Goal: Task Accomplishment & Management: Complete application form

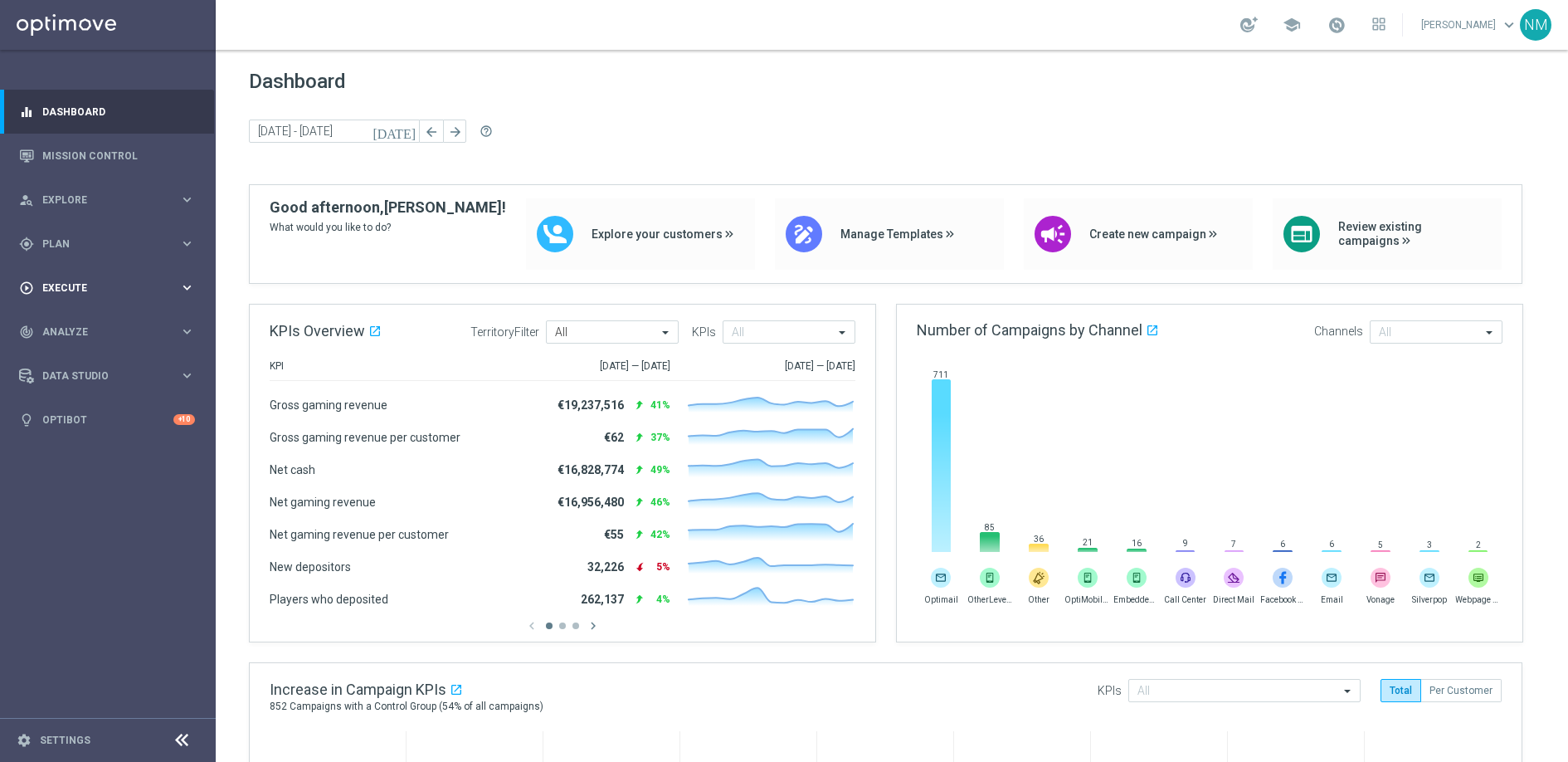
click at [72, 299] on div "play_circle_outline Execute keyboard_arrow_right" at bounding box center [107, 287] width 214 height 44
click at [115, 324] on link "Campaign Builder" at bounding box center [107, 321] width 130 height 13
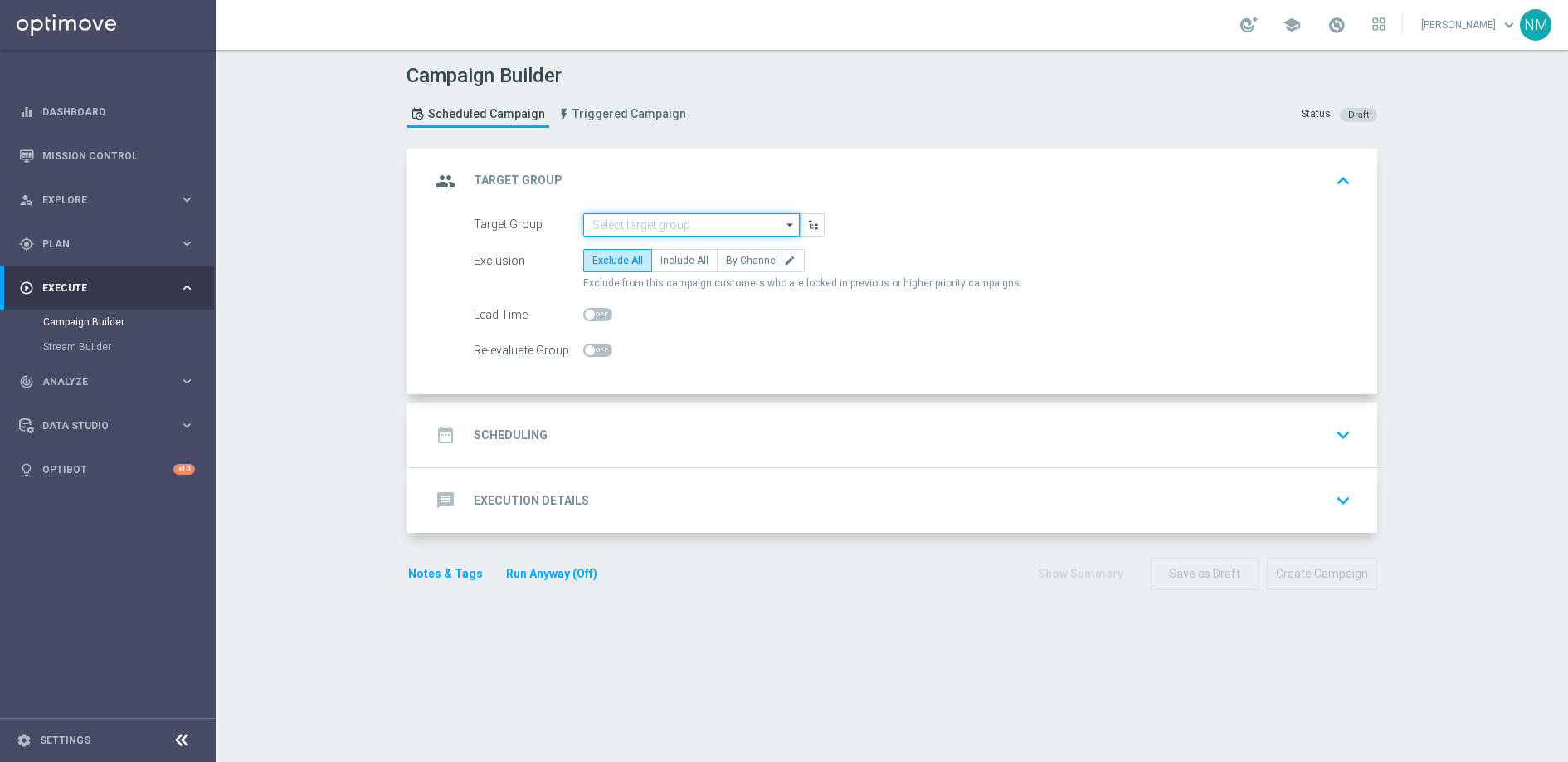
click at [623, 226] on input at bounding box center [691, 225] width 217 height 23
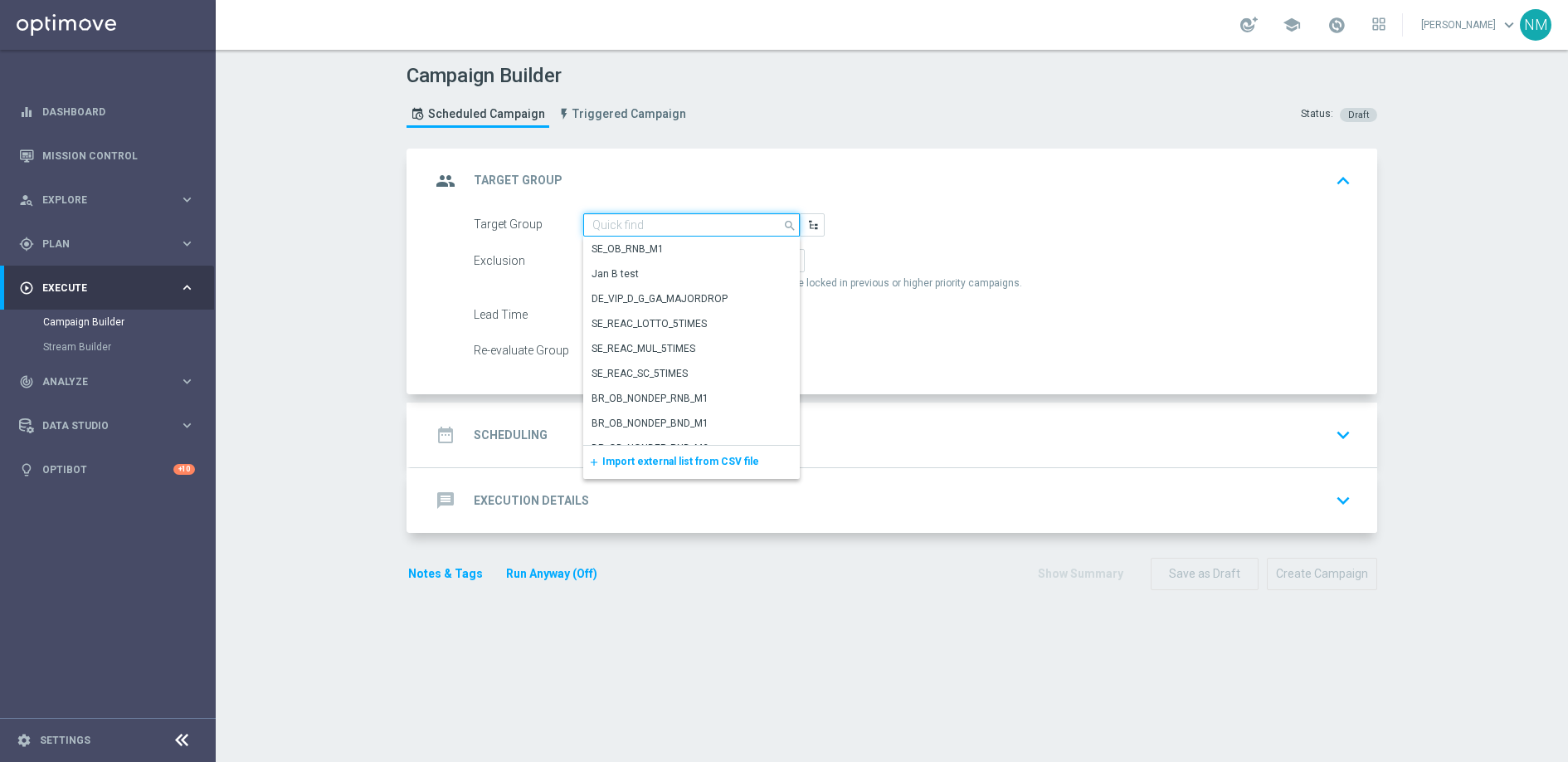
paste input ""UK_LOTTO_EMAIL | Social - Big Giveaway ""
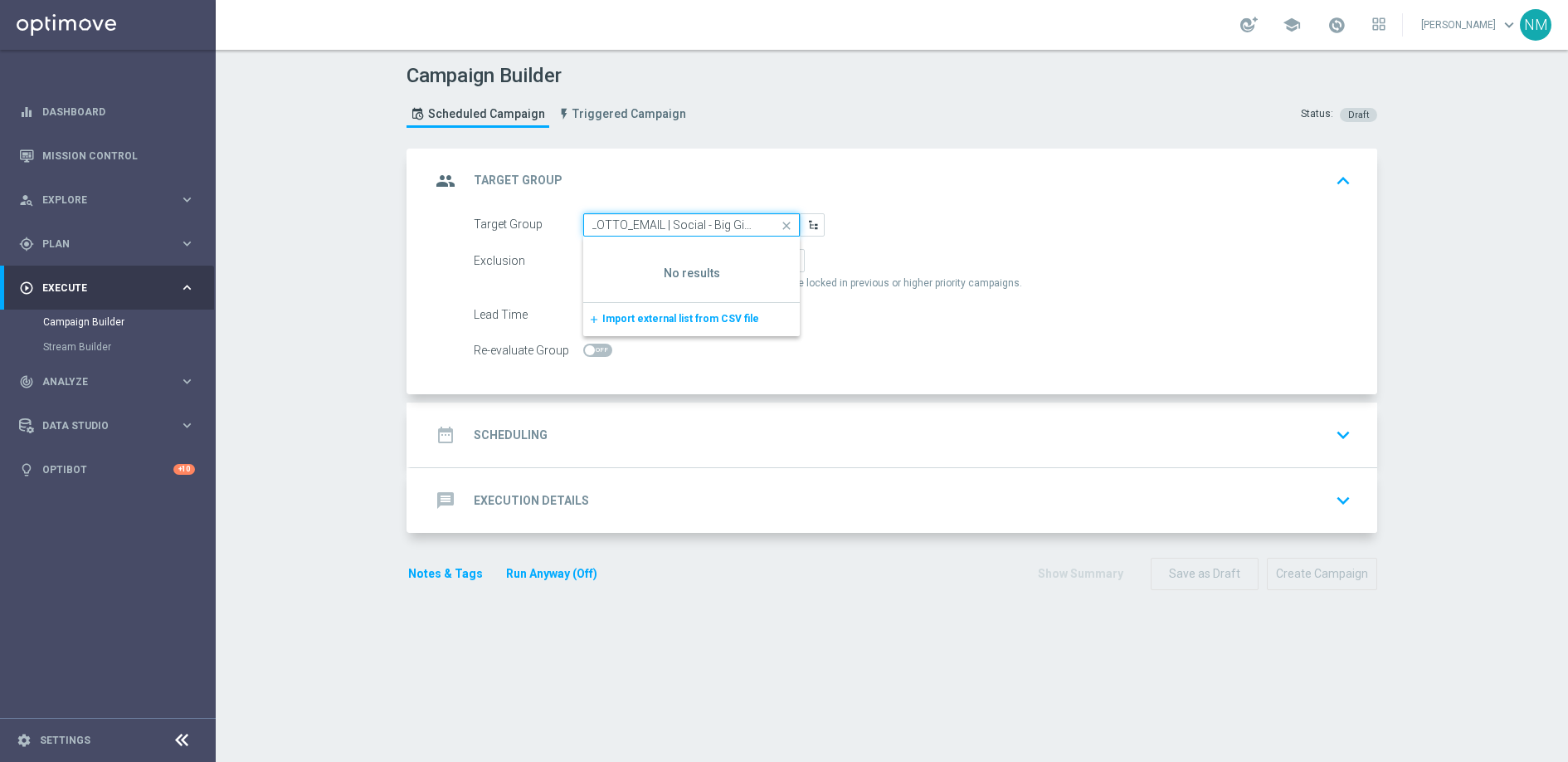
scroll to position [0, 22]
click at [594, 221] on input ""UK_LOTTO_EMAIL | Social - Big Giveaway" at bounding box center [691, 225] width 217 height 23
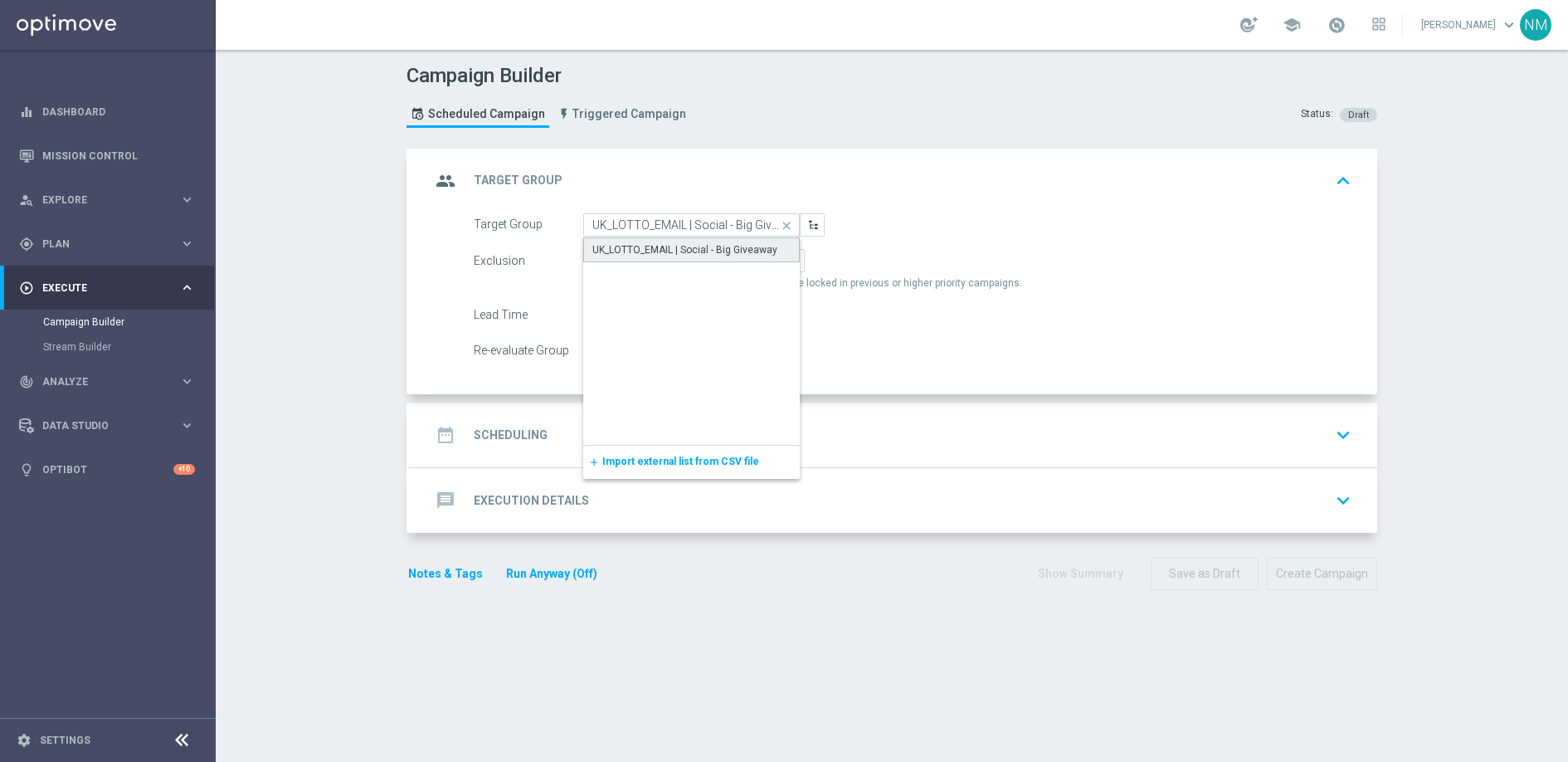
click at [718, 253] on div "UK_LOTTO_EMAIL | Social - Big Giveaway" at bounding box center [685, 250] width 185 height 15
type input "UK_LOTTO_EMAIL | Social - Big Giveaway"
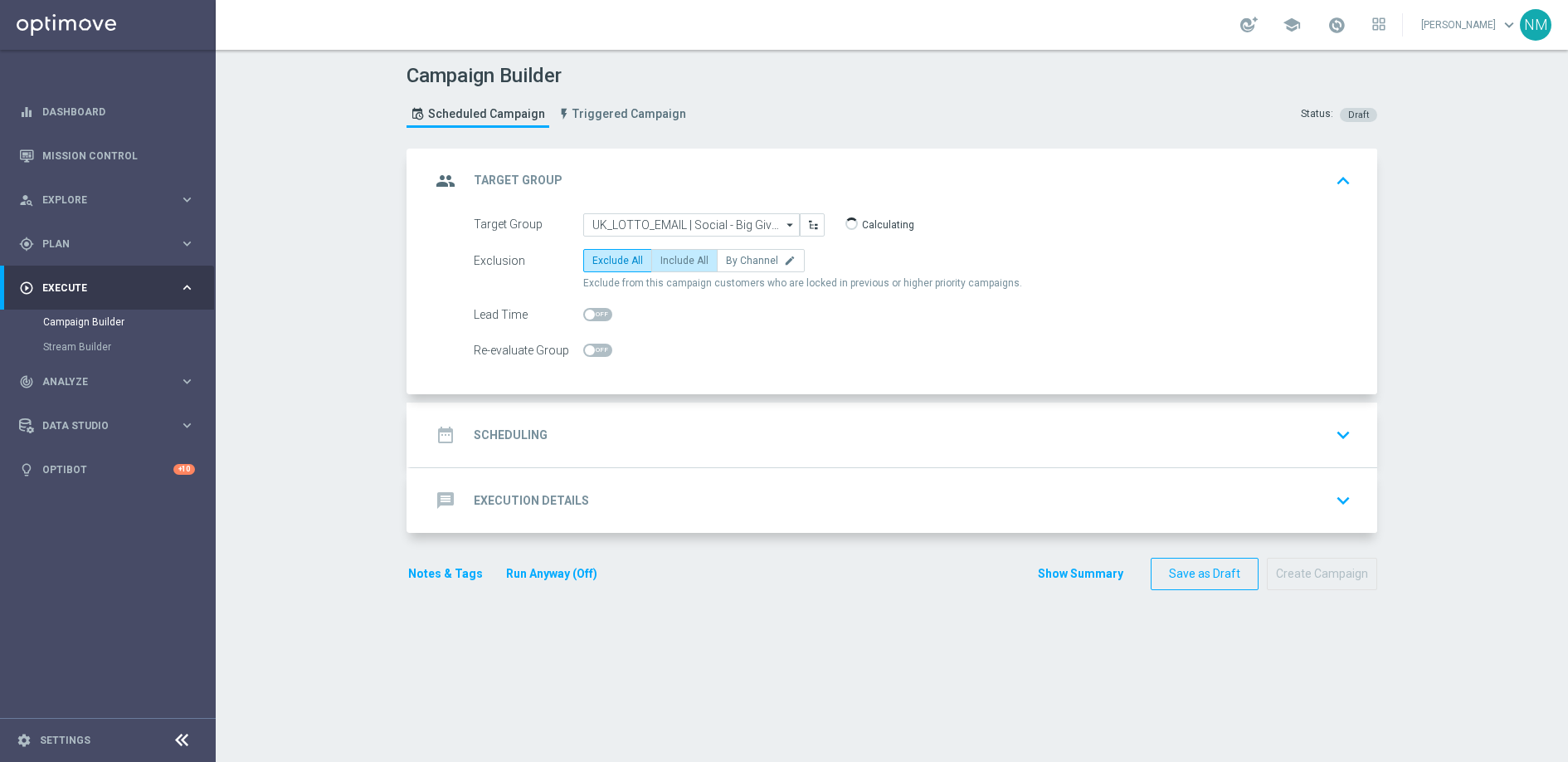
click at [686, 266] on span "Include All" at bounding box center [685, 260] width 48 height 12
click at [672, 266] on input "Include All" at bounding box center [666, 263] width 11 height 11
radio input "true"
click at [567, 422] on div "date_range Scheduling keyboard_arrow_down" at bounding box center [894, 434] width 927 height 31
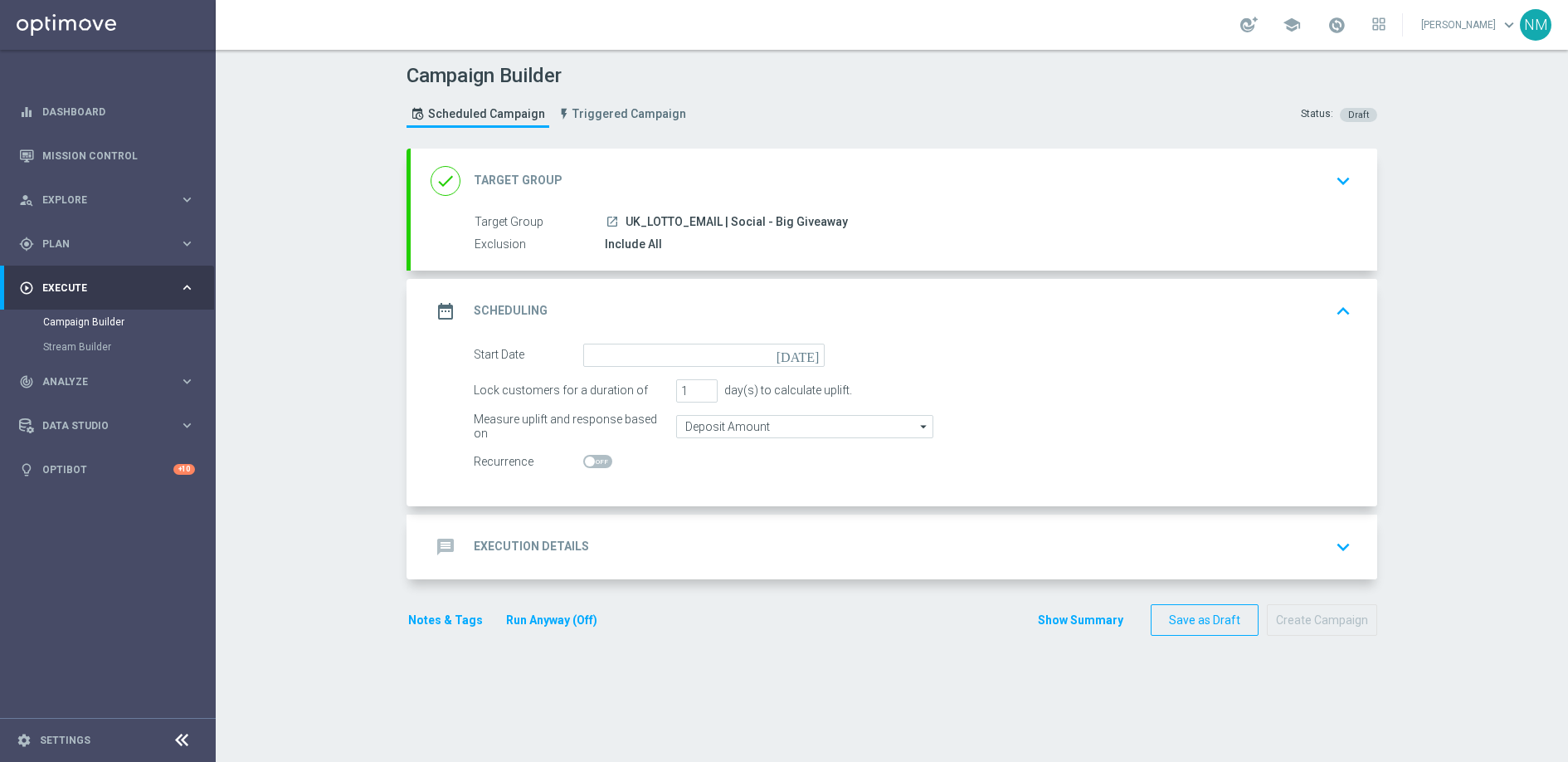
click at [597, 379] on div "Lock customers for a duration of" at bounding box center [570, 390] width 194 height 23
click at [607, 352] on input at bounding box center [704, 355] width 242 height 23
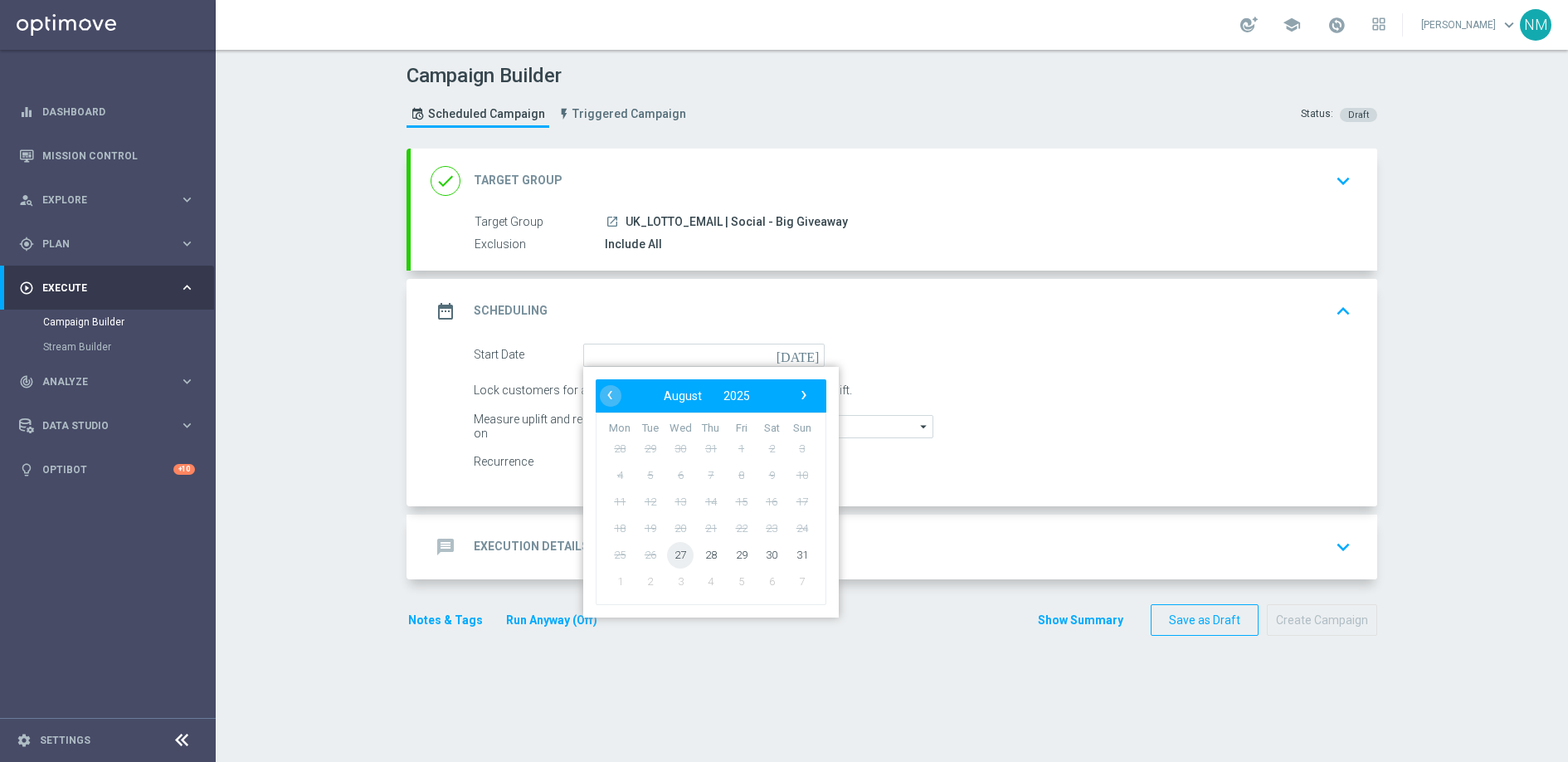
click at [677, 550] on span "27" at bounding box center [681, 554] width 27 height 27
type input "[DATE]"
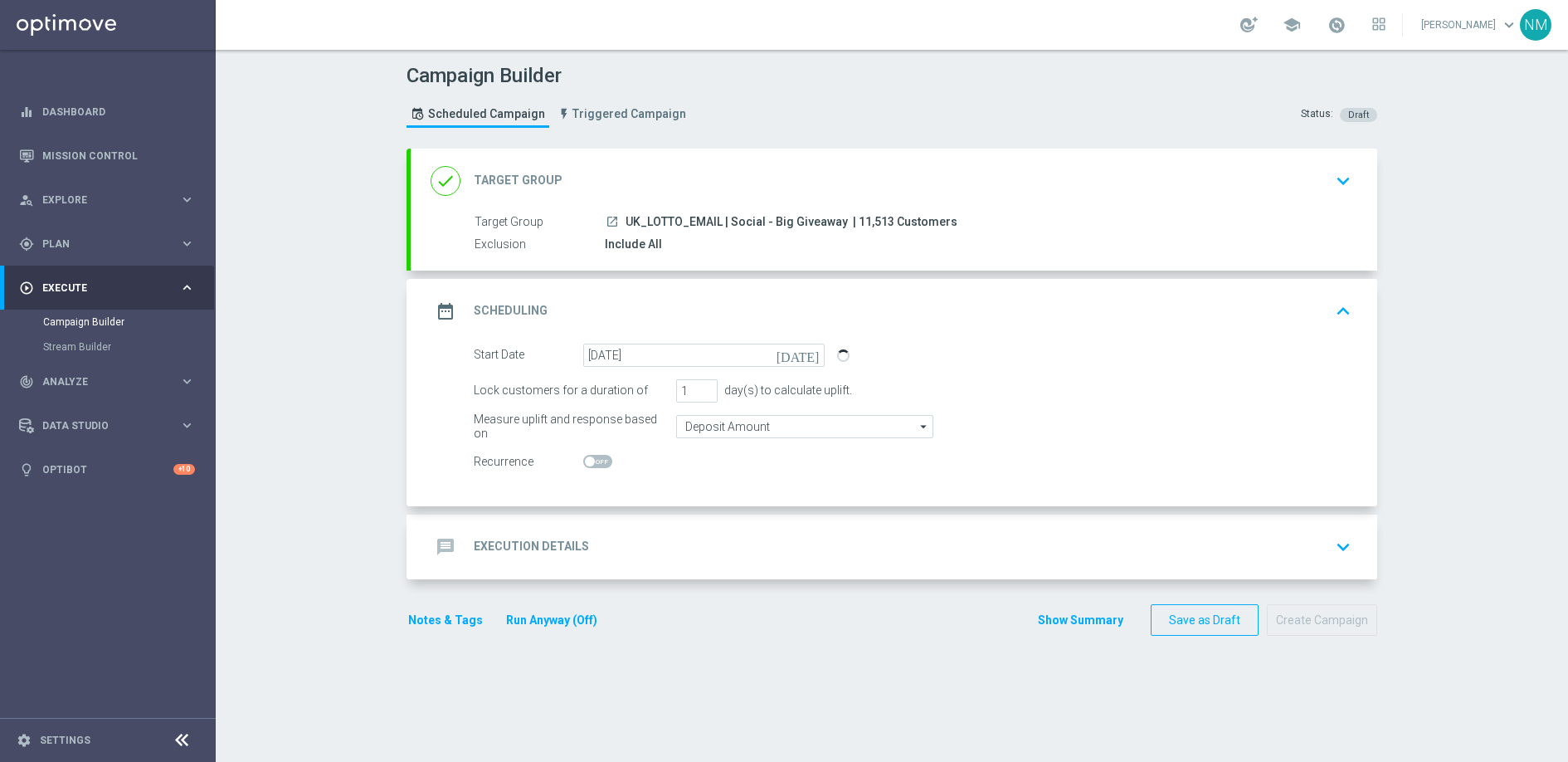
click at [624, 545] on div "message Execution Details keyboard_arrow_down" at bounding box center [894, 546] width 927 height 31
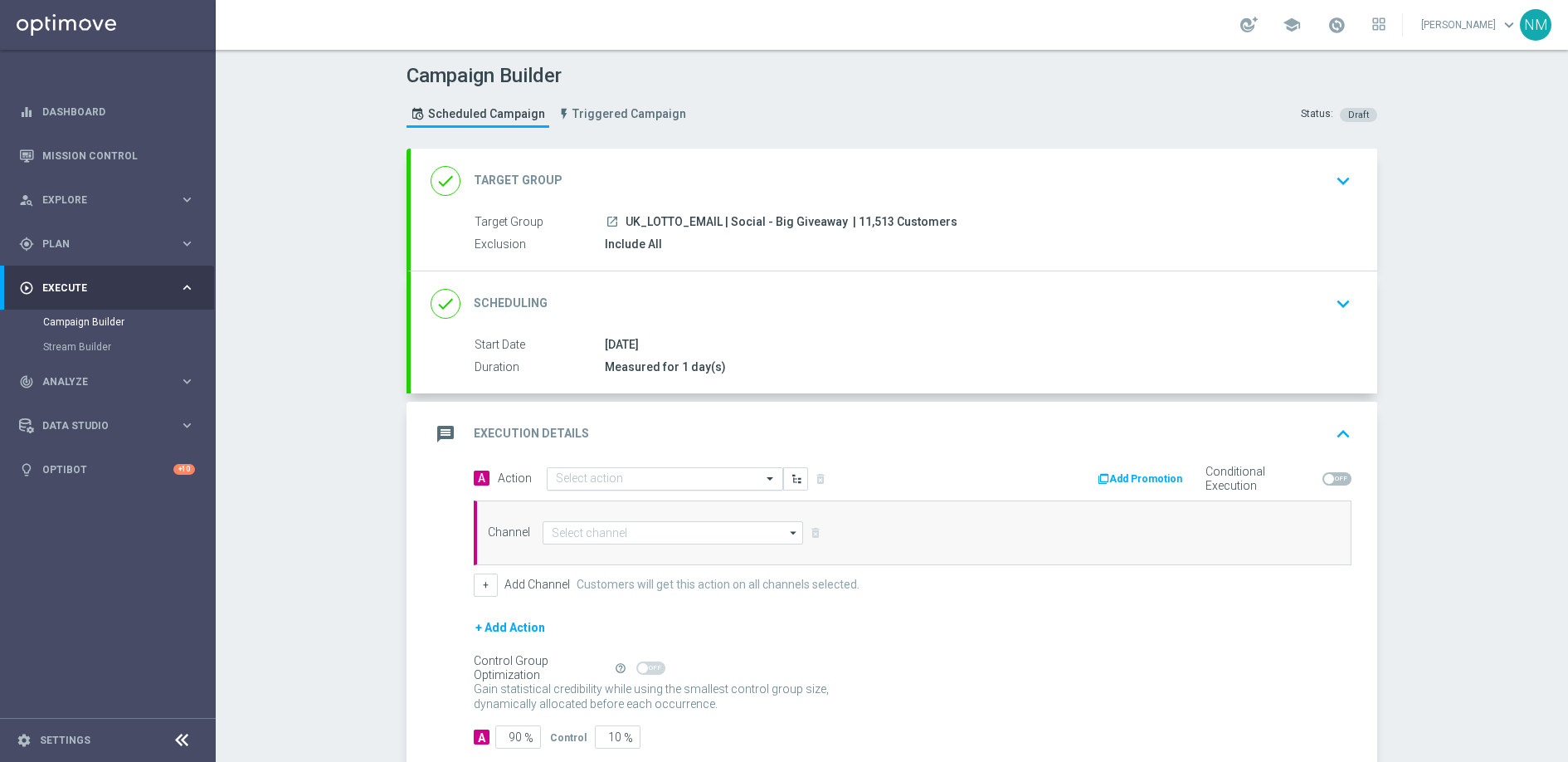
click at [578, 482] on input "text" at bounding box center [648, 479] width 185 height 14
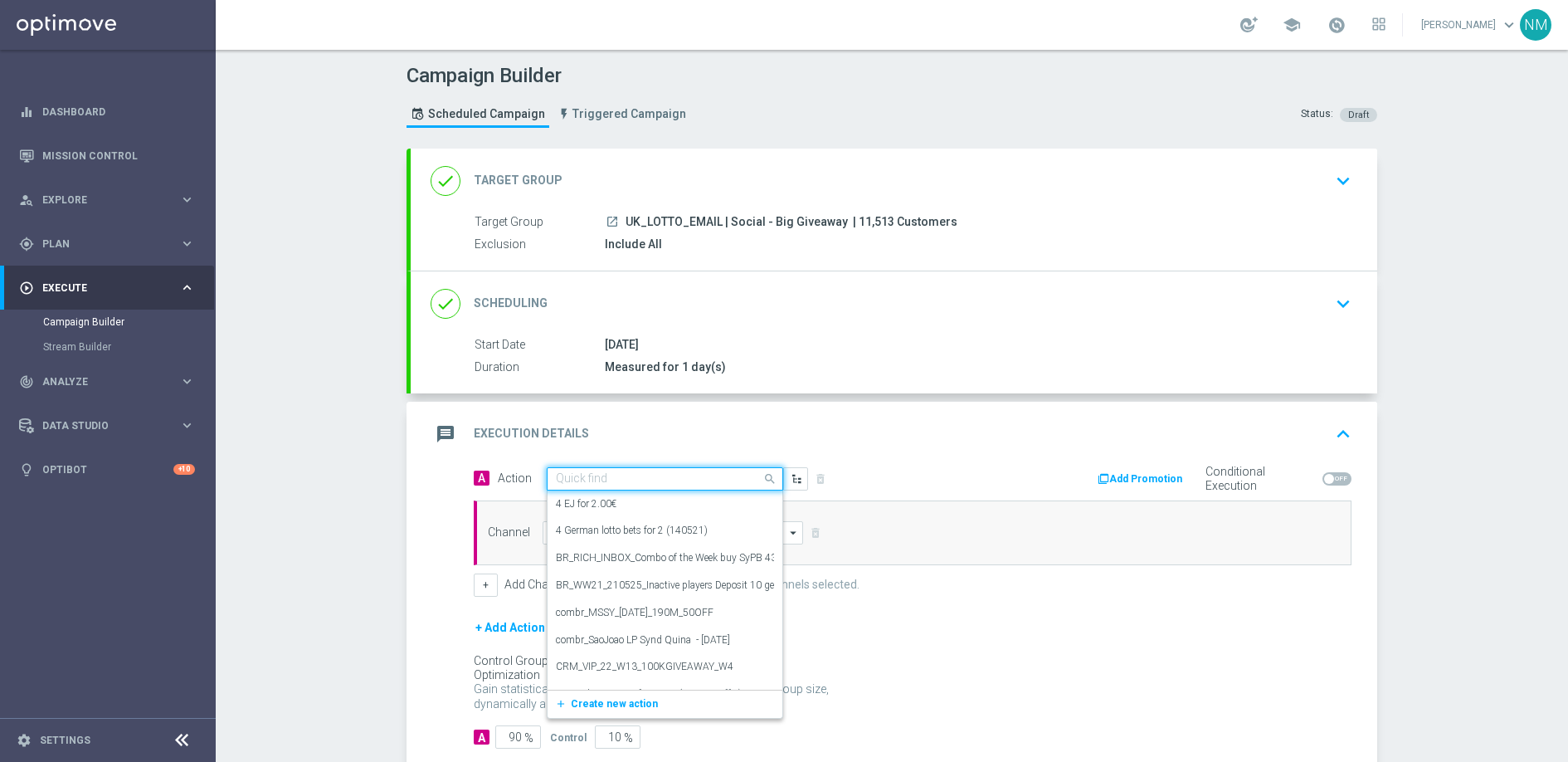
paste input "en_GB__INT_LOTTO_DAY_SOCIAL_CAMPAIGN__NVIP_EMA_TAC_LT"
type input "en_GB__INT_LOTTO_DAY_SOCIAL_CAMPAIGN__NVIP_EMA_TAC_LT"
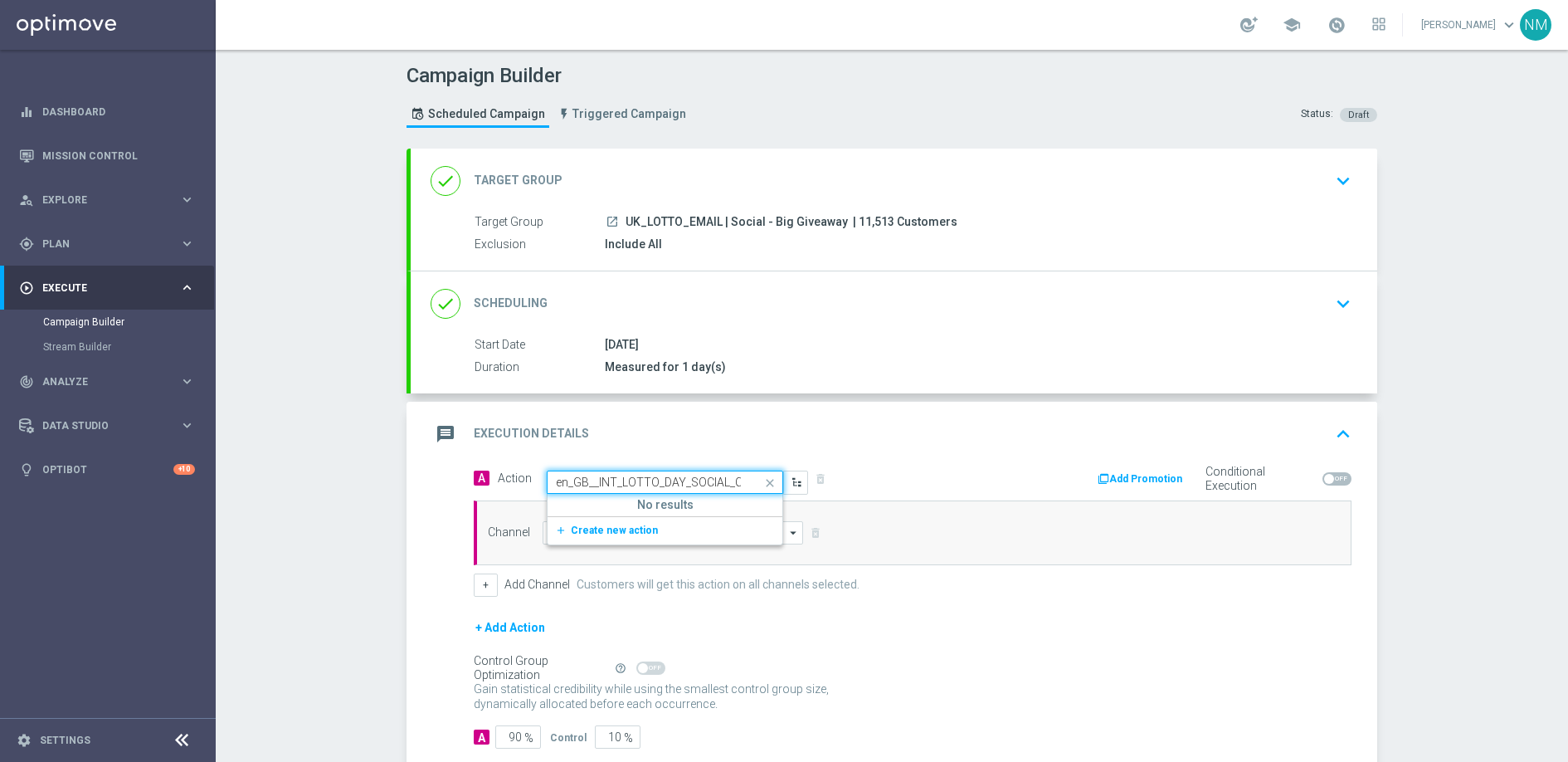
scroll to position [0, 156]
click at [590, 538] on button "add_new Create new action" at bounding box center [663, 530] width 229 height 19
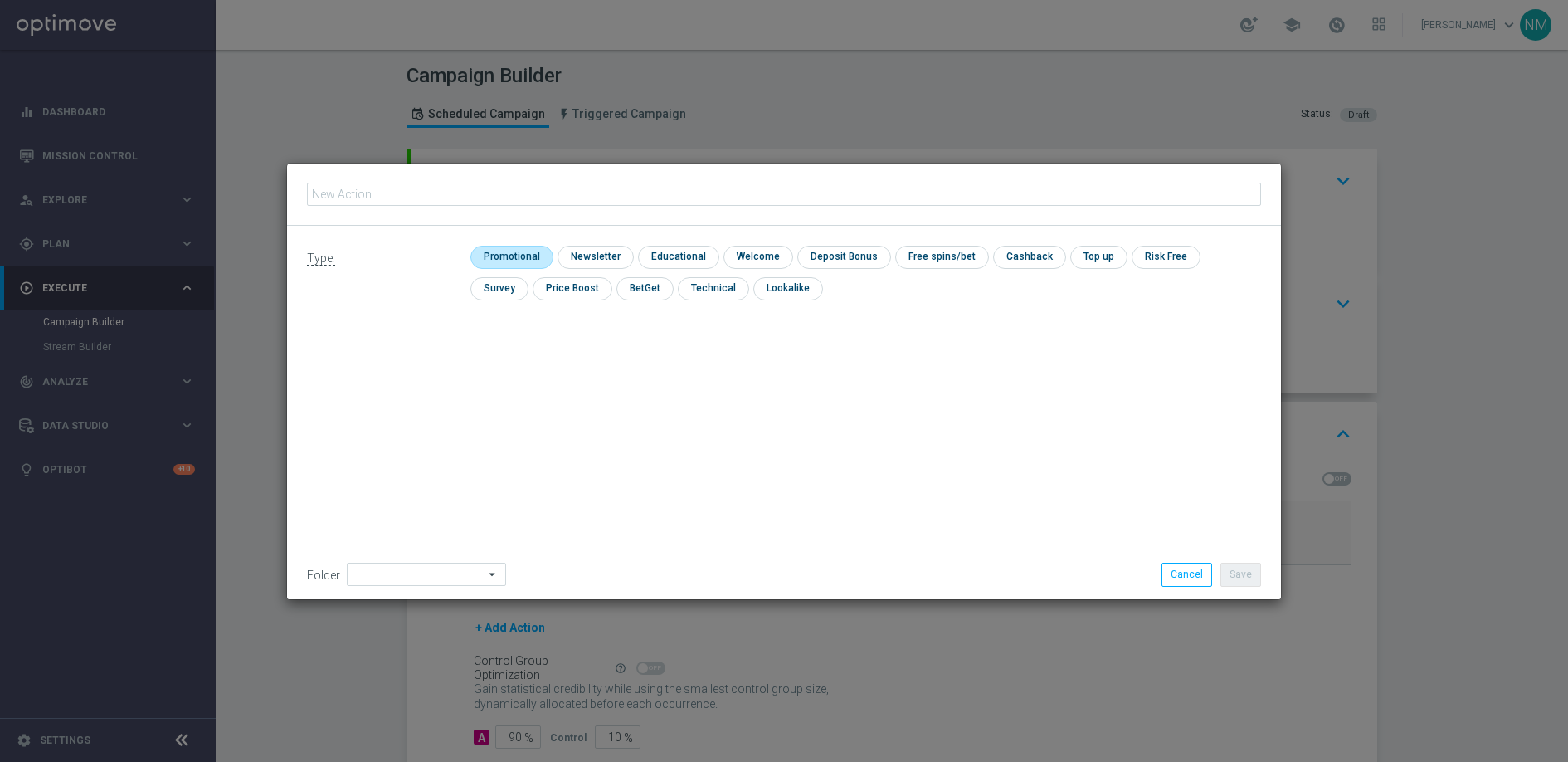
type input "en_GB__INT_LOTTO_DAY_SOCIAL_CAMPAIGN__NVIP_EMA_TAC_LT"
click at [503, 256] on input "checkbox" at bounding box center [510, 256] width 79 height 22
checkbox input "true"
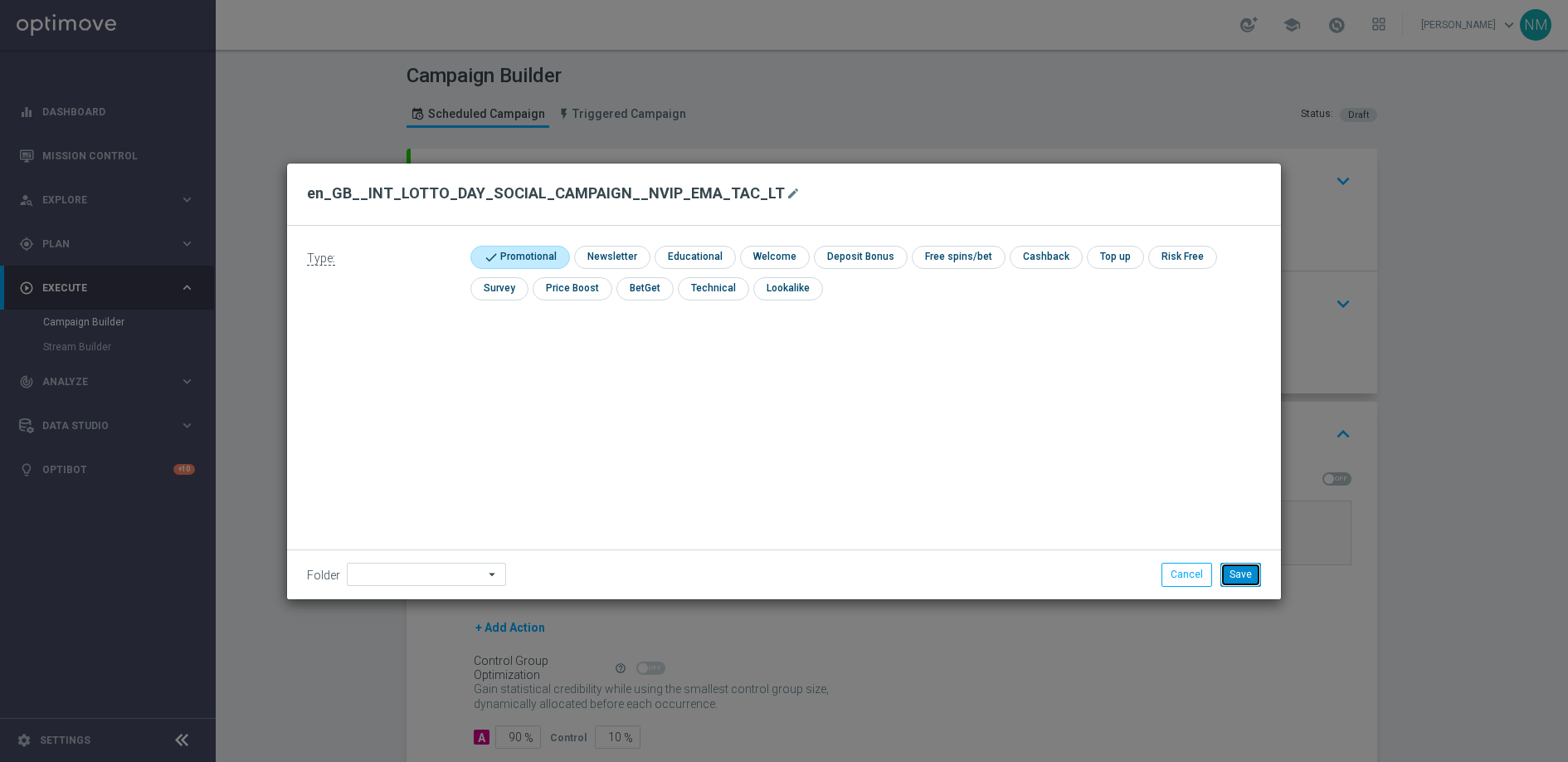
click at [1255, 578] on button "Save" at bounding box center [1240, 574] width 40 height 23
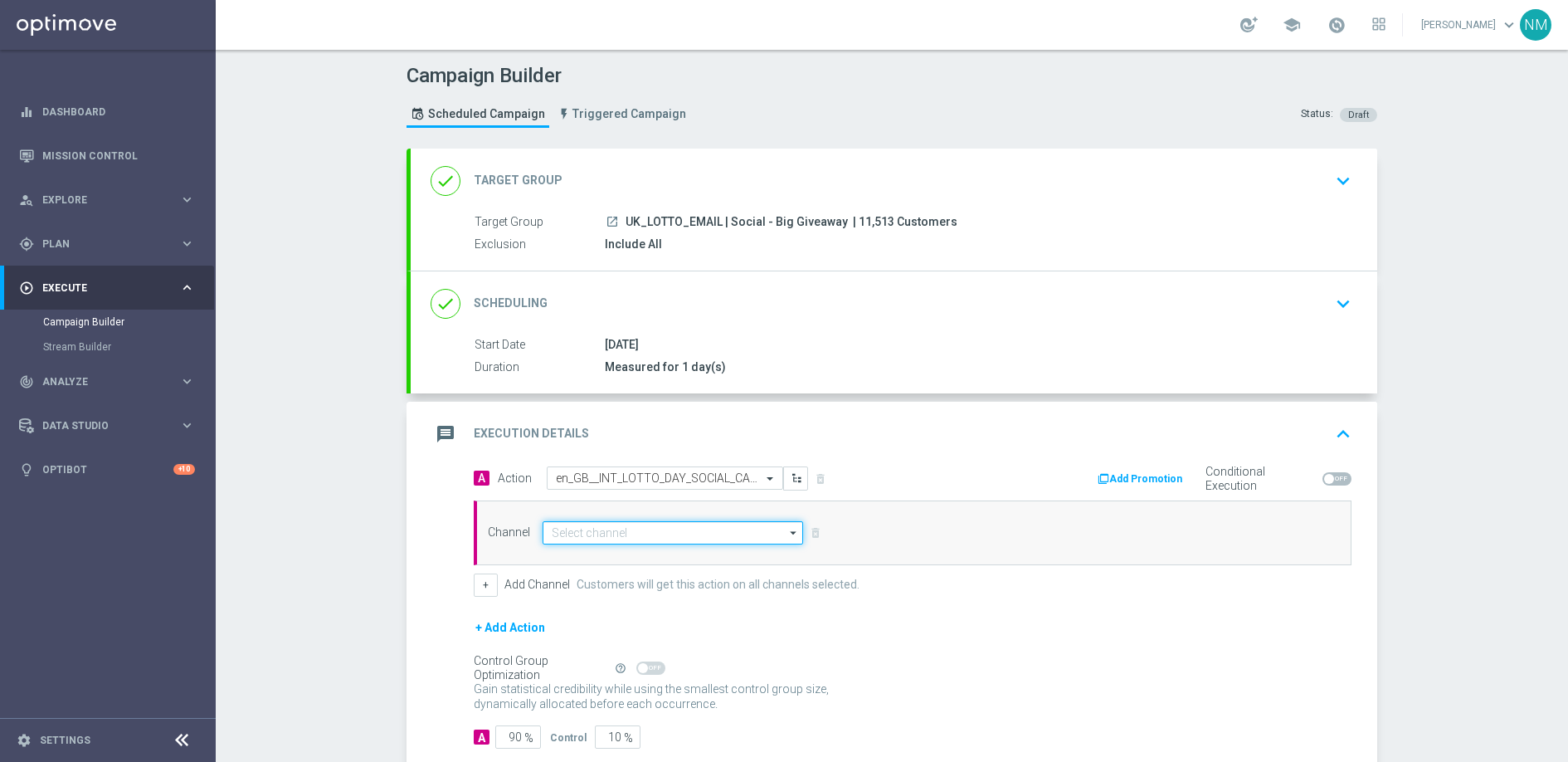
click at [697, 543] on input at bounding box center [673, 533] width 261 height 23
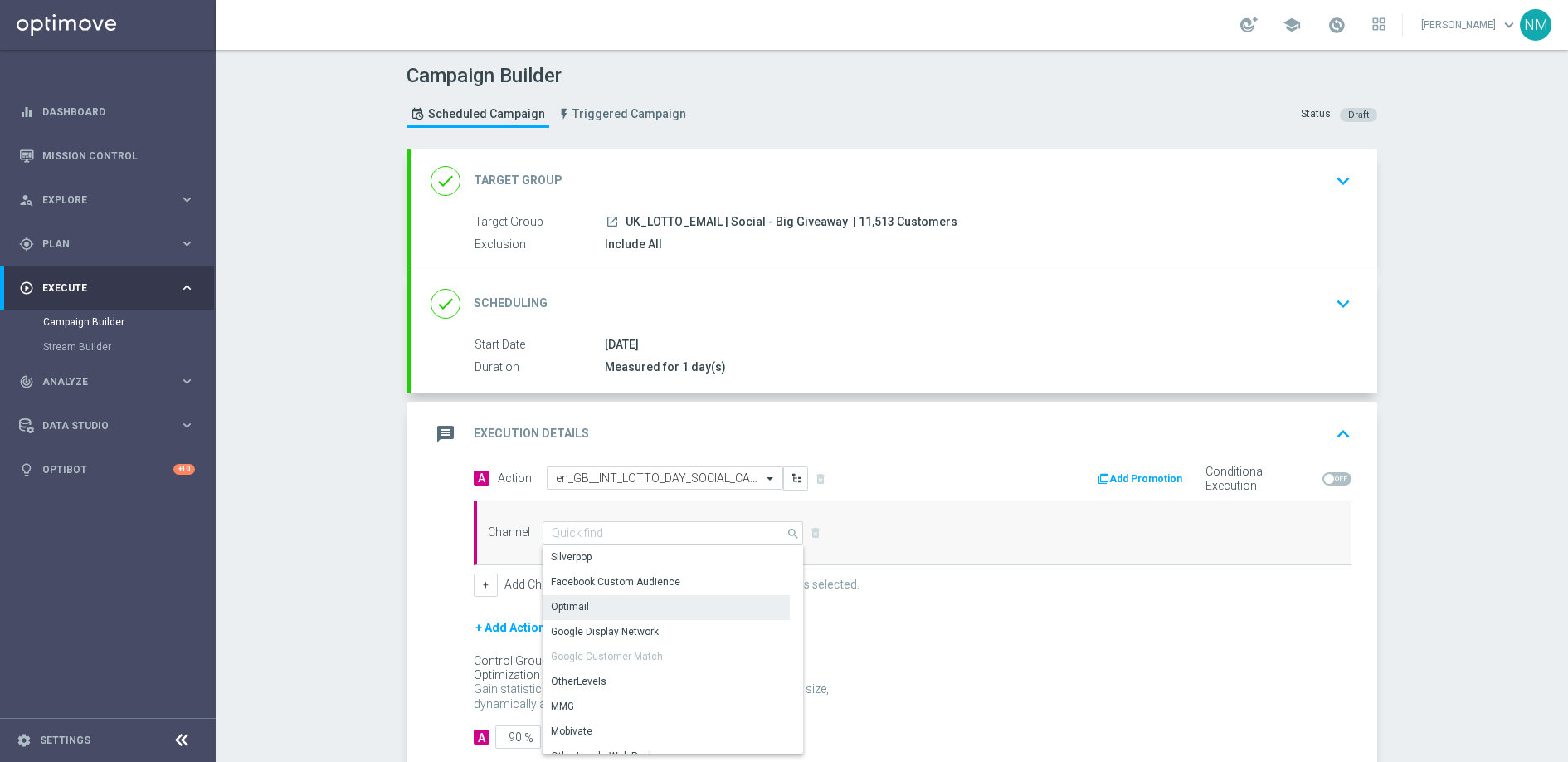
click at [632, 609] on div "Optimail" at bounding box center [666, 606] width 247 height 23
type input "Optimail"
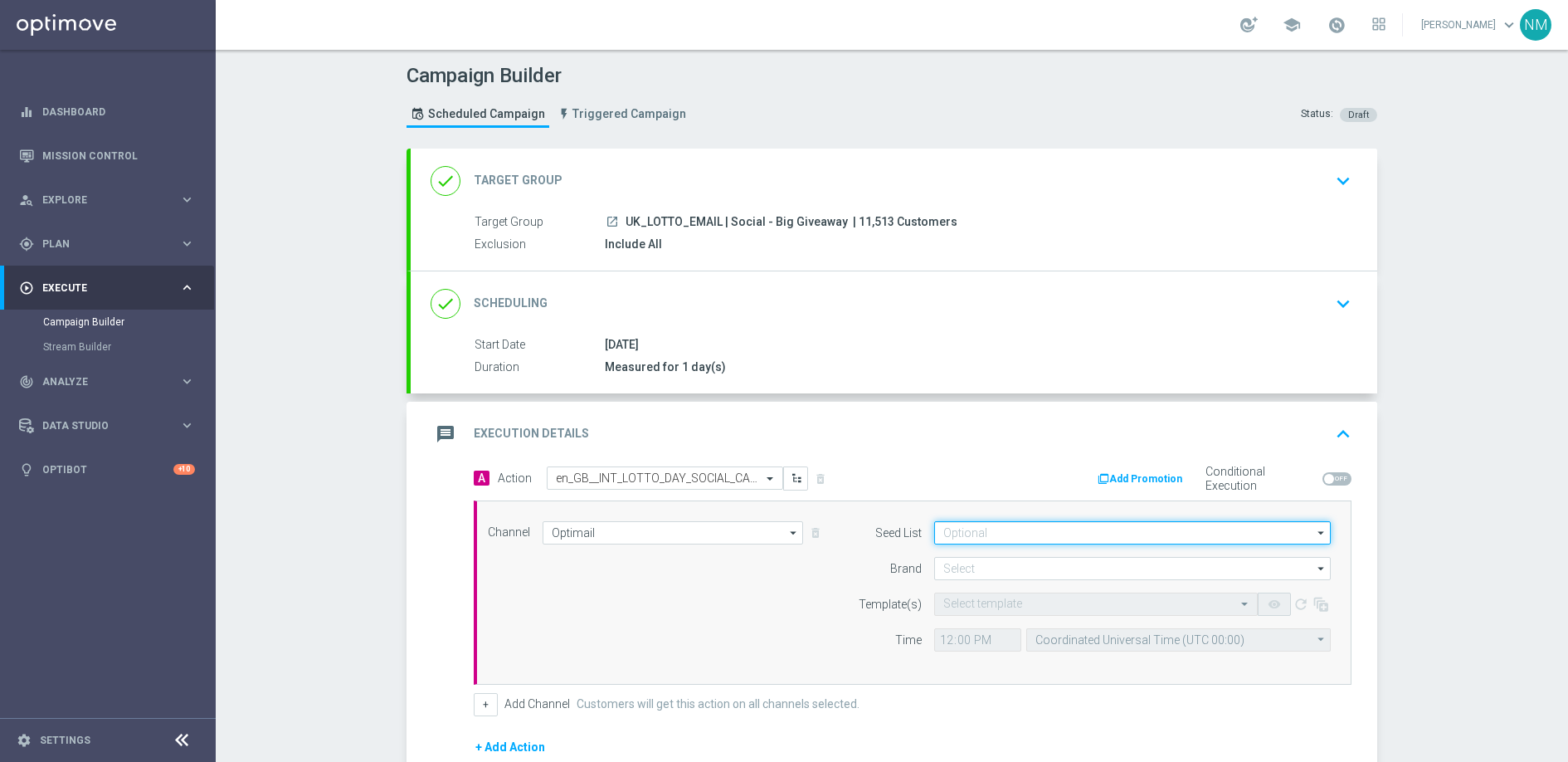
click at [1078, 534] on input at bounding box center [1132, 533] width 397 height 23
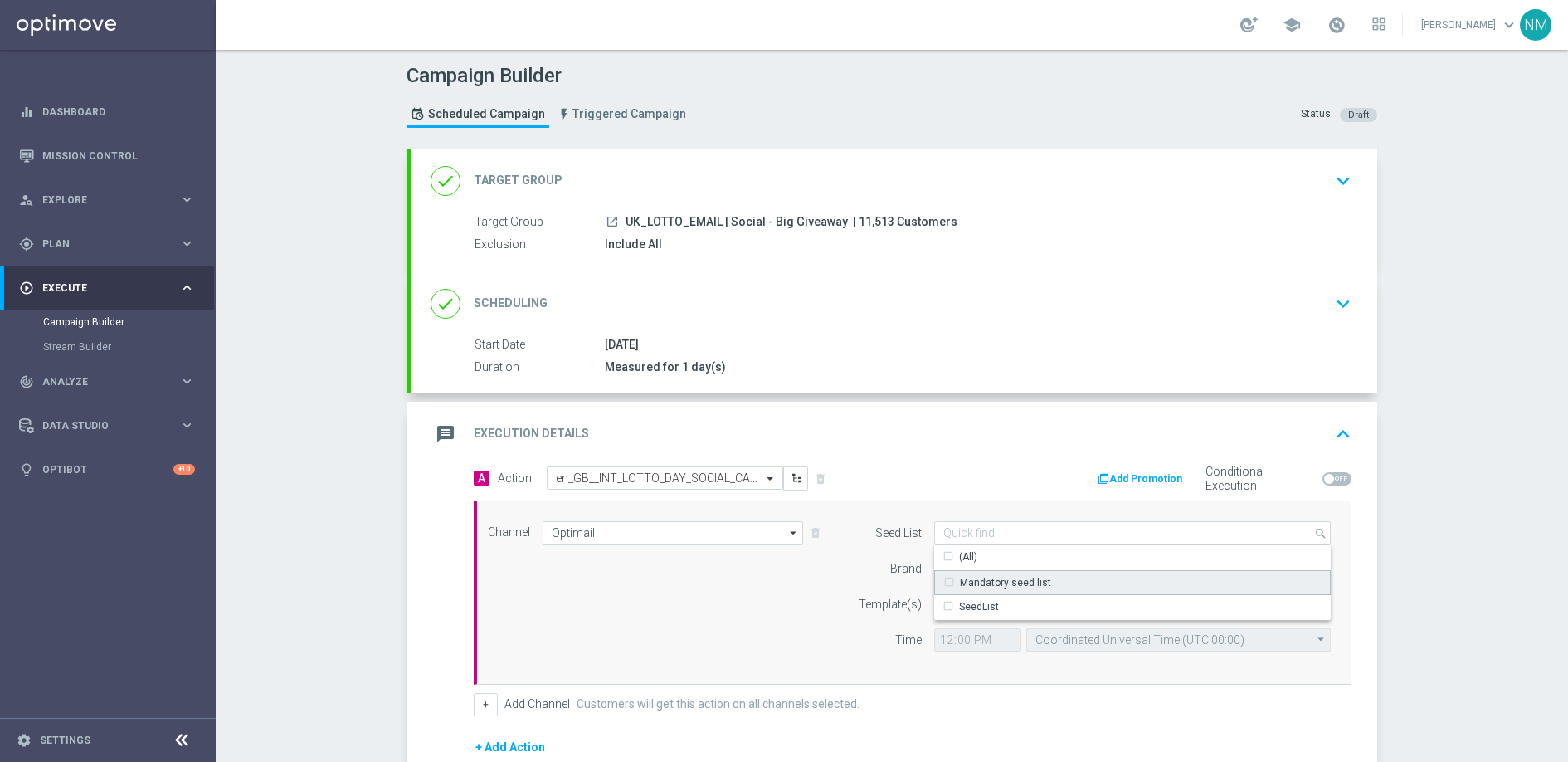
click at [1037, 587] on div "Mandatory seed list" at bounding box center [1006, 582] width 91 height 15
click at [837, 554] on div "Seed List Mandatory seed list search Show Selected 0 of 2 (All)" at bounding box center [1090, 592] width 506 height 142
type input "Mandatory seed list"
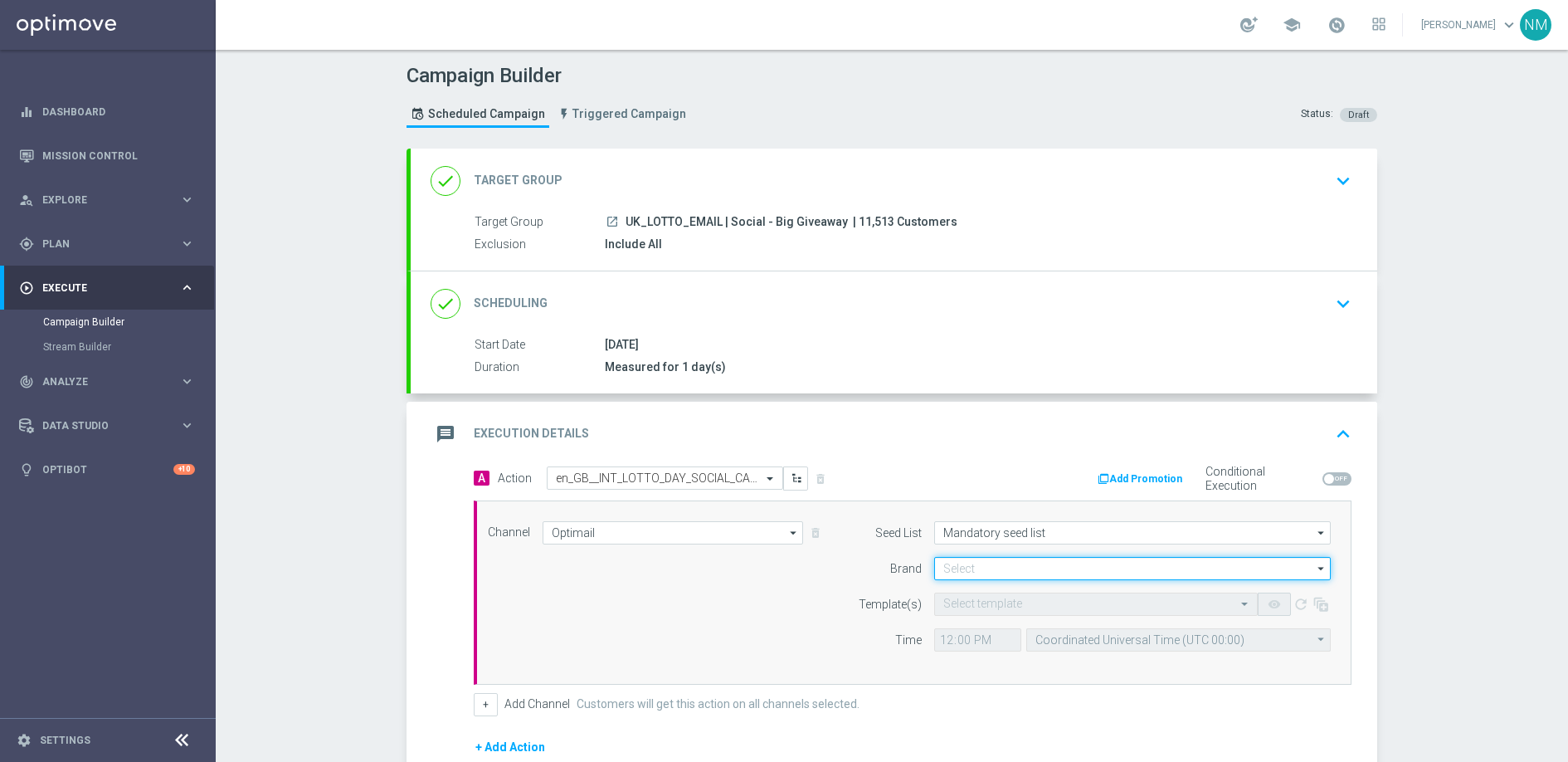
click at [998, 571] on input at bounding box center [1132, 569] width 397 height 23
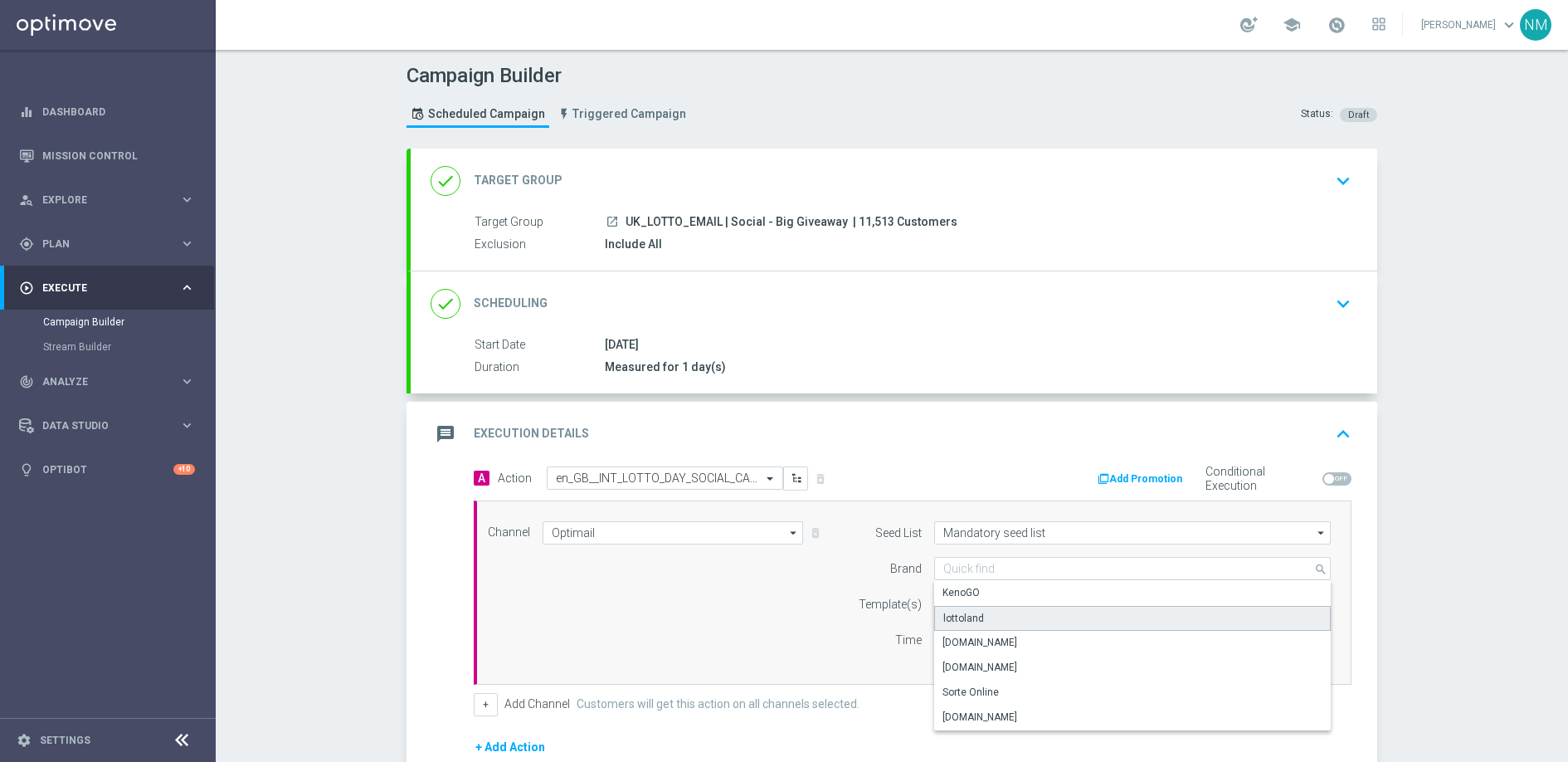
click at [985, 620] on div "lottoland" at bounding box center [1132, 618] width 397 height 25
type input "lottoland"
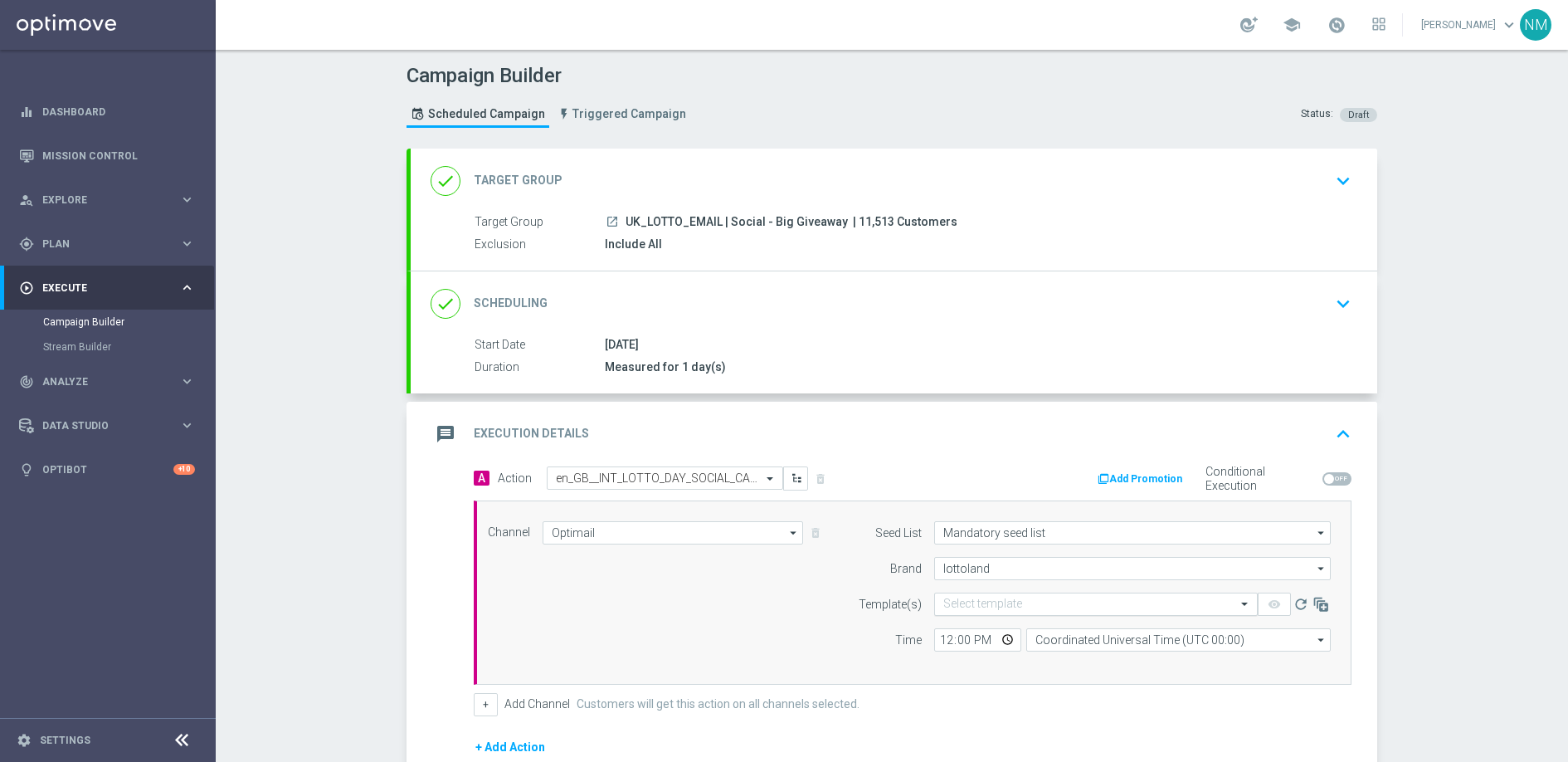
click at [982, 602] on input "text" at bounding box center [1080, 604] width 272 height 14
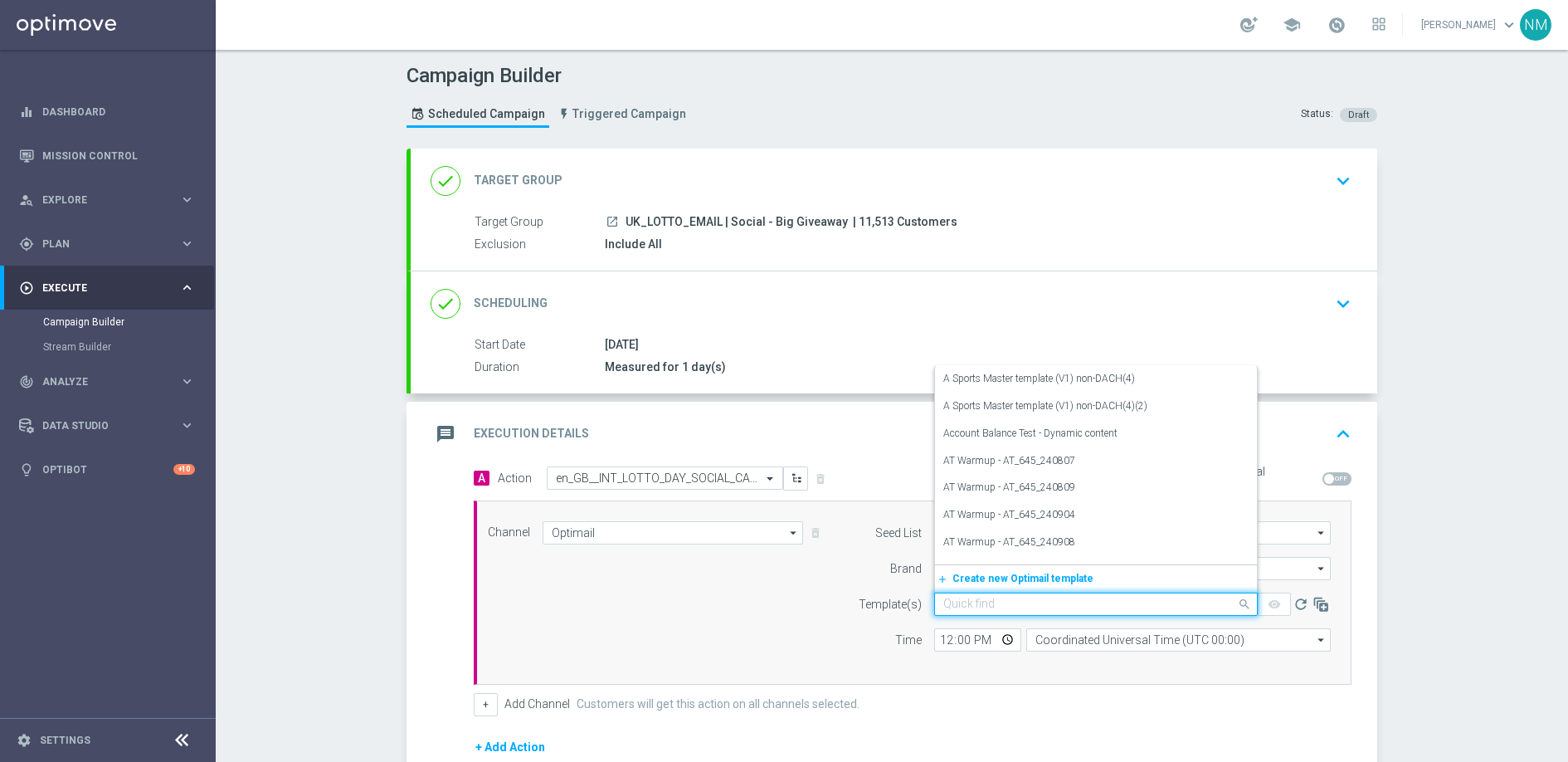
paste input "en_GB__INT_LOTTO_DAY_SOCIAL_CAMPAIGN__NVIP_EMA_TAC_LT"
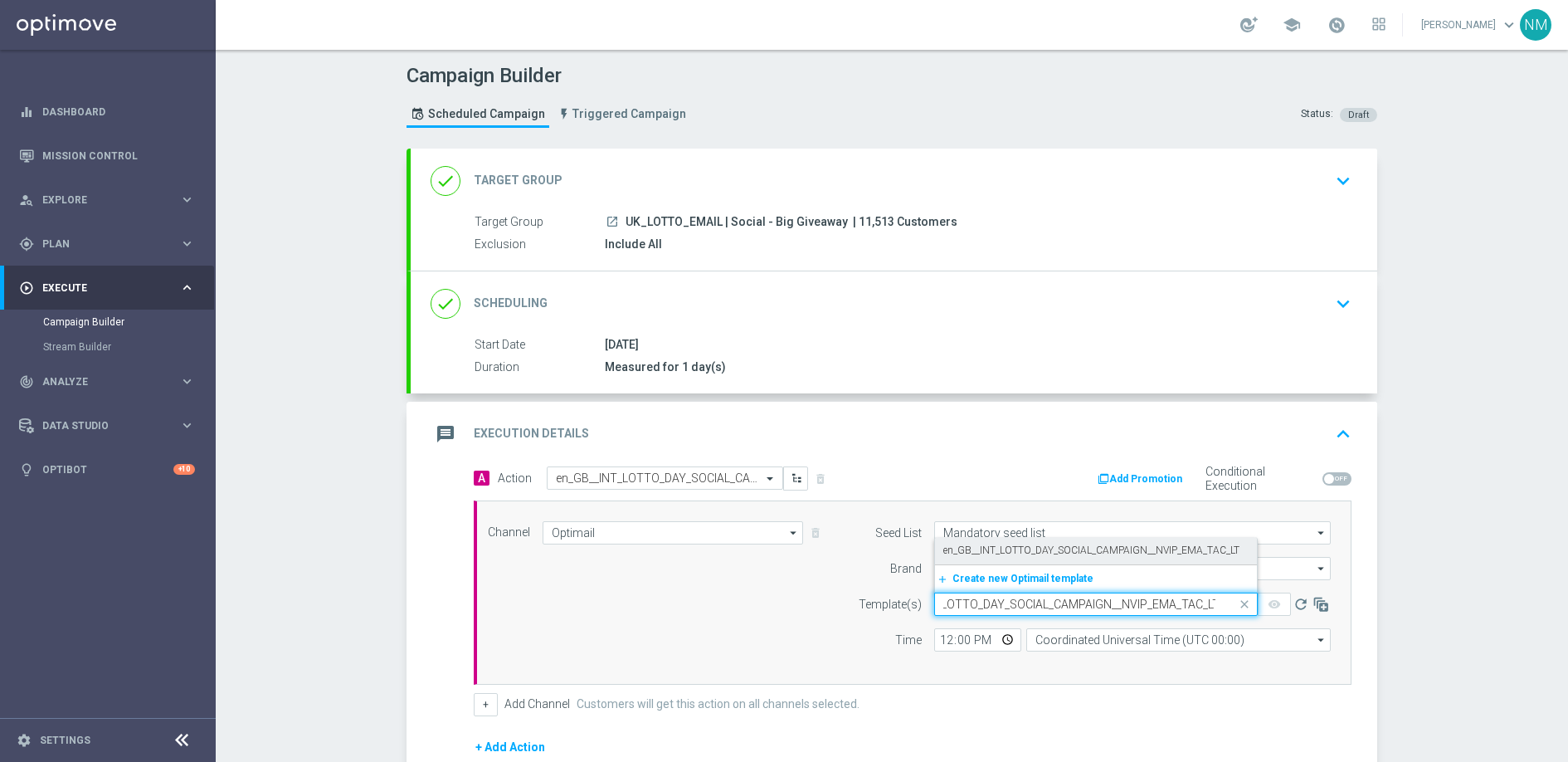
click at [1003, 544] on label "en_GB__INT_LOTTO_DAY_SOCIAL_CAMPAIGN__NVIP_EMA_TAC_LT" at bounding box center [1092, 551] width 296 height 14
type input "en_GB__INT_LOTTO_DAY_SOCIAL_CAMPAIGN__NVIP_EMA_TAC_LT"
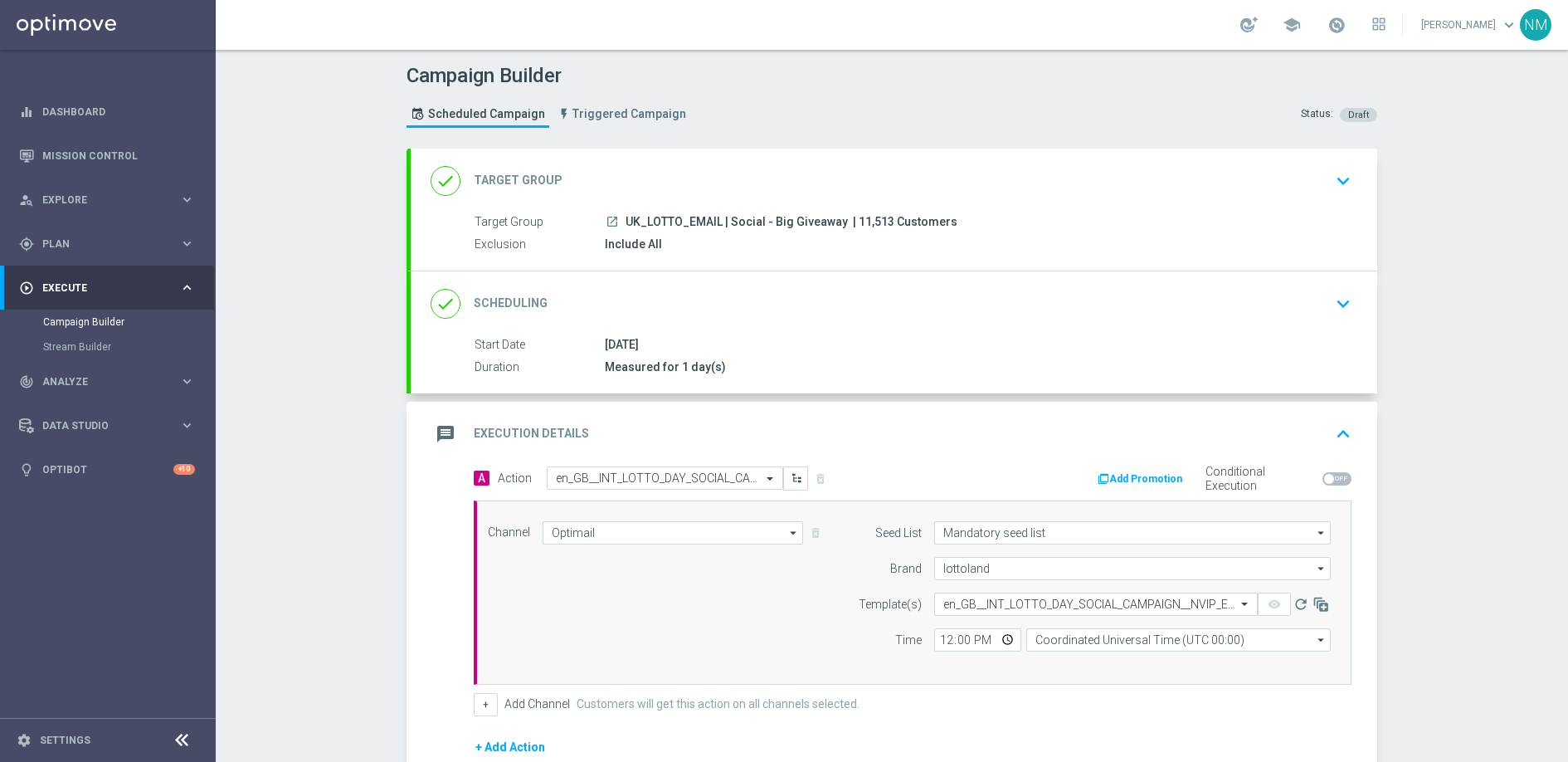
scroll to position [0, 0]
click at [1000, 641] on input "12:00" at bounding box center [977, 639] width 87 height 23
type input "14:00"
click at [1140, 704] on div "+ Add Channel Customers will get this action on all channels selected." at bounding box center [913, 705] width 878 height 23
click at [1131, 645] on input "Coordinated Universal Time (UTC 00:00)" at bounding box center [1178, 639] width 304 height 23
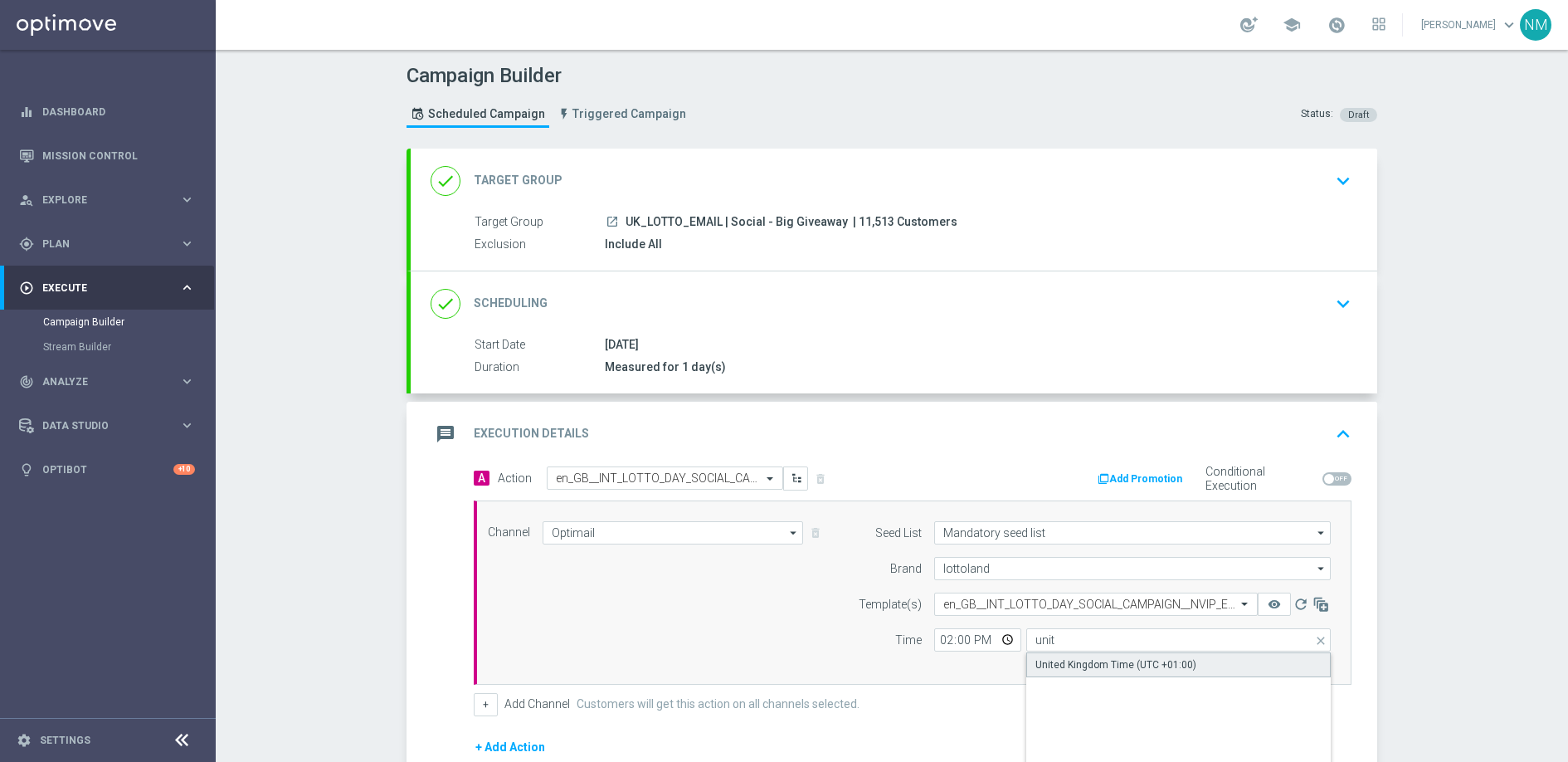
click at [1126, 671] on div "United Kingdom Time (UTC +01:00)" at bounding box center [1116, 664] width 161 height 15
type input "United Kingdom Time (UTC +01:00)"
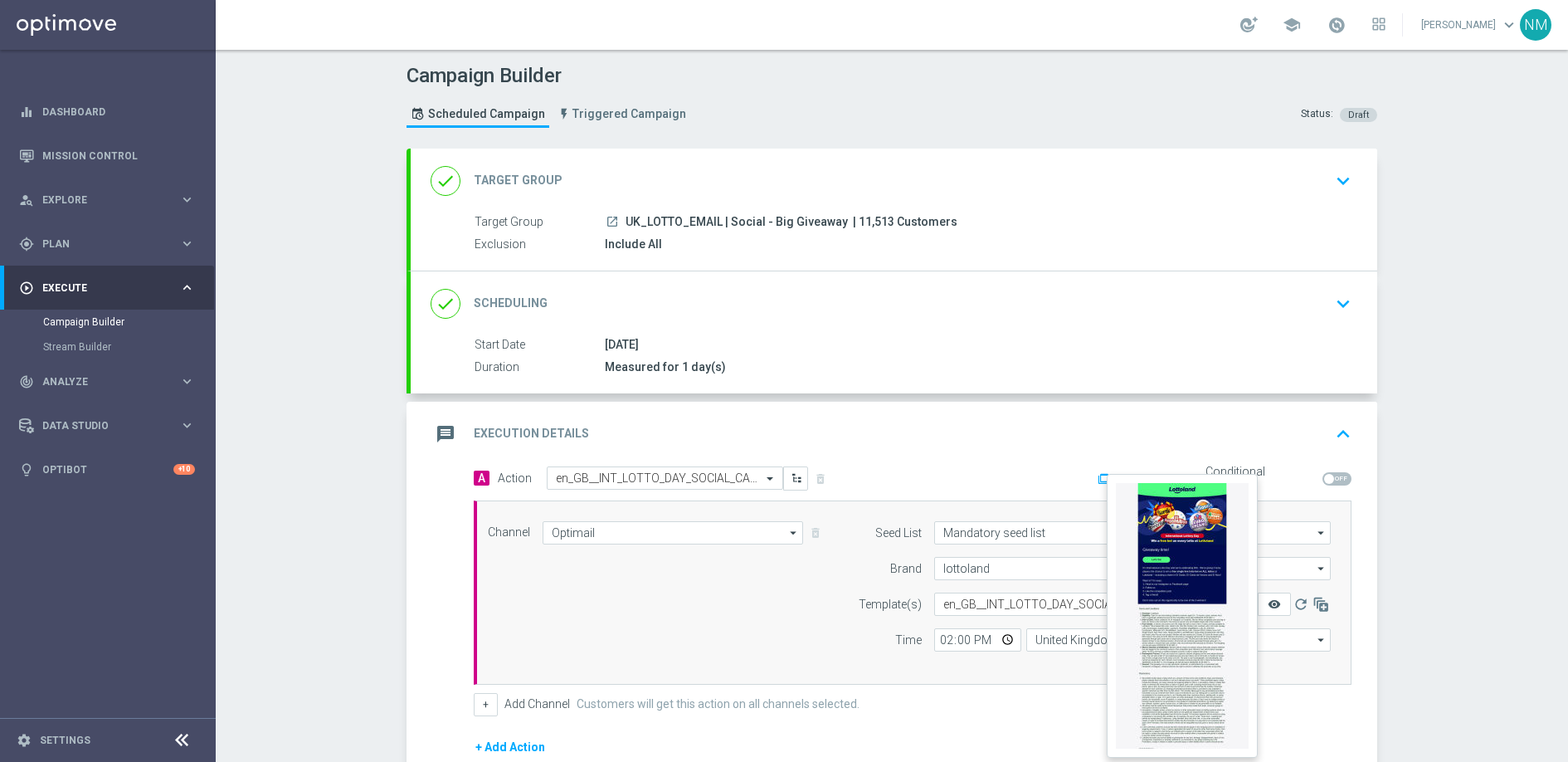
click at [1268, 606] on icon "remove_red_eye" at bounding box center [1274, 604] width 13 height 13
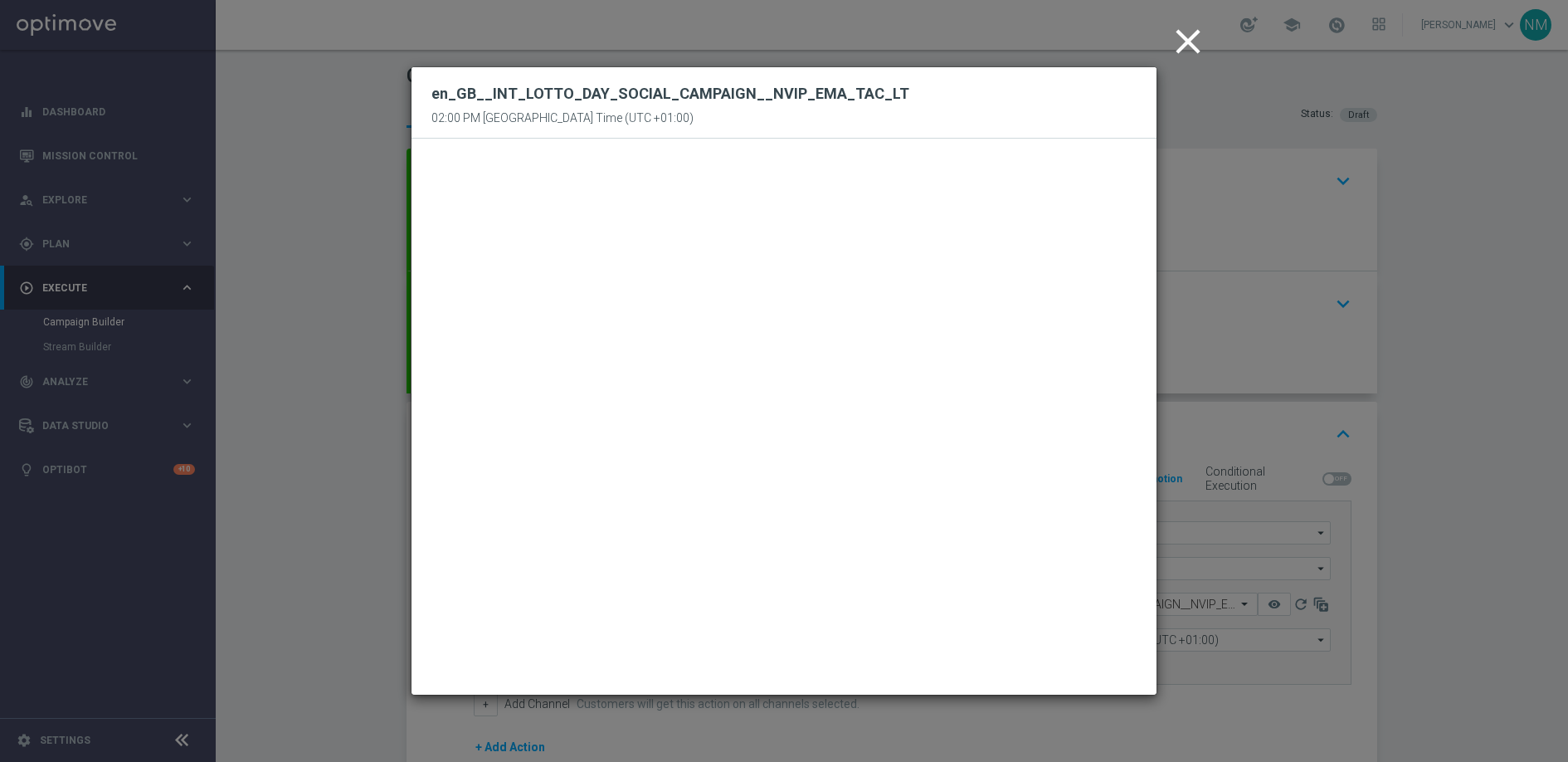
click at [1182, 36] on icon "close" at bounding box center [1188, 41] width 41 height 41
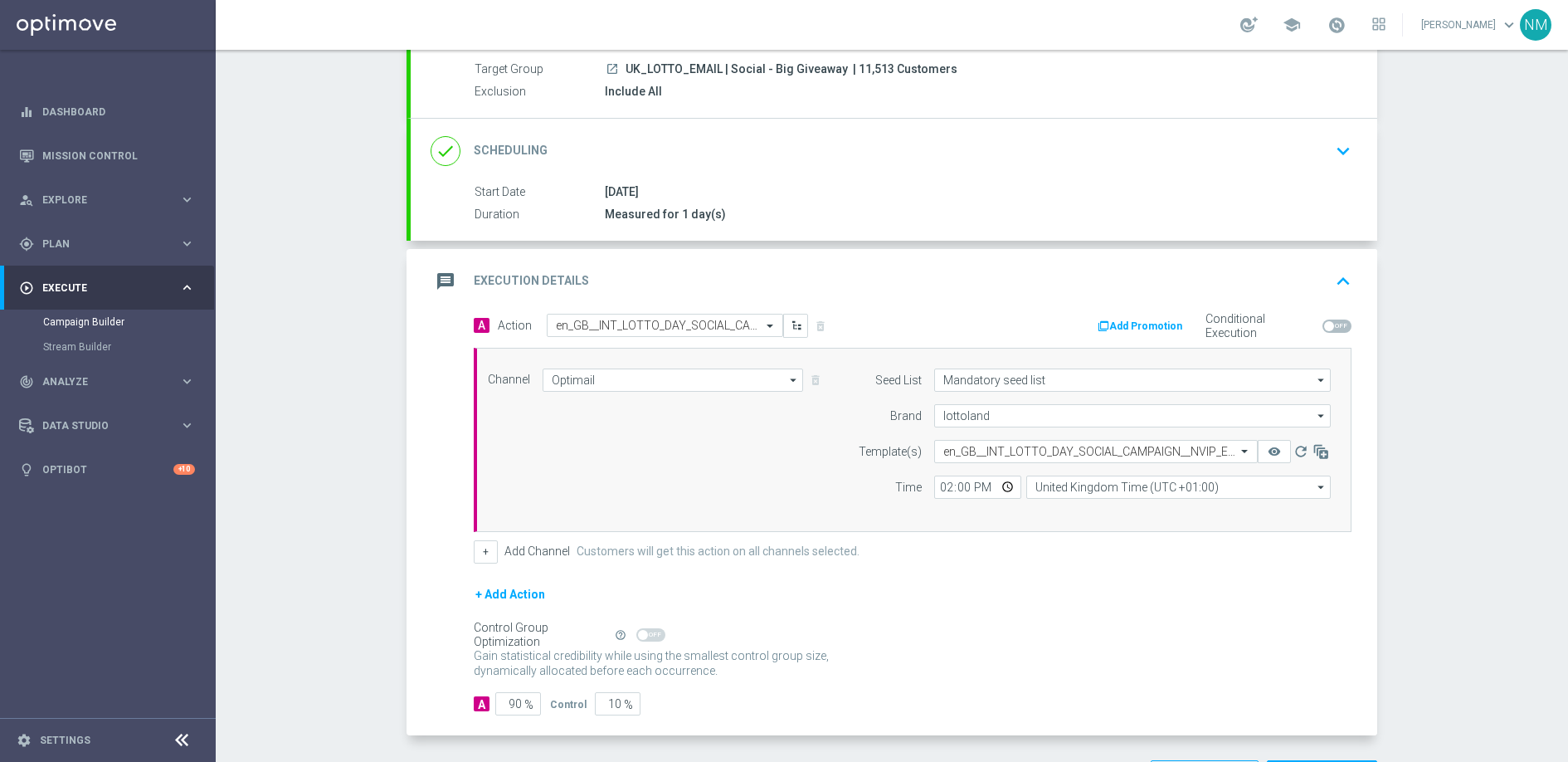
scroll to position [174, 0]
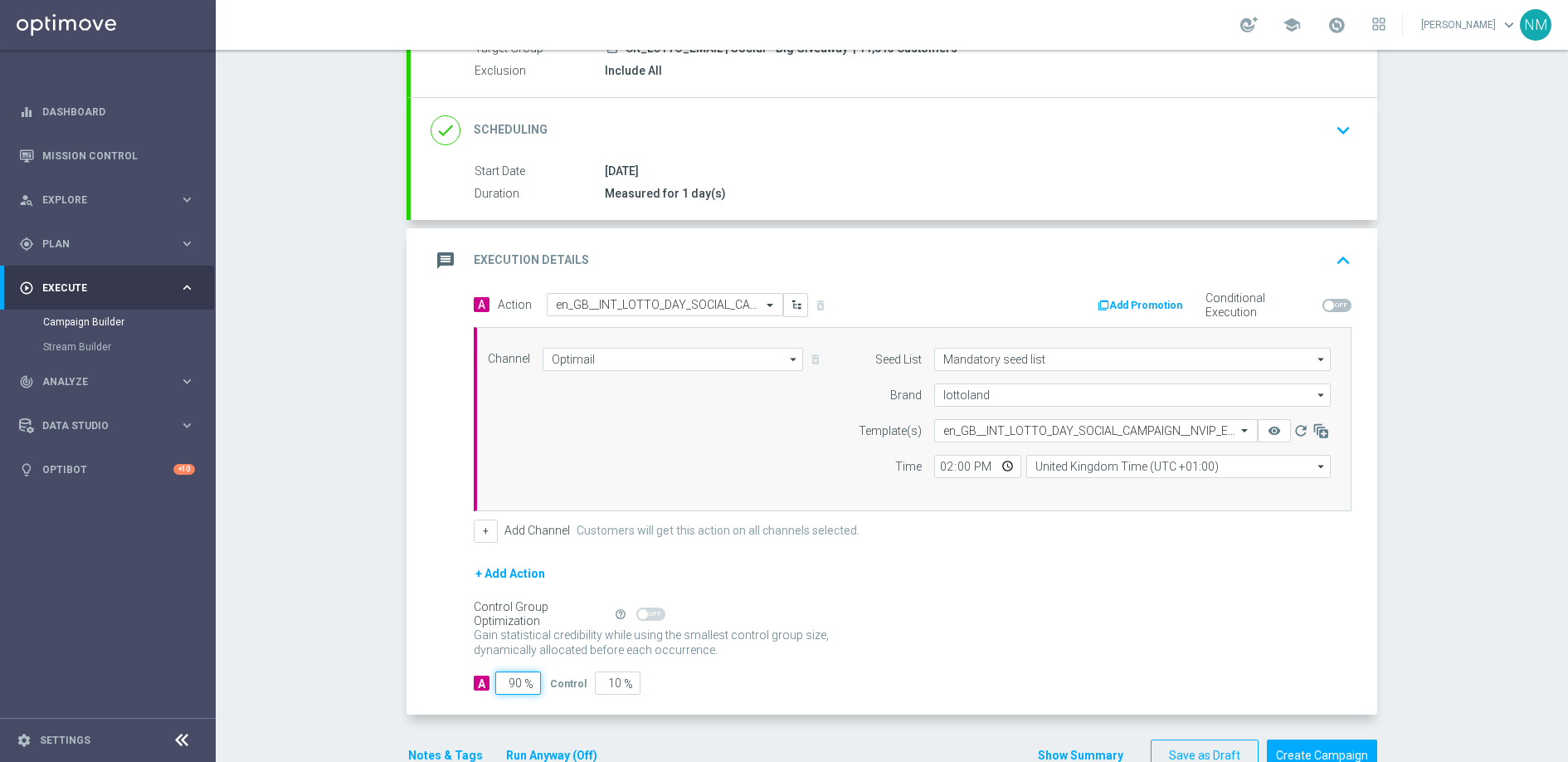
click at [510, 686] on input "90" at bounding box center [518, 683] width 46 height 23
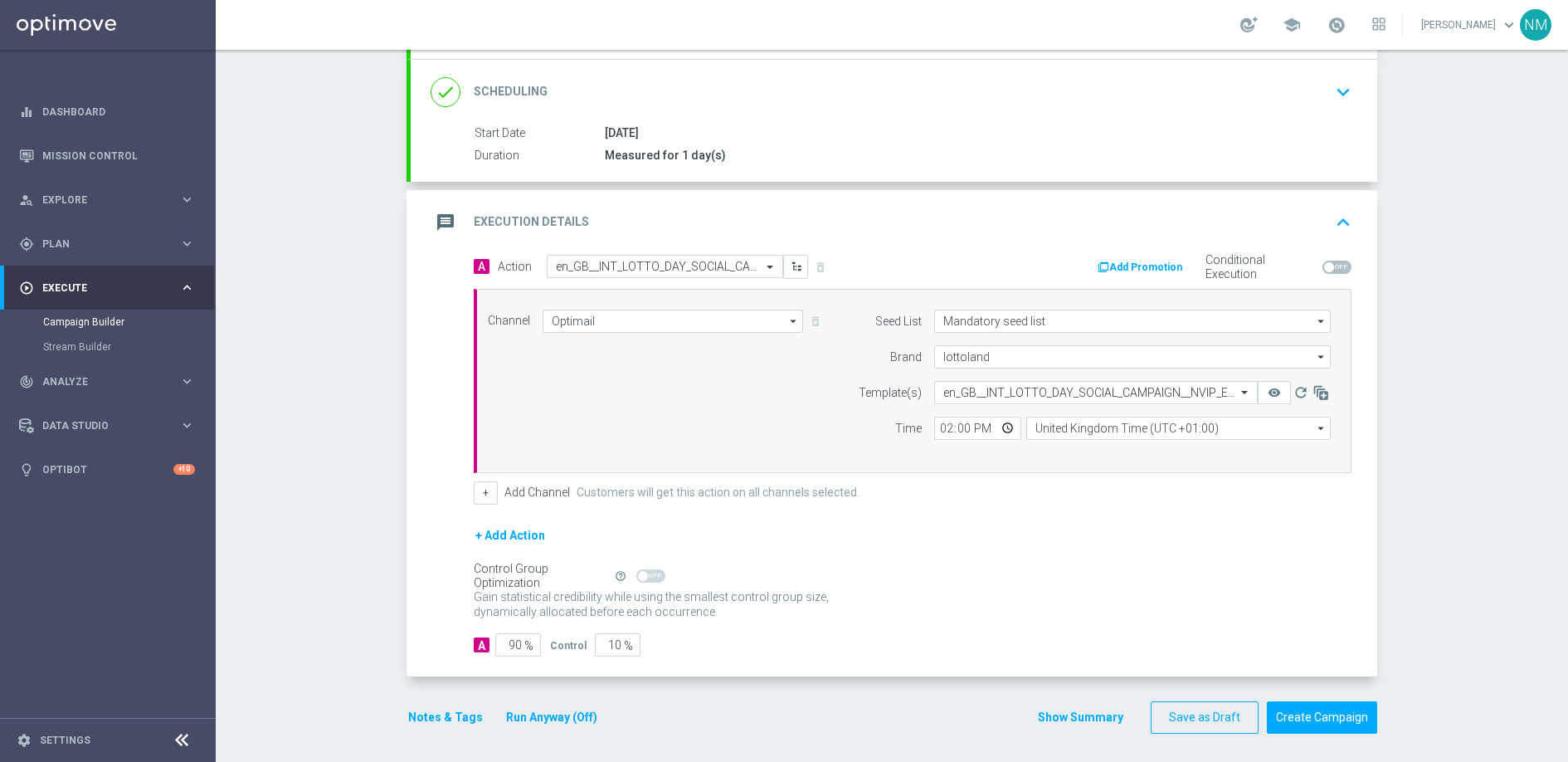
scroll to position [217, 0]
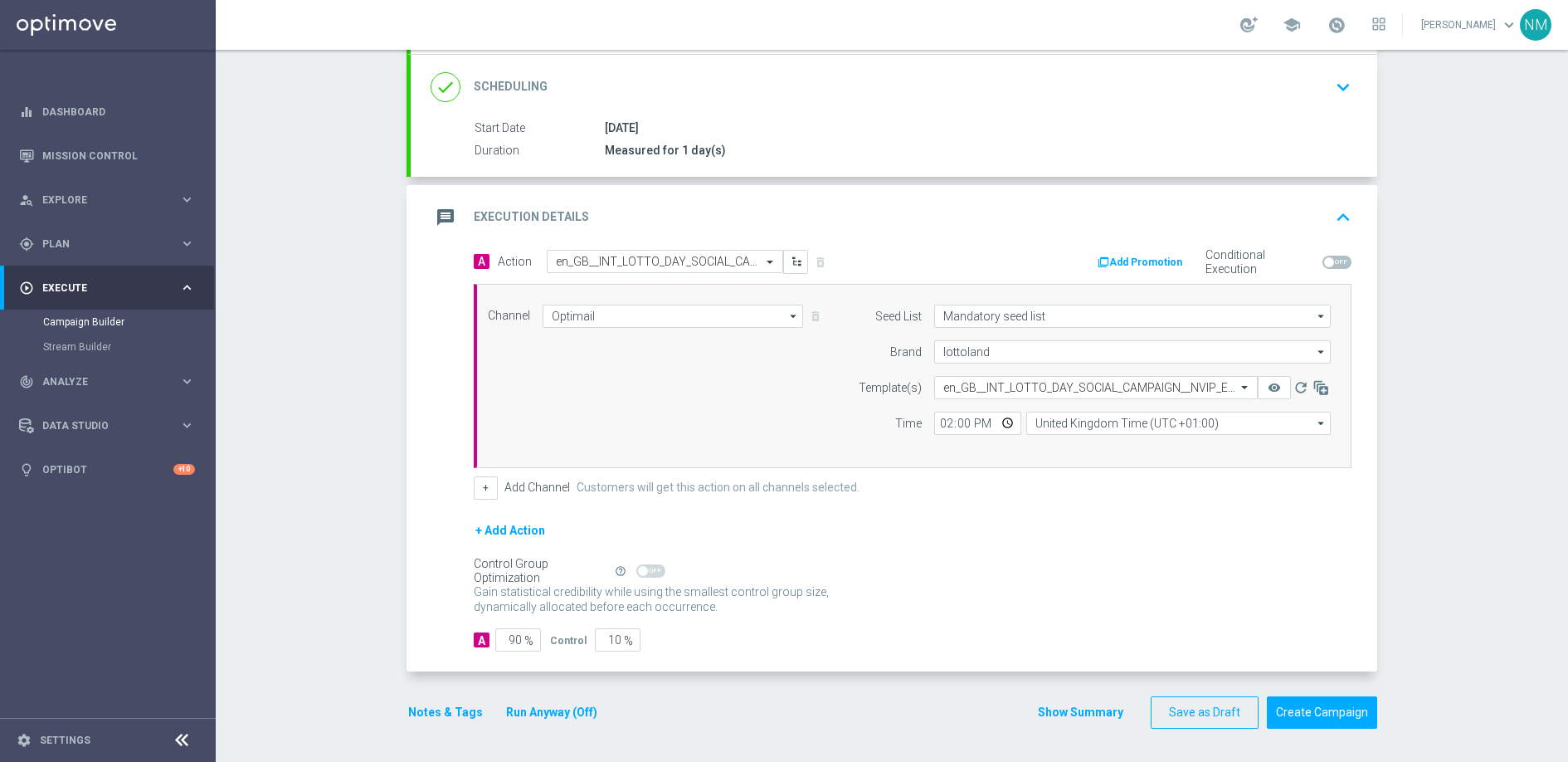
click at [443, 712] on button "Notes & Tags" at bounding box center [445, 712] width 78 height 21
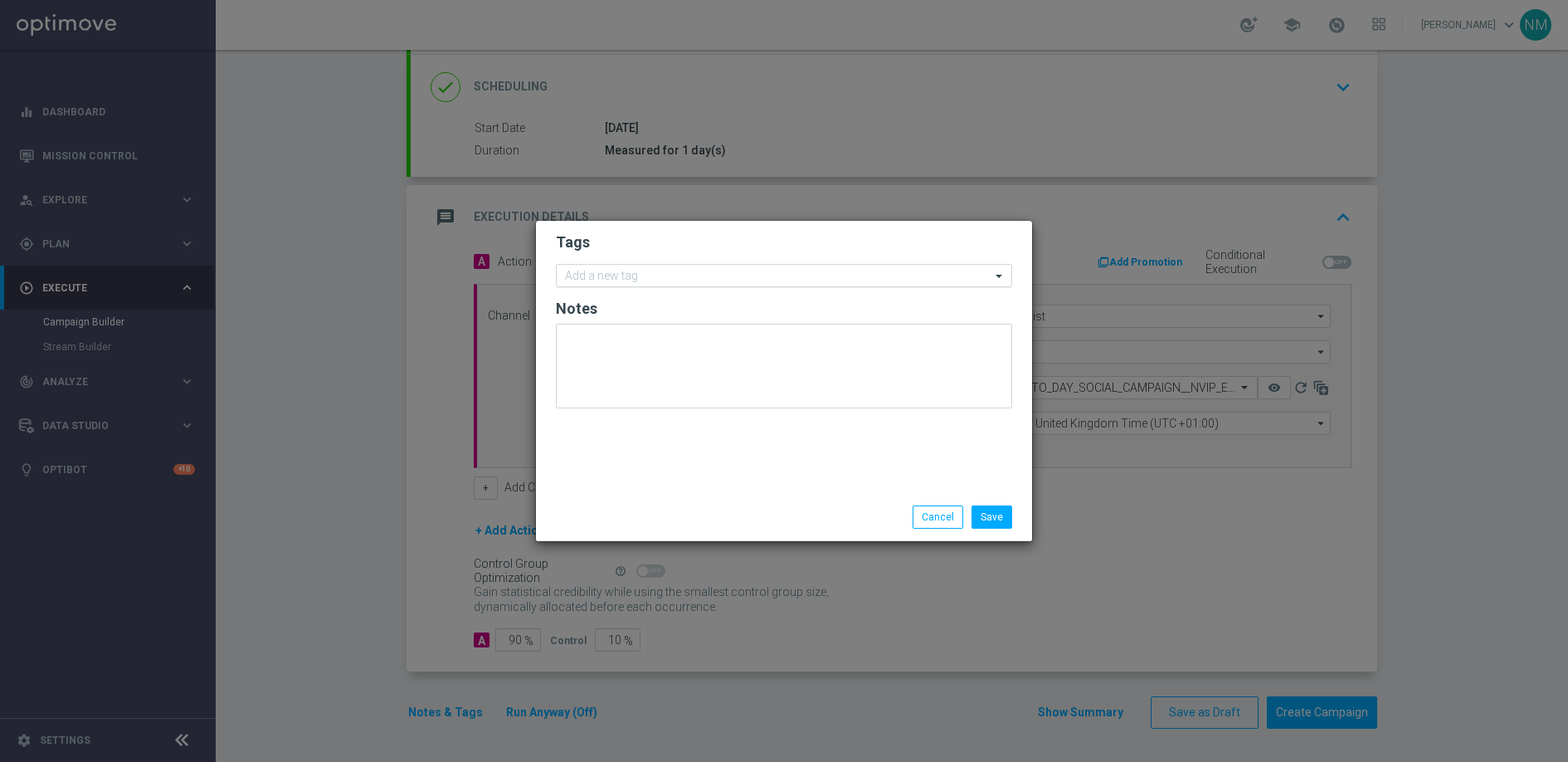
click at [651, 266] on div "Add a new tag" at bounding box center [774, 276] width 434 height 21
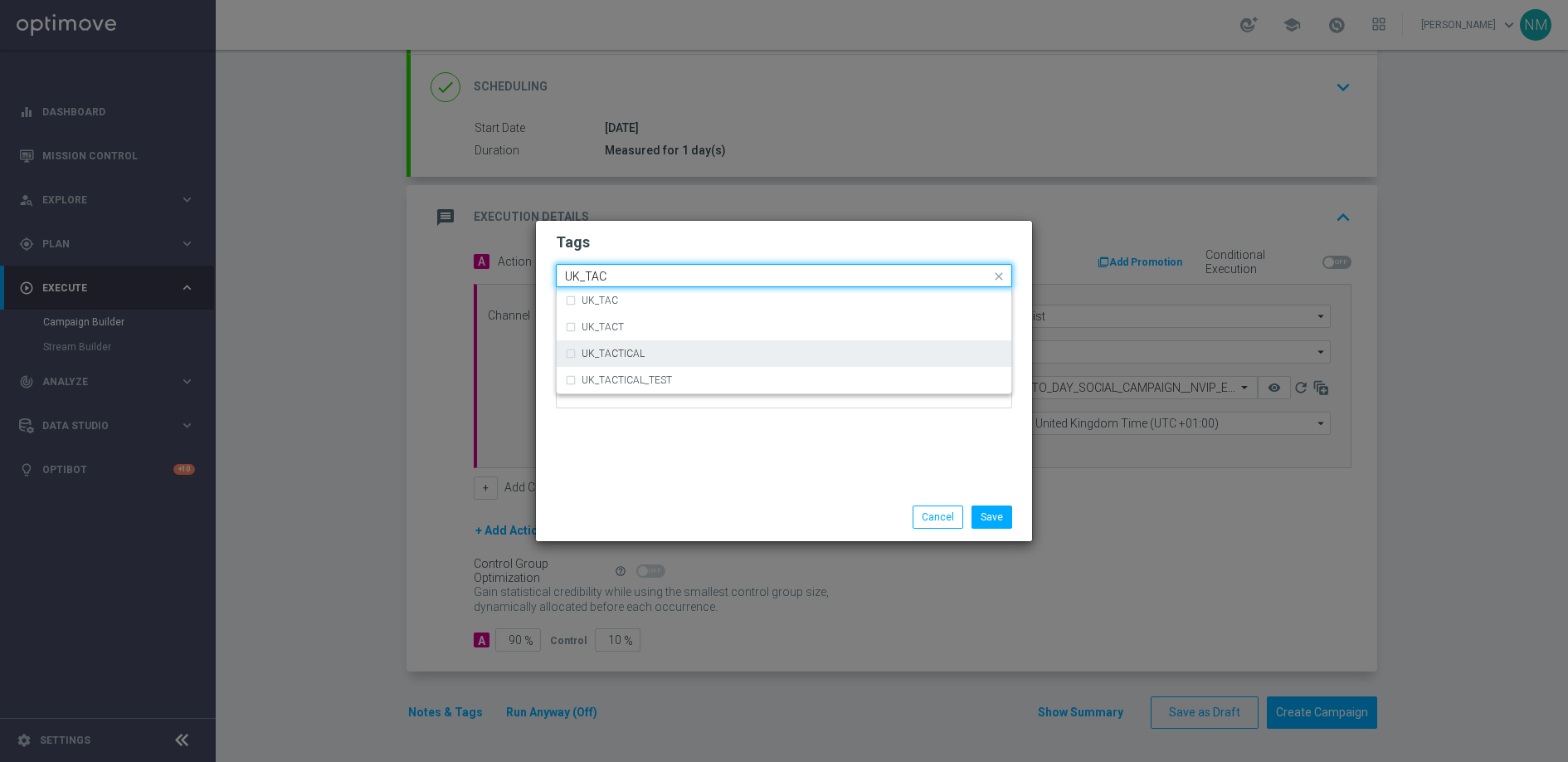
click at [659, 345] on div "UK_TACTICAL" at bounding box center [784, 354] width 438 height 27
type input "UK_TAC"
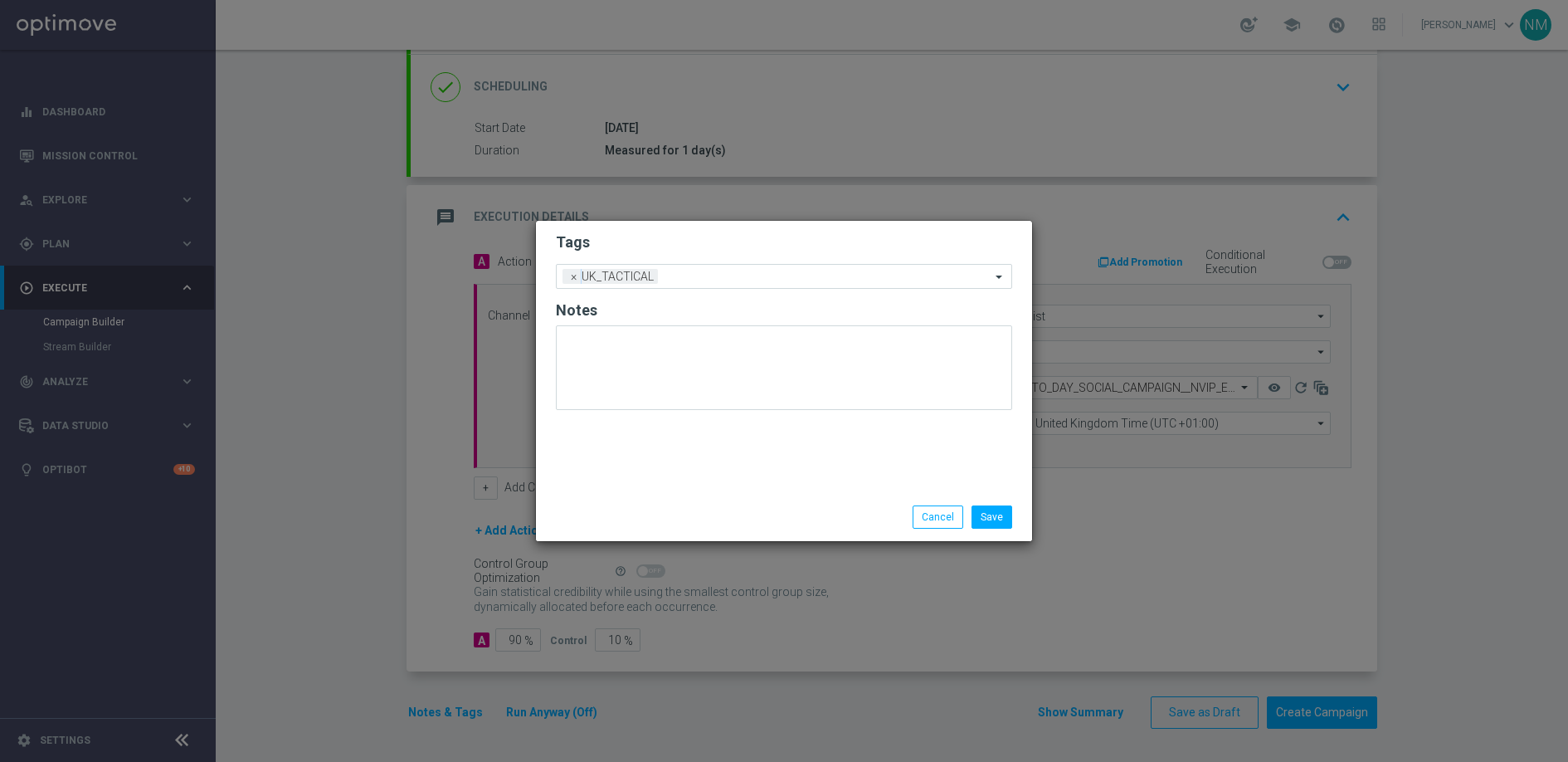
click at [761, 469] on div "Tags Add a new tag × UK_TACTICAL Notes" at bounding box center [784, 356] width 496 height 272
click at [1001, 522] on button "Save" at bounding box center [991, 517] width 40 height 23
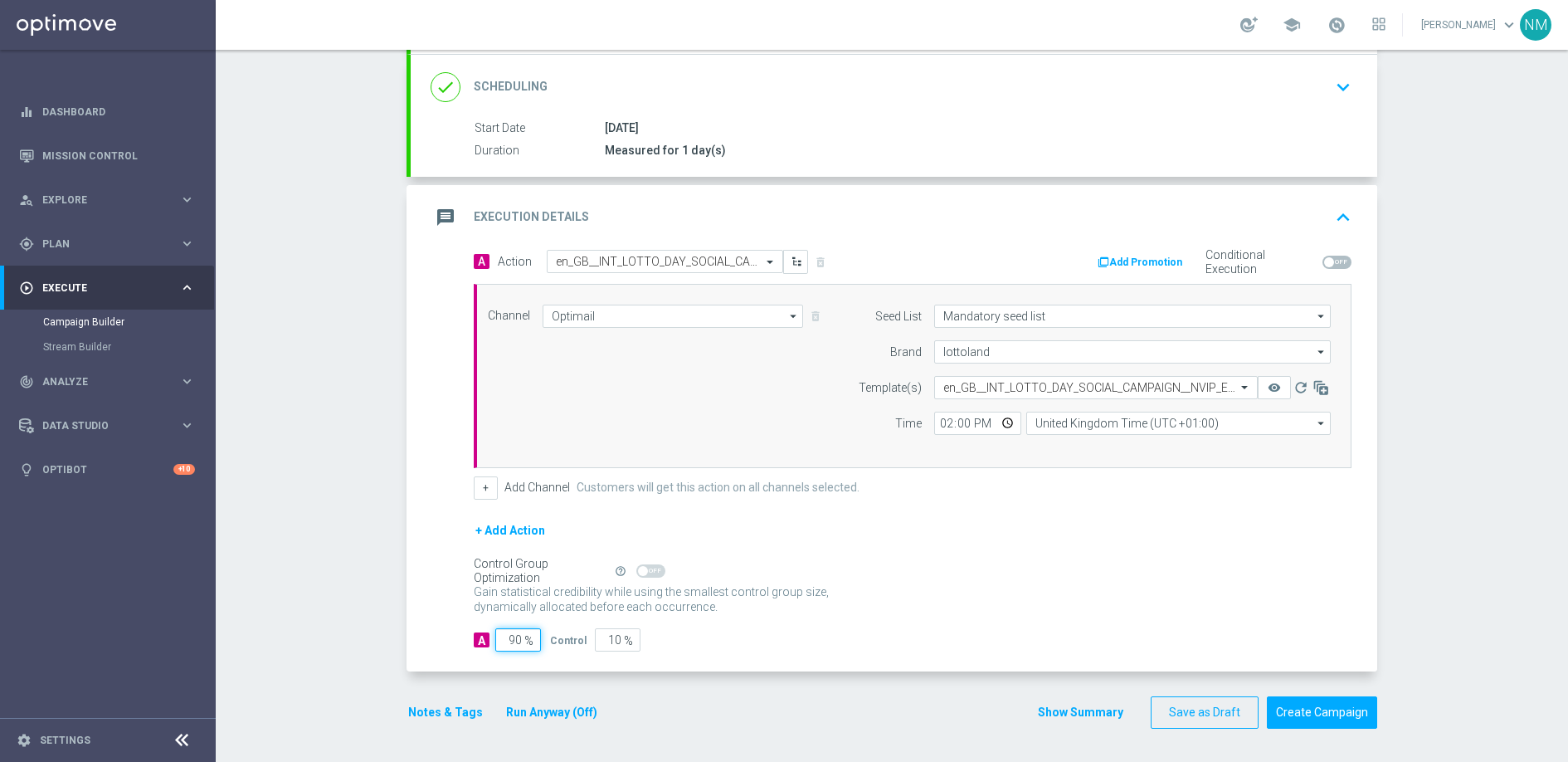
click at [508, 638] on input "90" at bounding box center [518, 639] width 46 height 23
type input "0"
type input "100"
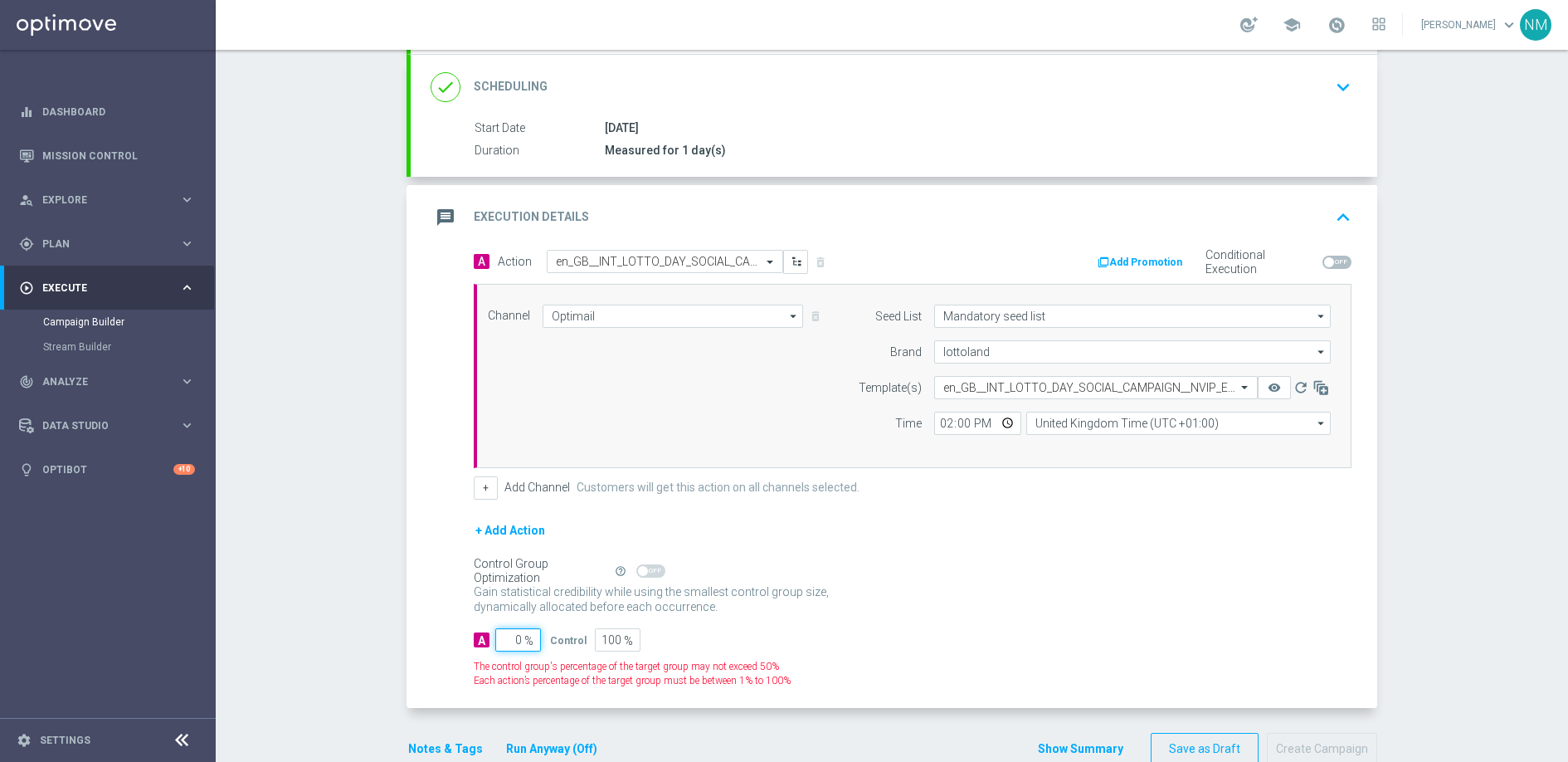
type input "10"
type input "90"
type input "100"
type input "0"
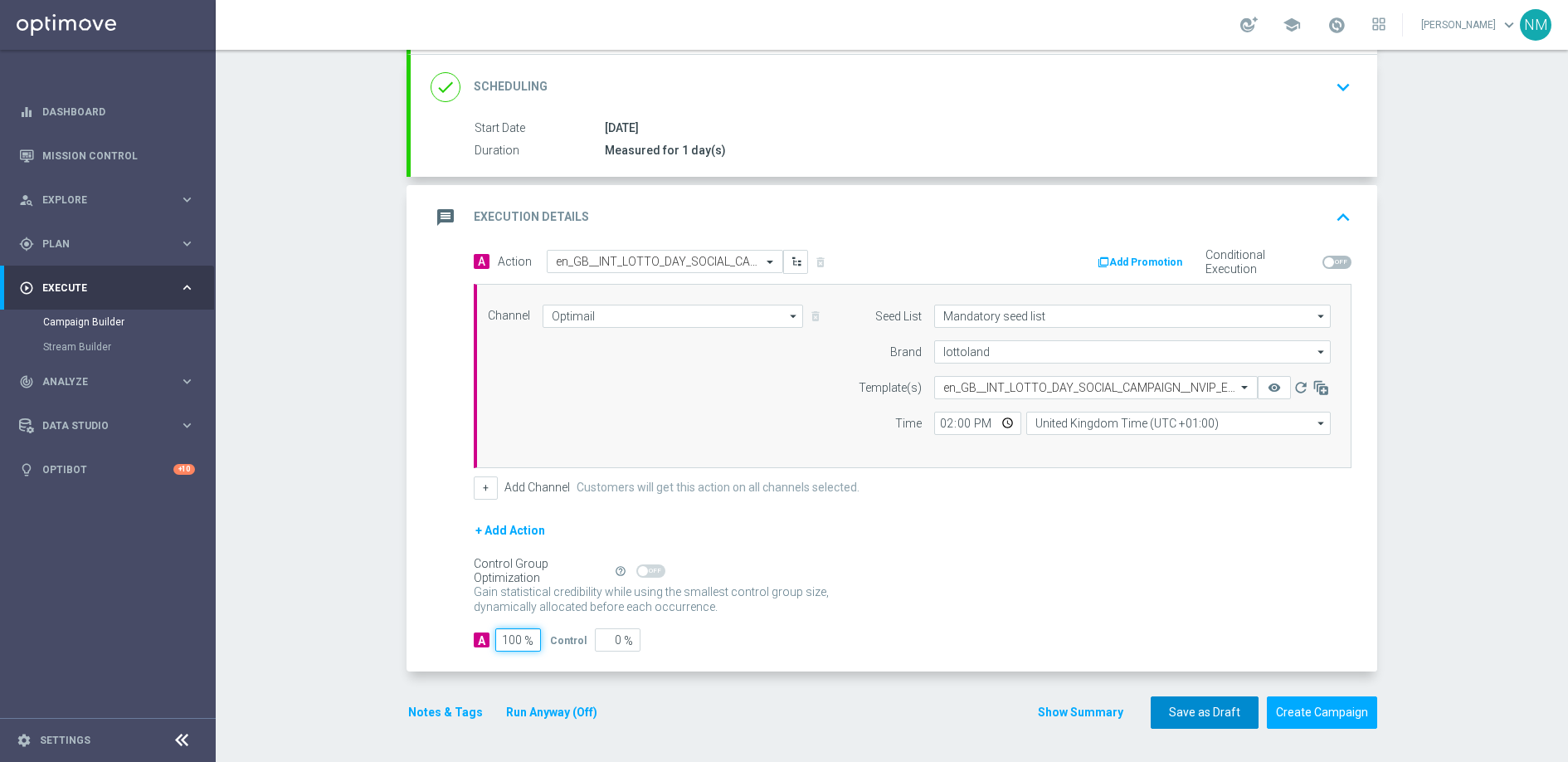
type input "100"
click at [1220, 714] on button "Save as Draft" at bounding box center [1204, 712] width 107 height 32
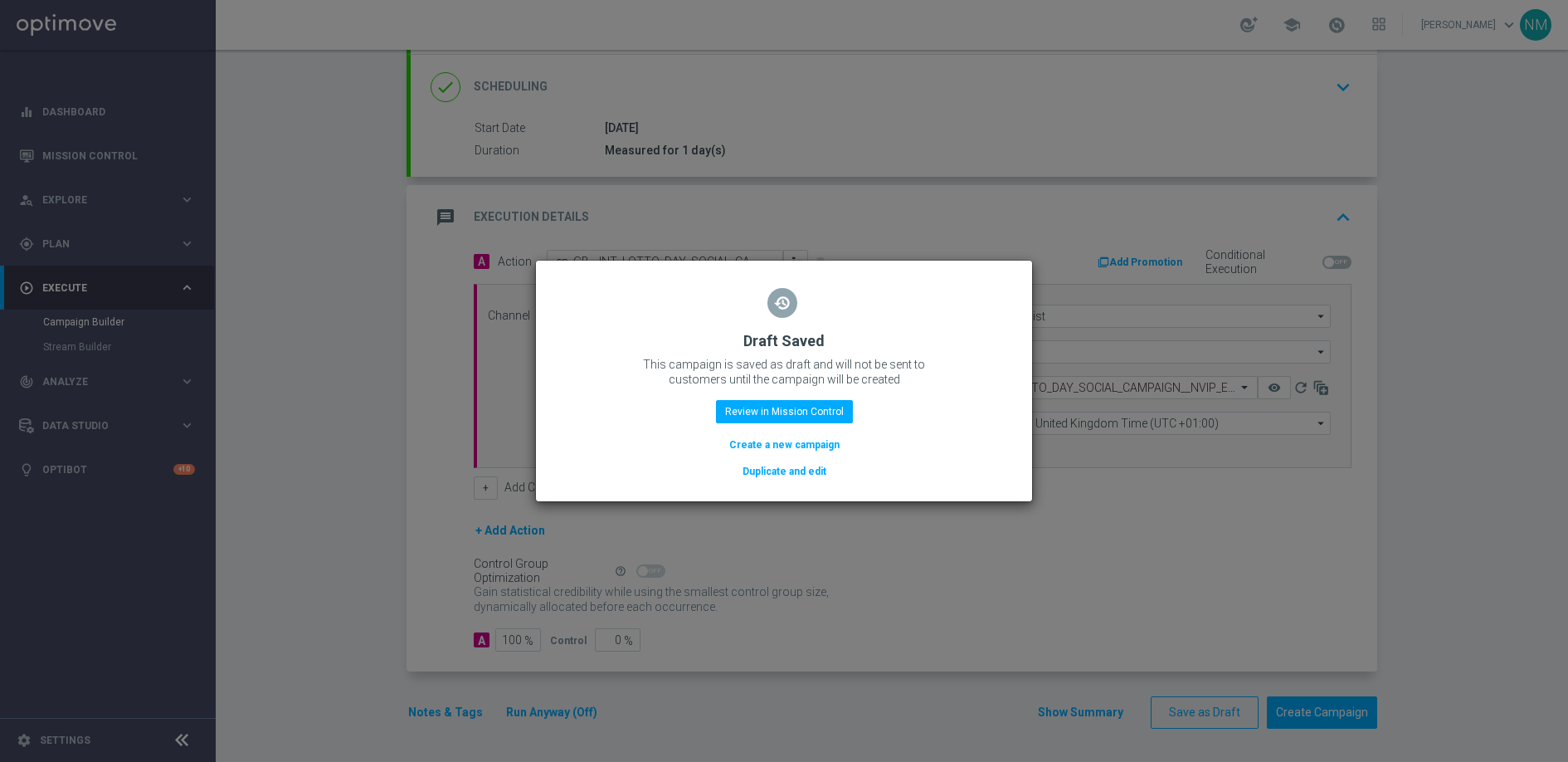
click at [811, 447] on button "Create a new campaign" at bounding box center [784, 444] width 114 height 18
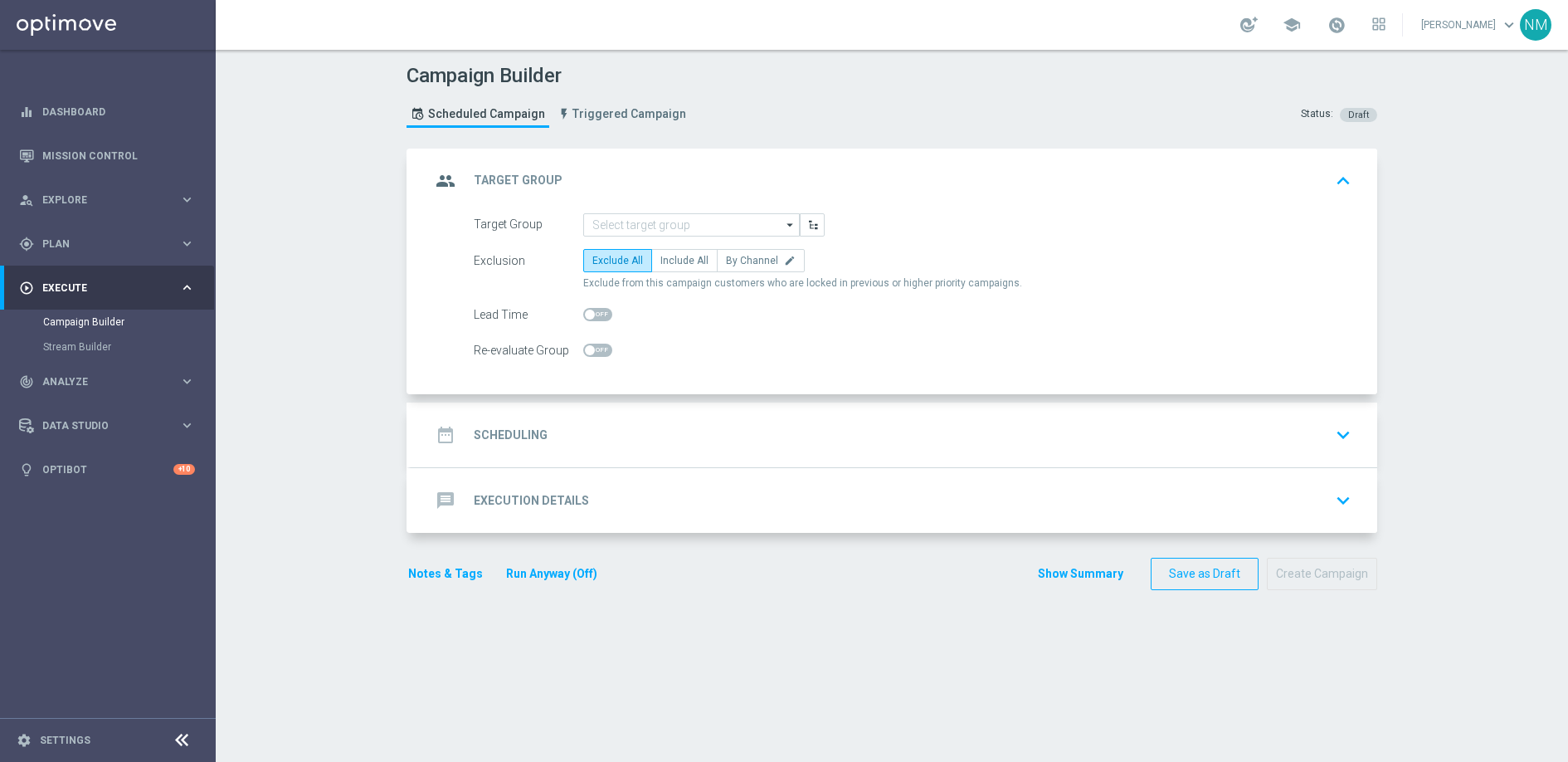
scroll to position [0, 0]
click at [622, 210] on div "group Target Group keyboard_arrow_up" at bounding box center [895, 181] width 967 height 64
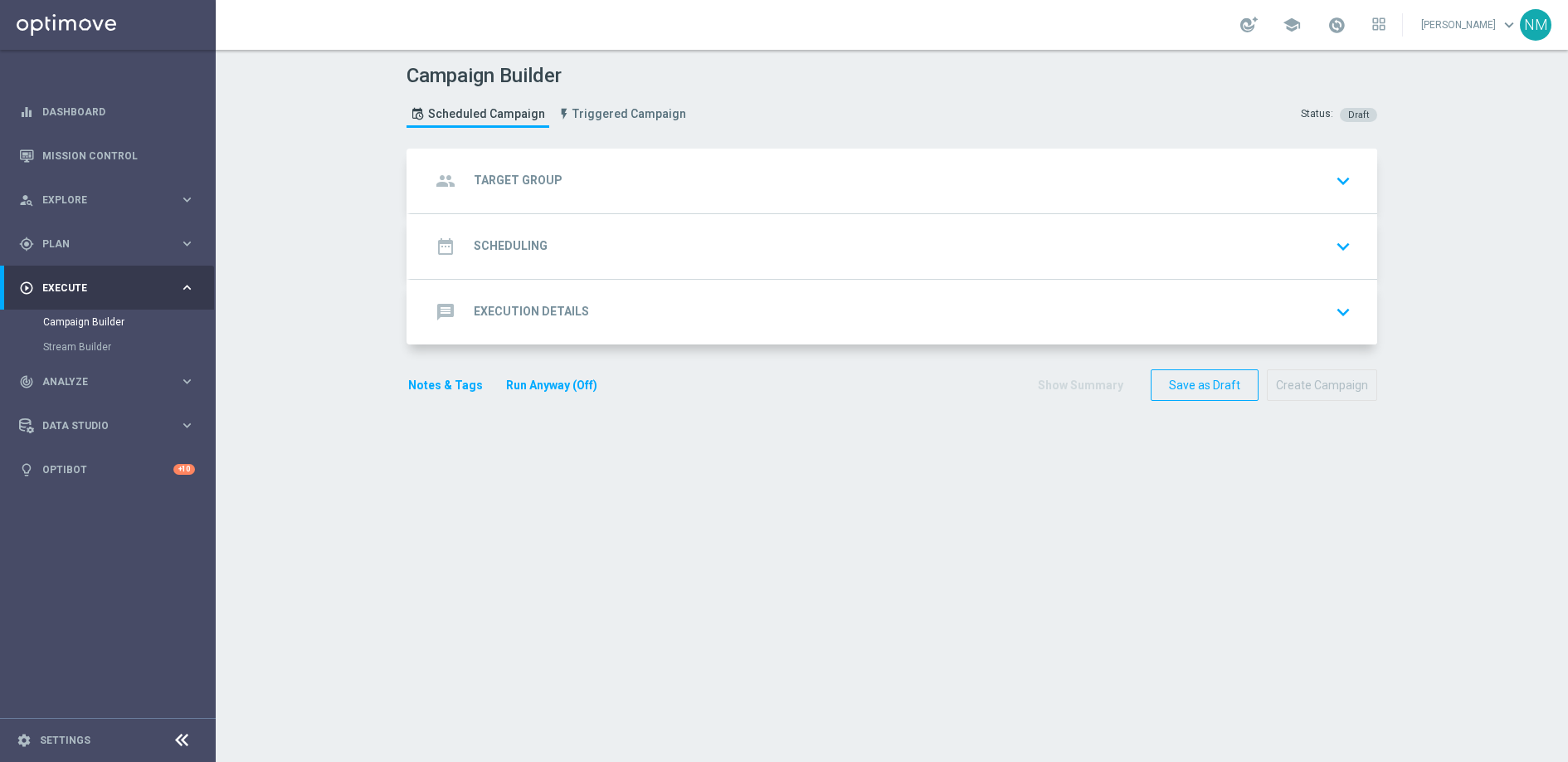
click at [601, 176] on div "group Target Group keyboard_arrow_down Target Group arrow_drop_down Show Select…" at bounding box center [895, 181] width 967 height 64
click at [611, 189] on div "group Target Group keyboard_arrow_down" at bounding box center [894, 180] width 927 height 31
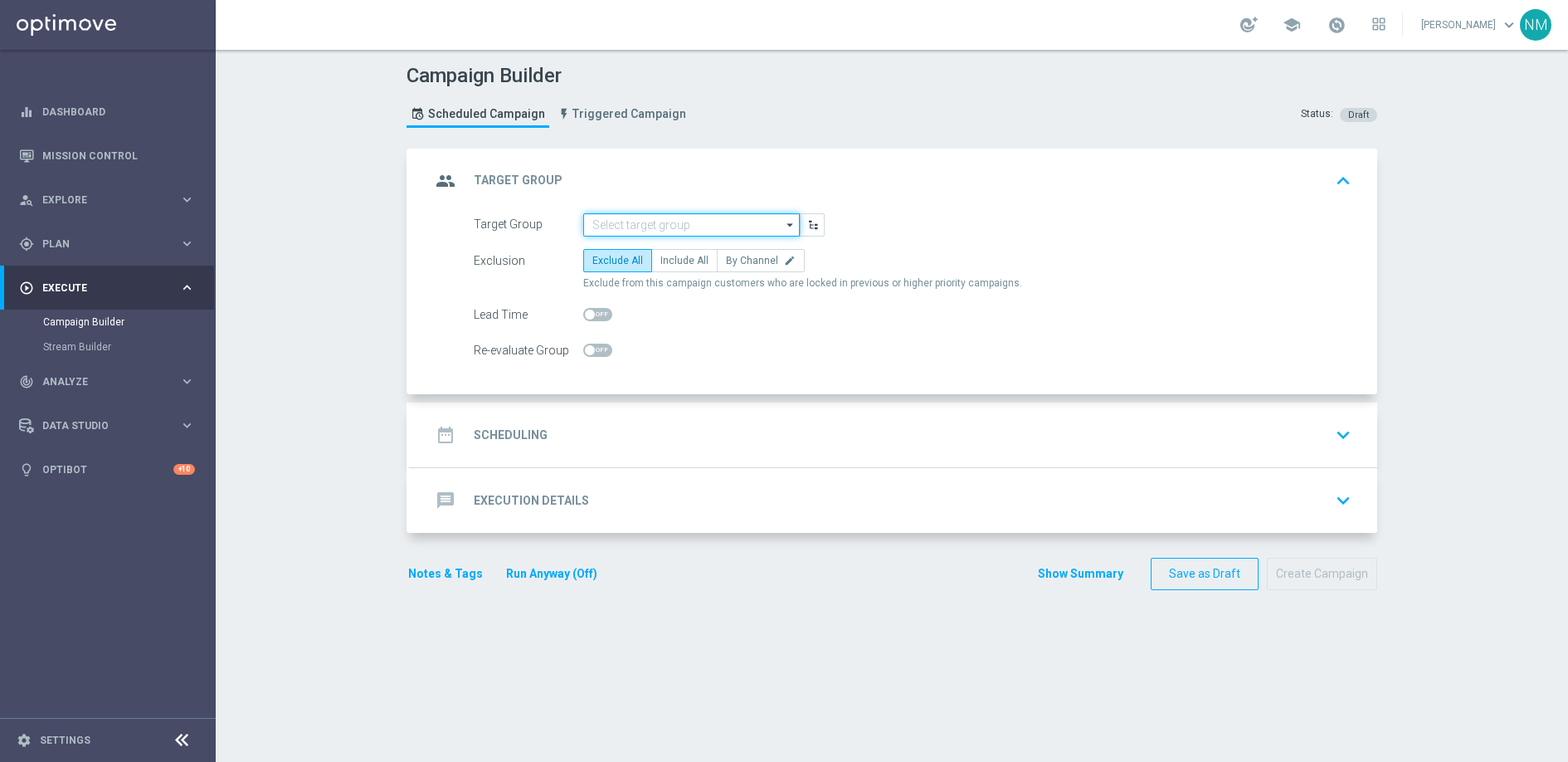
click at [613, 224] on input at bounding box center [691, 225] width 217 height 23
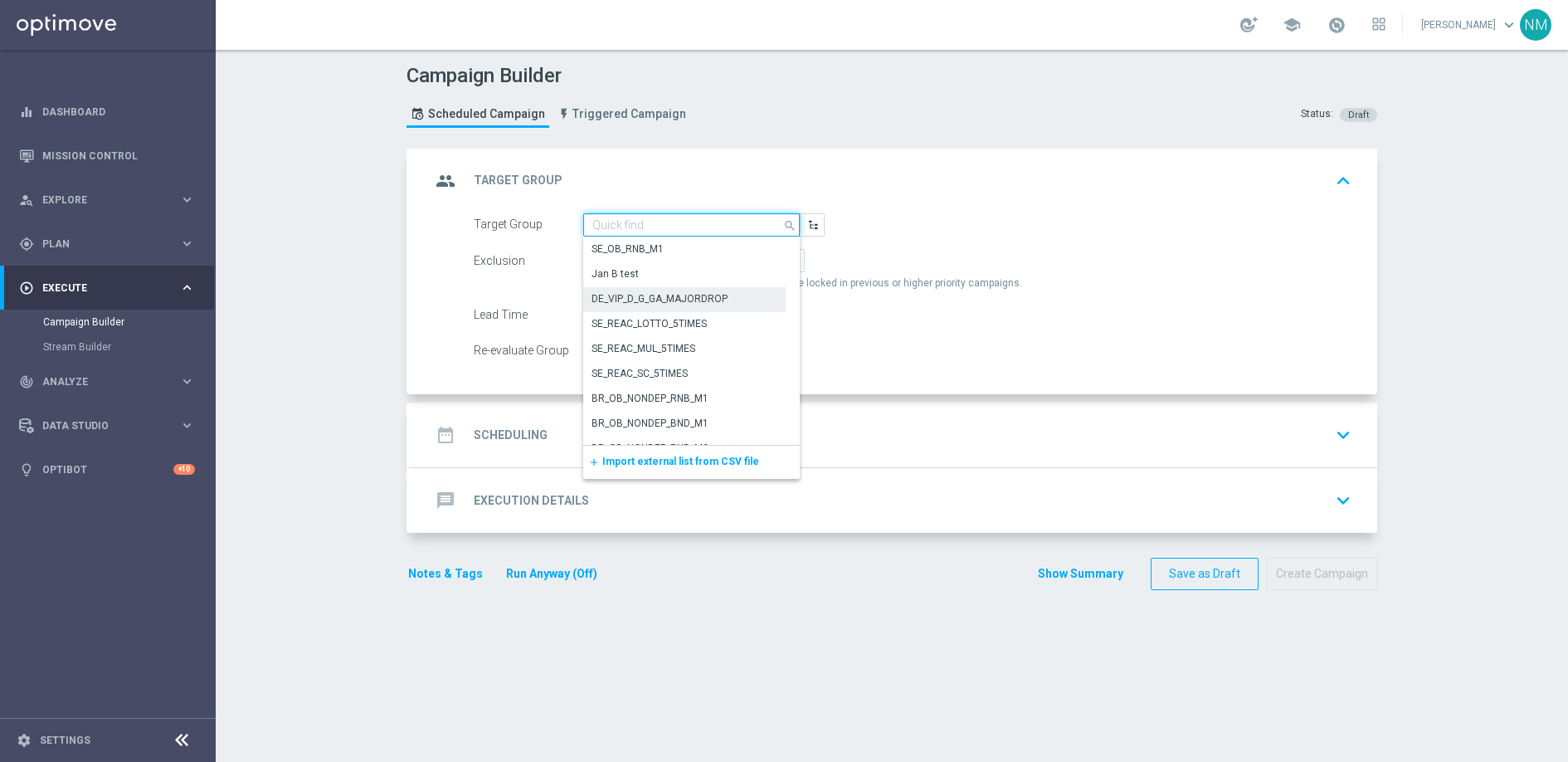
paste input "IE_LOTTO_EMAIL | Social - Big Giveaway"
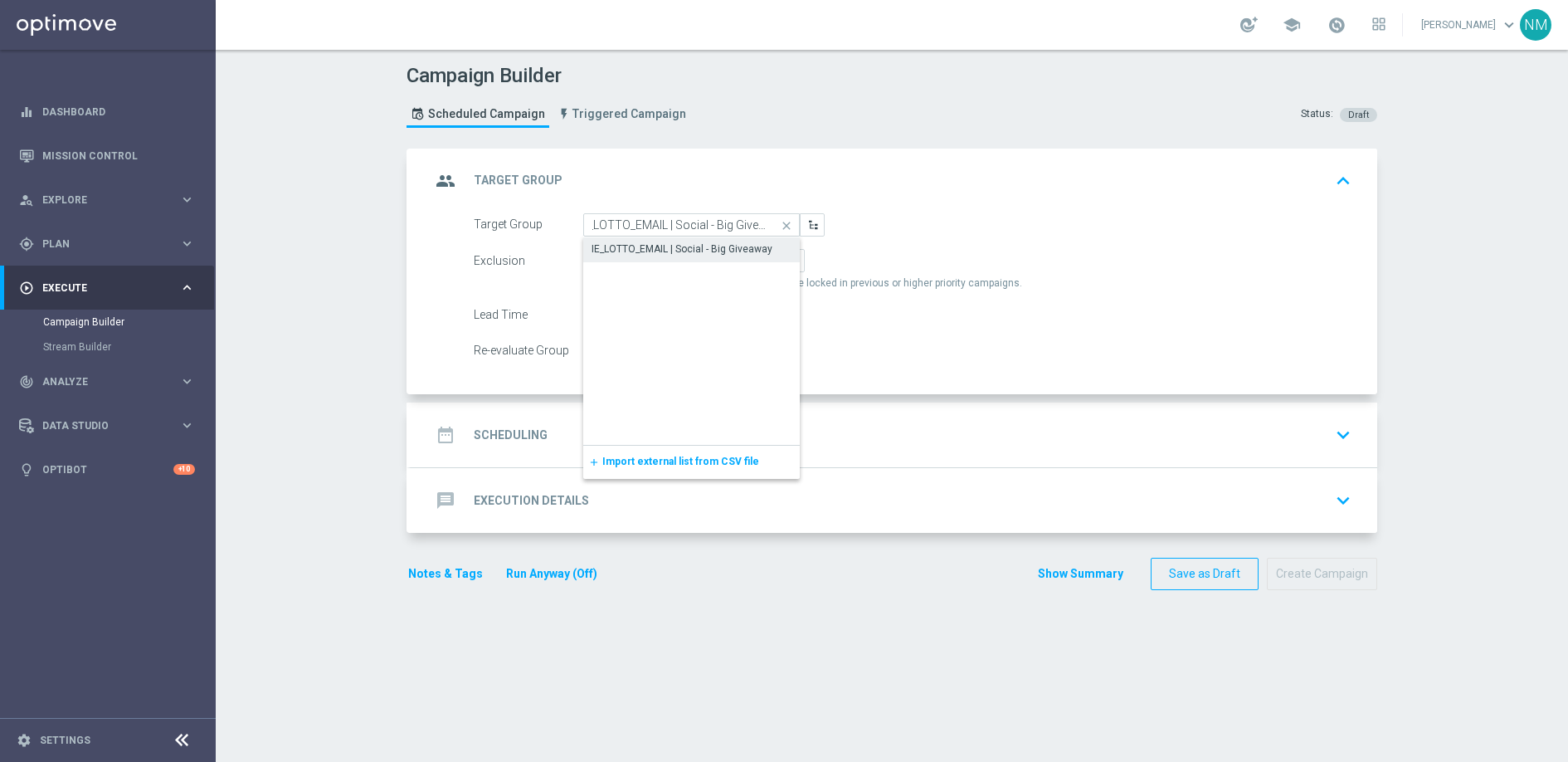
click at [679, 250] on div "IE_LOTTO_EMAIL | Social - Big Giveaway" at bounding box center [682, 249] width 181 height 15
type input "IE_LOTTO_EMAIL | Social - Big Giveaway"
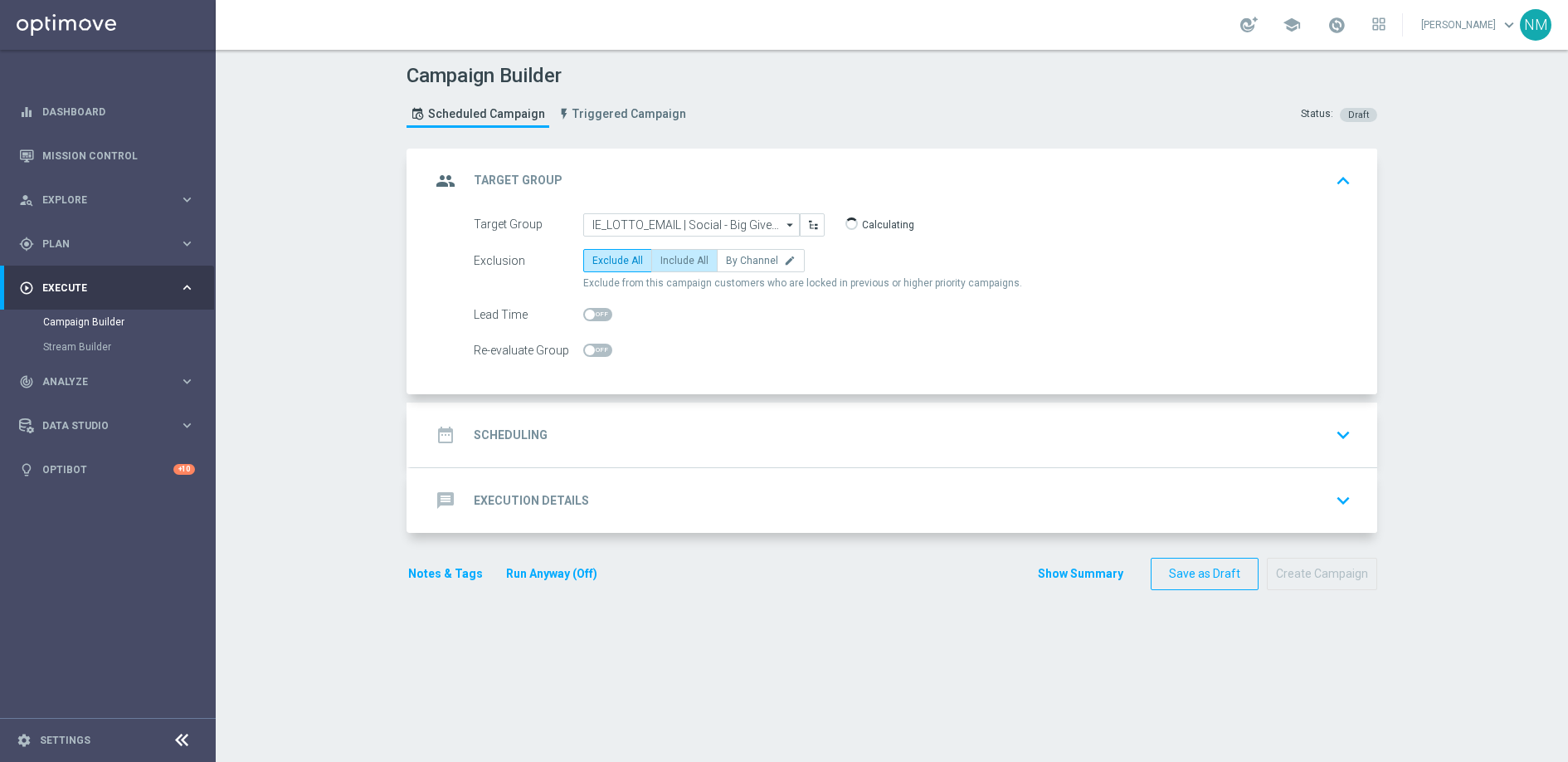
click at [673, 274] on div "Exclusion Exclude All Include All By Channel edit Exclude from this campaign cu…" at bounding box center [913, 270] width 878 height 41
click at [672, 268] on label "Include All" at bounding box center [684, 261] width 66 height 23
click at [672, 268] on input "Include All" at bounding box center [666, 263] width 11 height 11
radio input "true"
click at [672, 422] on div "date_range Scheduling keyboard_arrow_down" at bounding box center [894, 434] width 927 height 31
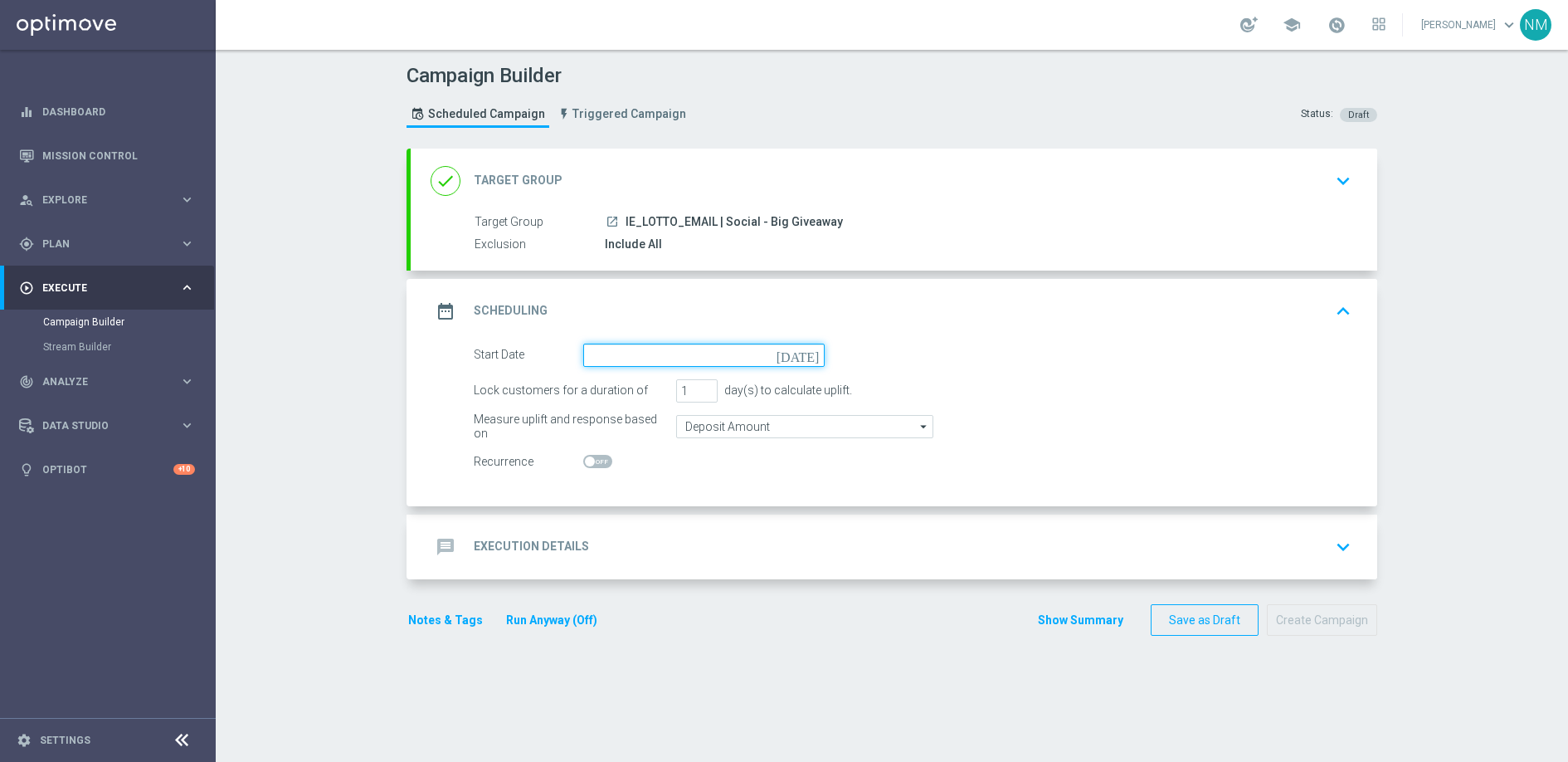
click at [660, 354] on input at bounding box center [704, 355] width 242 height 23
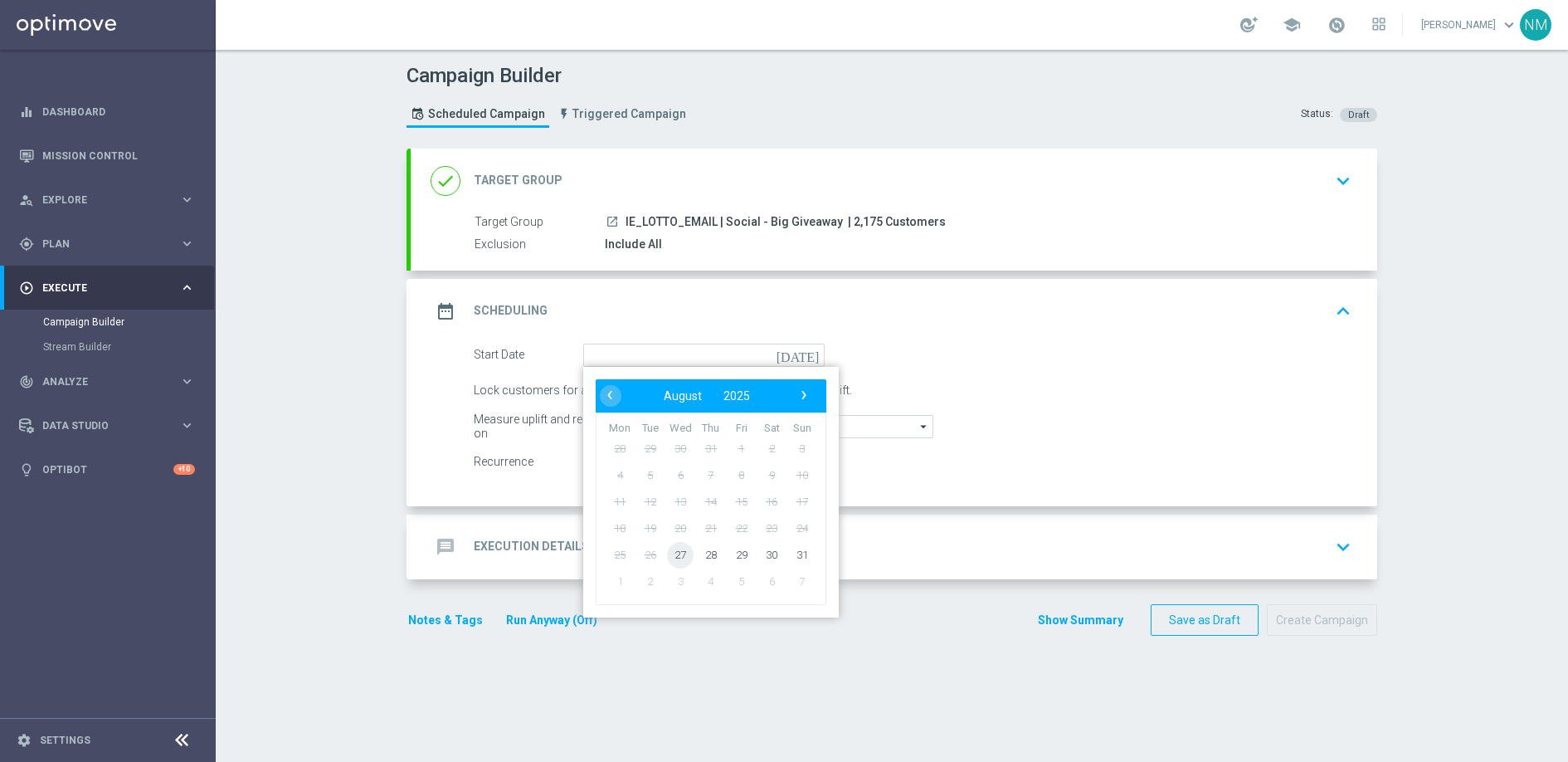
click at [679, 551] on span "27" at bounding box center [681, 554] width 27 height 27
type input "[DATE]"
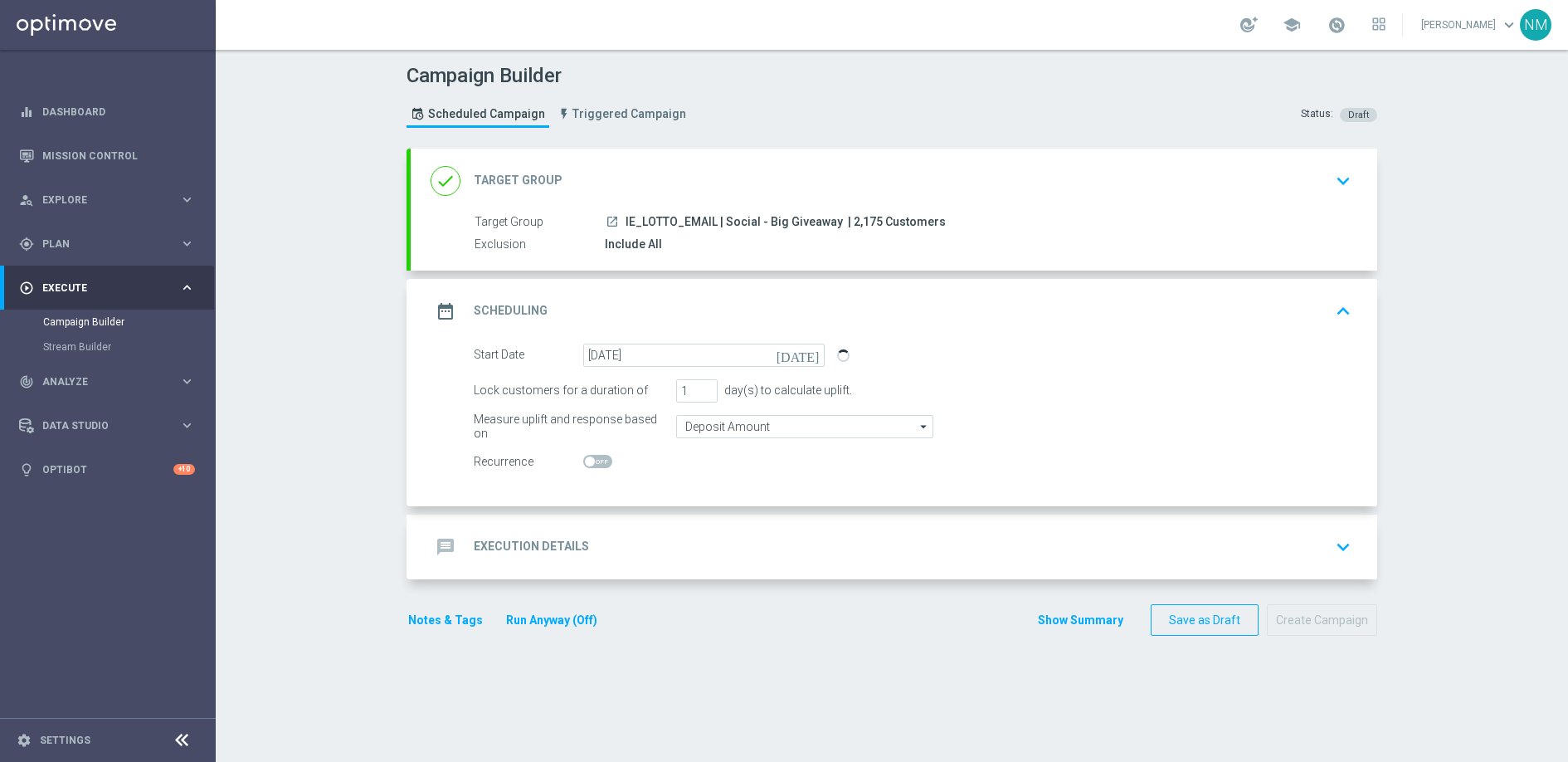
click at [620, 554] on div "message Execution Details keyboard_arrow_down" at bounding box center [894, 546] width 927 height 31
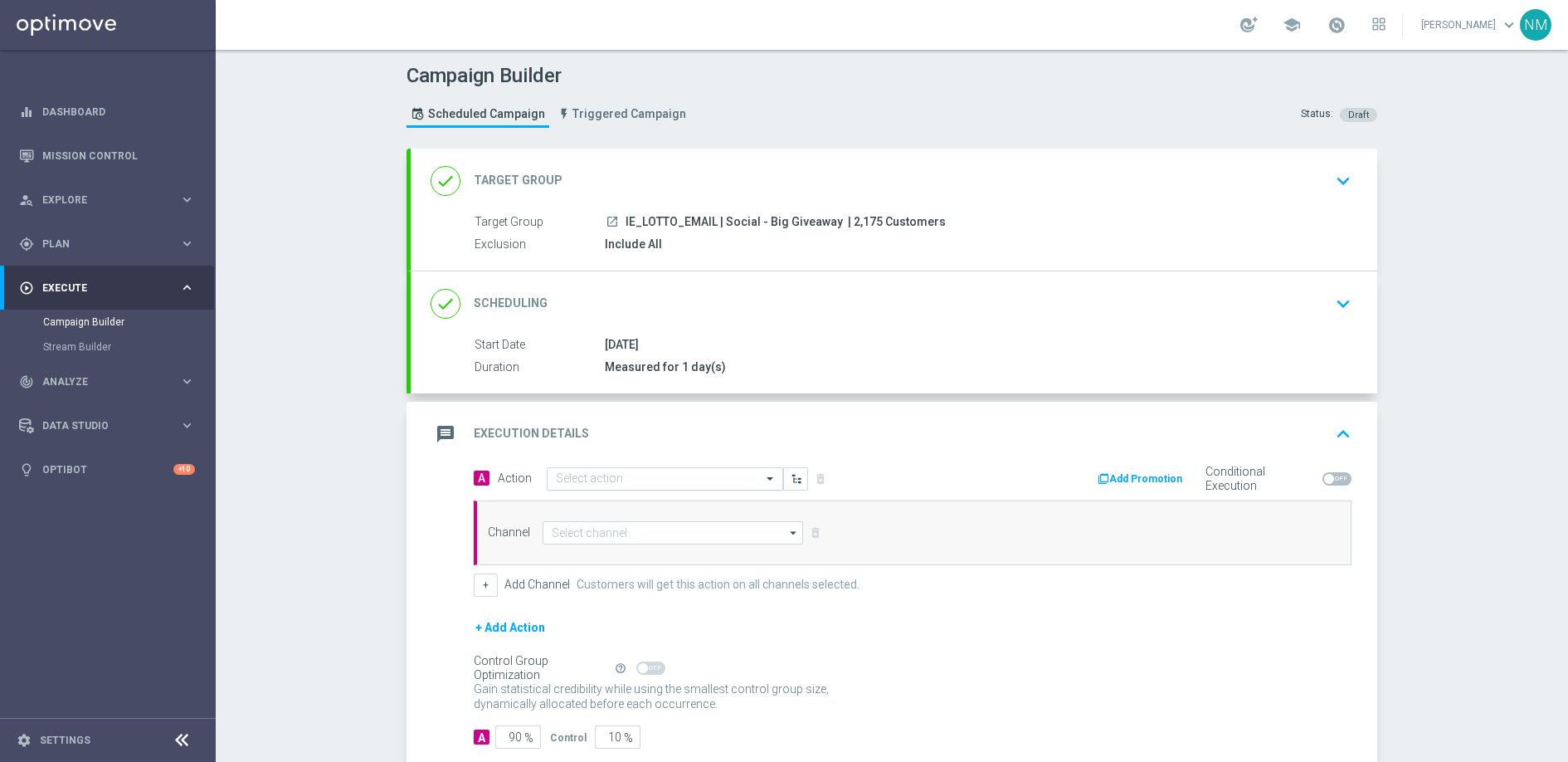
click at [610, 484] on input "text" at bounding box center [648, 479] width 185 height 14
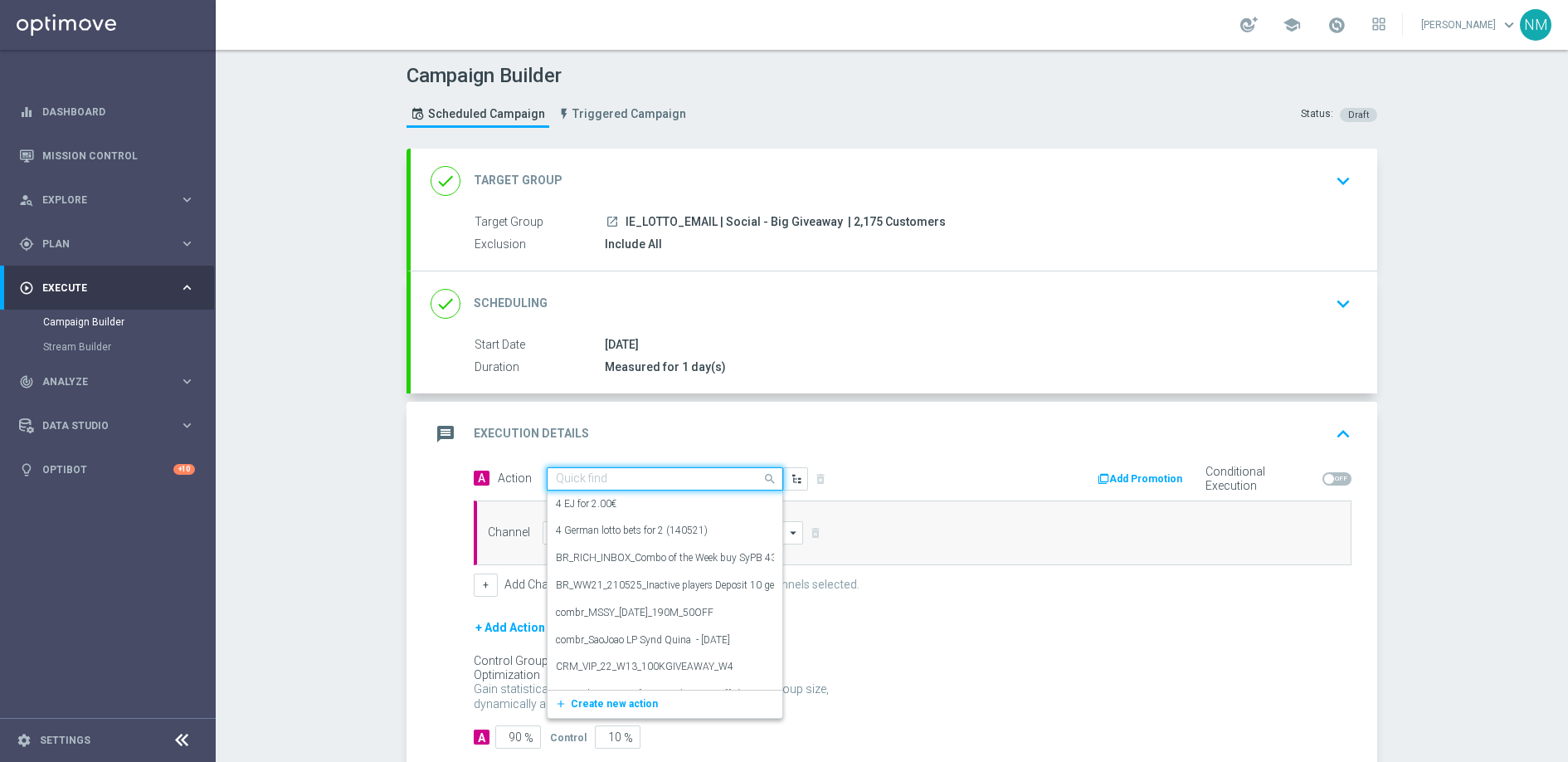
paste input "en_IE__INT_LOTTO_DAY_SOCIAL_CAMPAIGN__NVIP_EMA_TAC_LT"
type input "en_IE__INT_LOTTO_DAY_SOCIAL_CAMPAIGN__NVIP_EMA_TAC_LT"
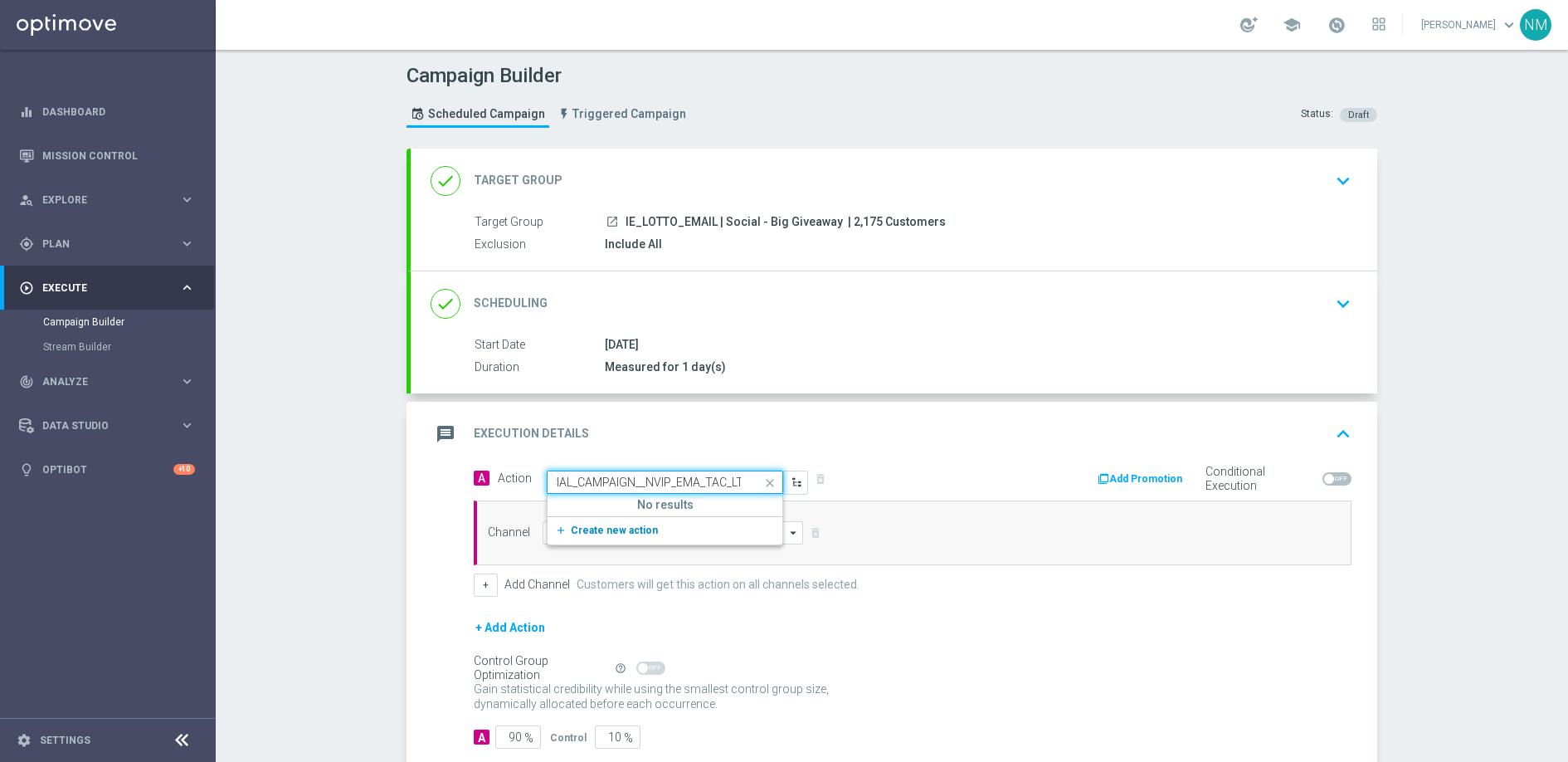
click at [616, 526] on span "Create new action" at bounding box center [614, 530] width 87 height 12
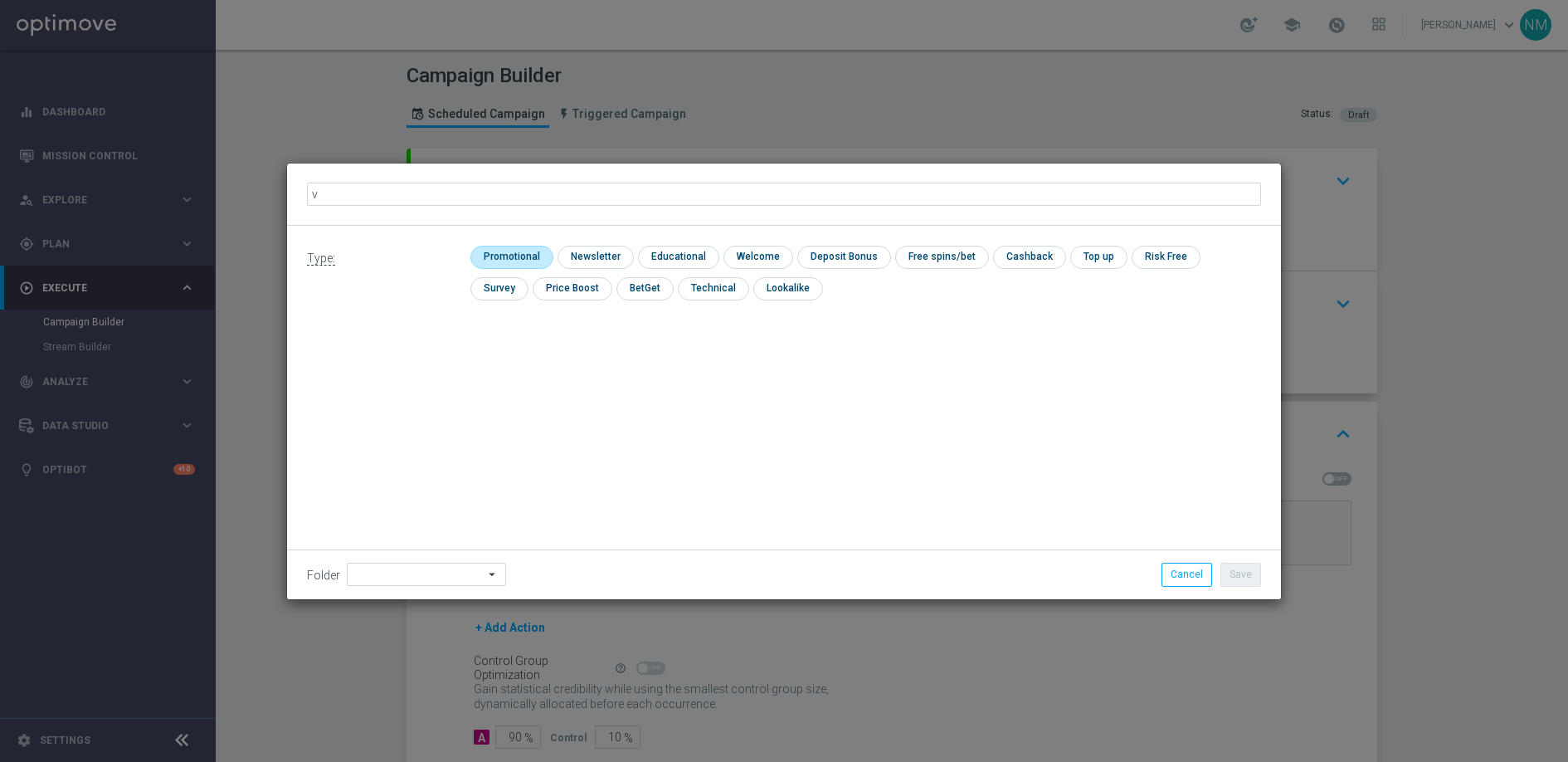
type input "v"
click at [522, 257] on input "checkbox" at bounding box center [510, 256] width 79 height 22
checkbox input "true"
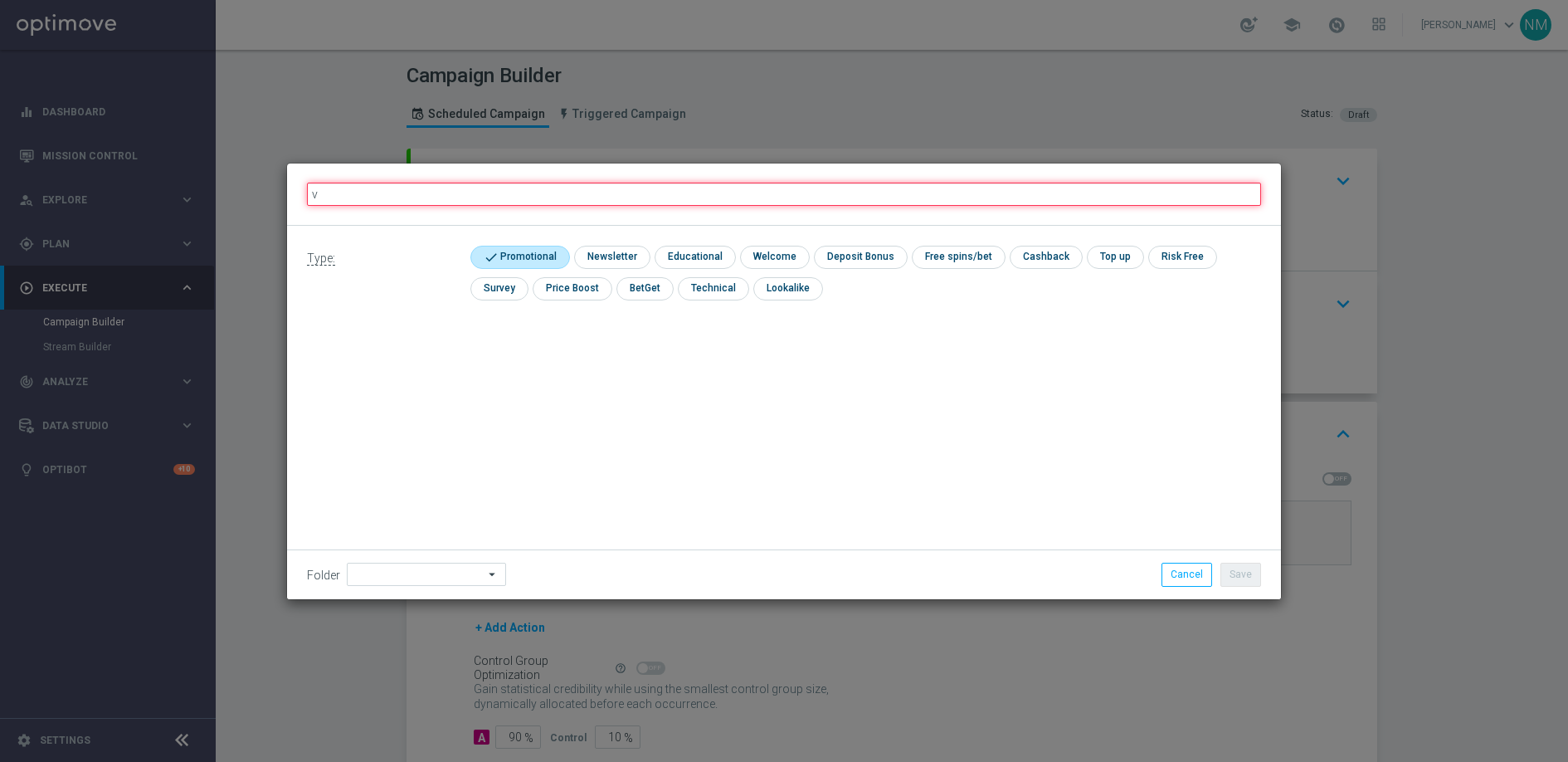
click at [438, 196] on input "v" at bounding box center [784, 194] width 955 height 23
paste input "en_IE__INT_LOTTO_DAY_SOCIAL_CAMPAIGN__NVIP_EMA_TAC_LT"
type input "en_IE__INT_LOTTO_DAY_SOCIAL_CAMPAIGN__NVIP_EMA_TAC_LT"
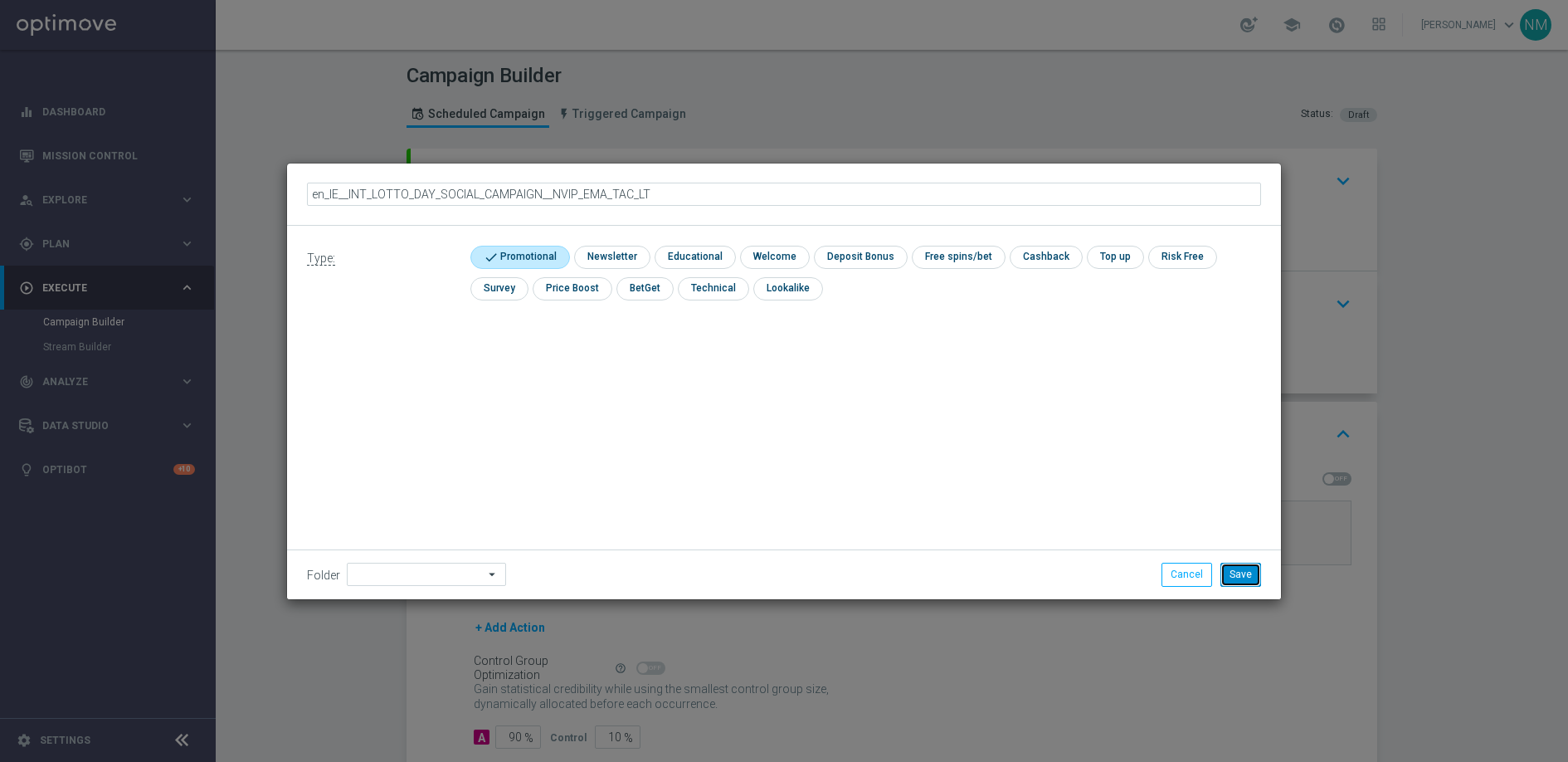
click at [1260, 570] on button "Save" at bounding box center [1240, 574] width 40 height 23
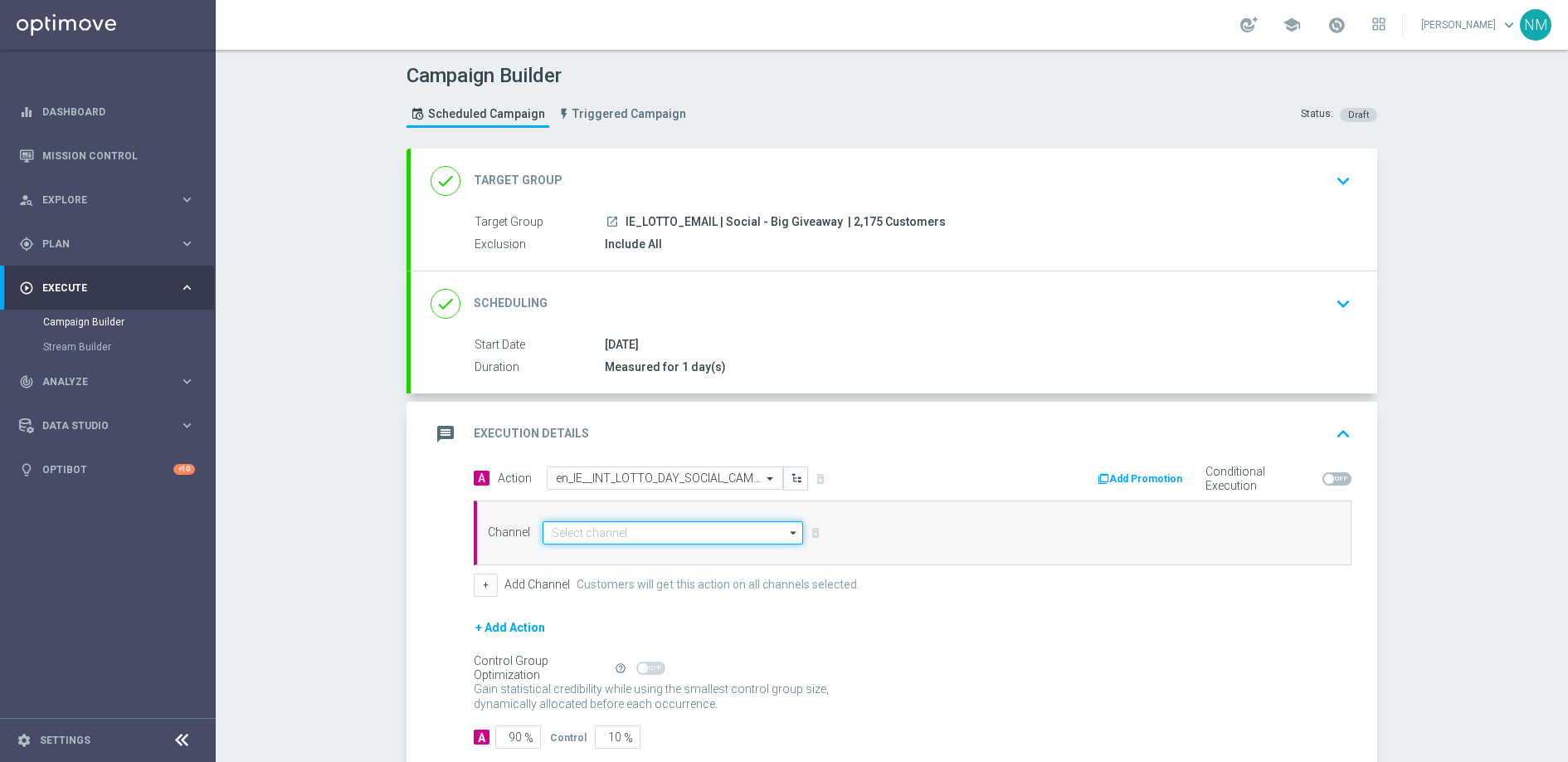
click at [613, 537] on input at bounding box center [673, 533] width 261 height 23
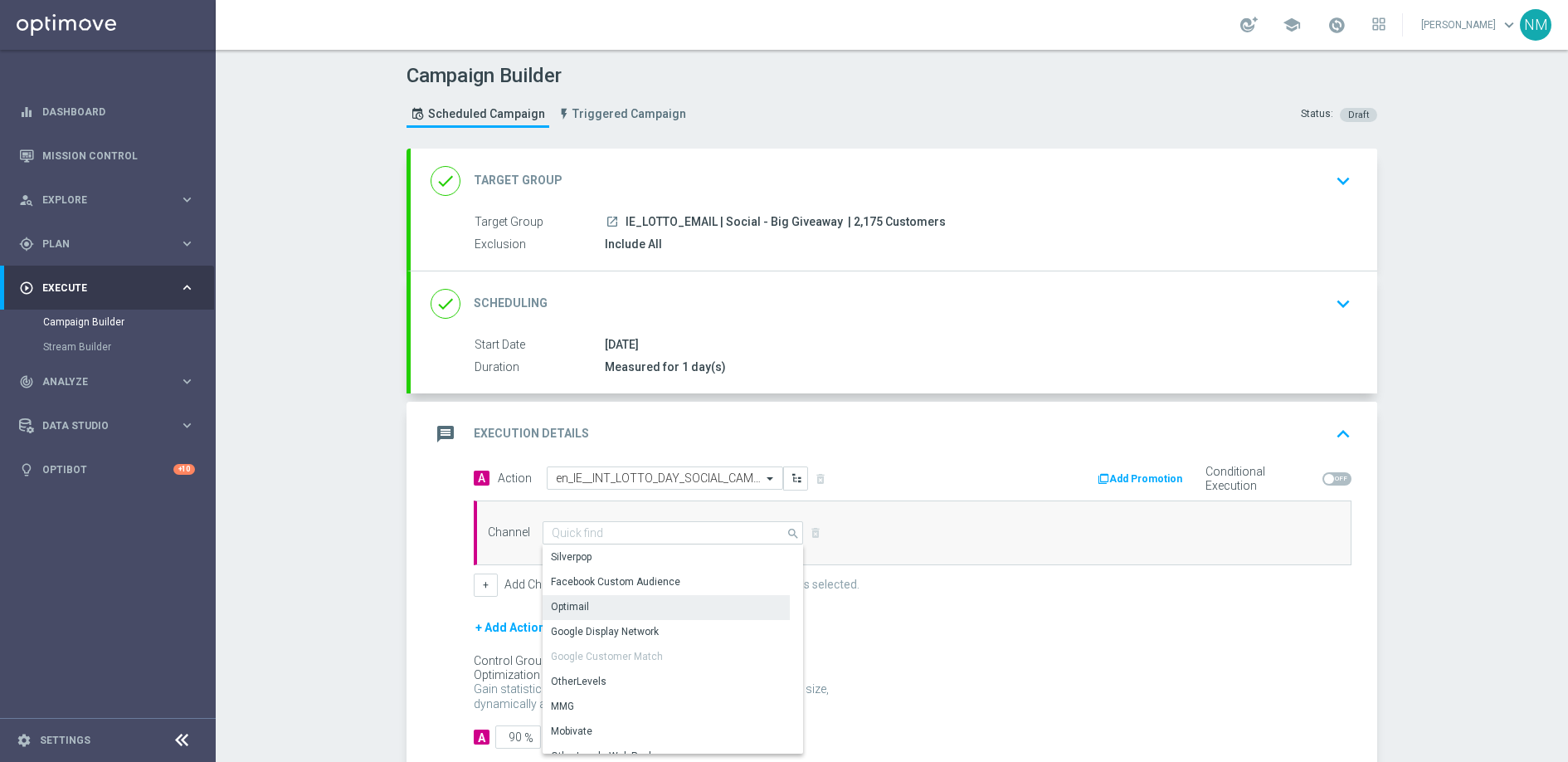
click at [607, 611] on div "Optimail" at bounding box center [666, 606] width 247 height 23
type input "Optimail"
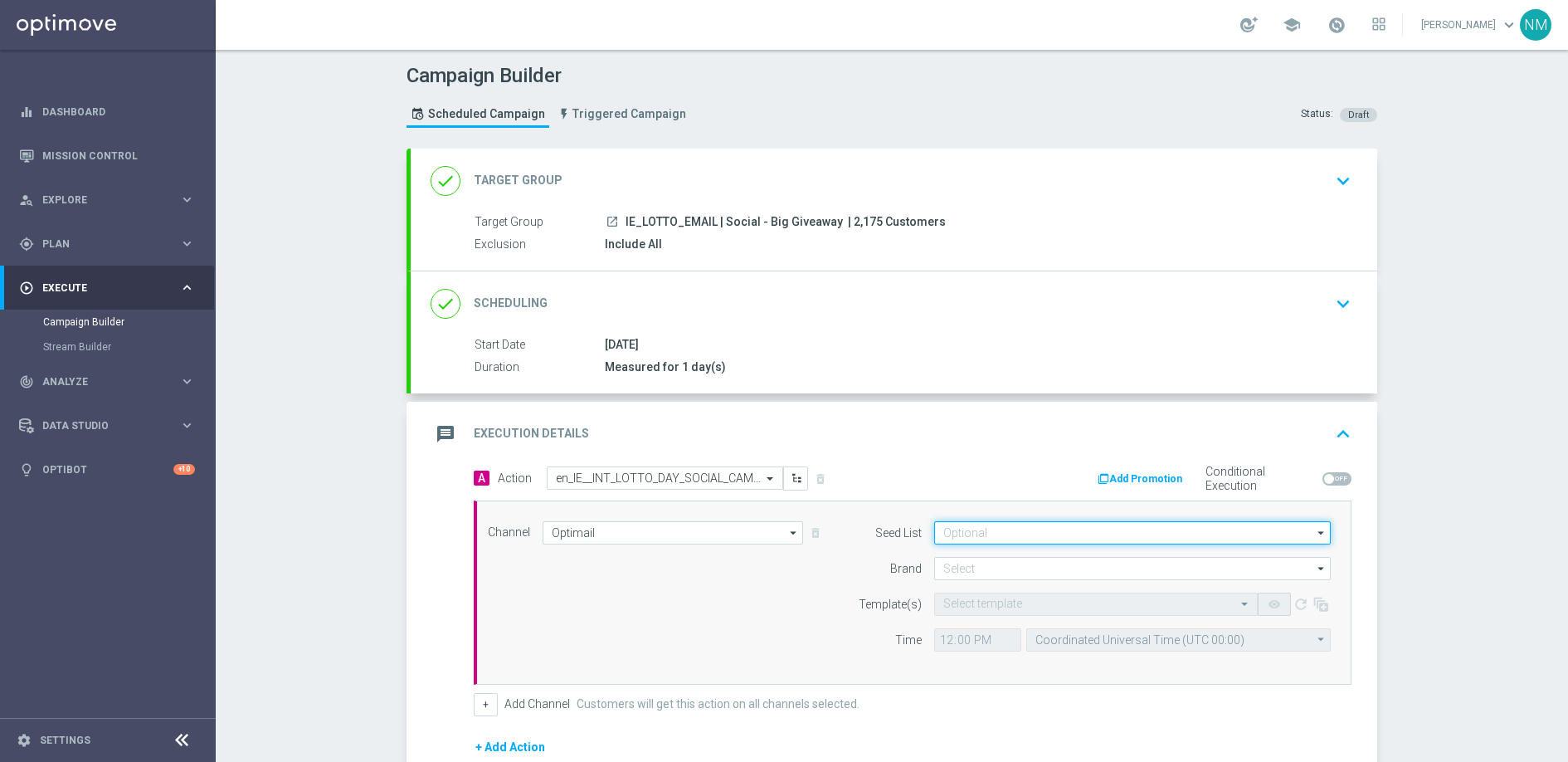
click at [973, 538] on input at bounding box center [1132, 533] width 397 height 23
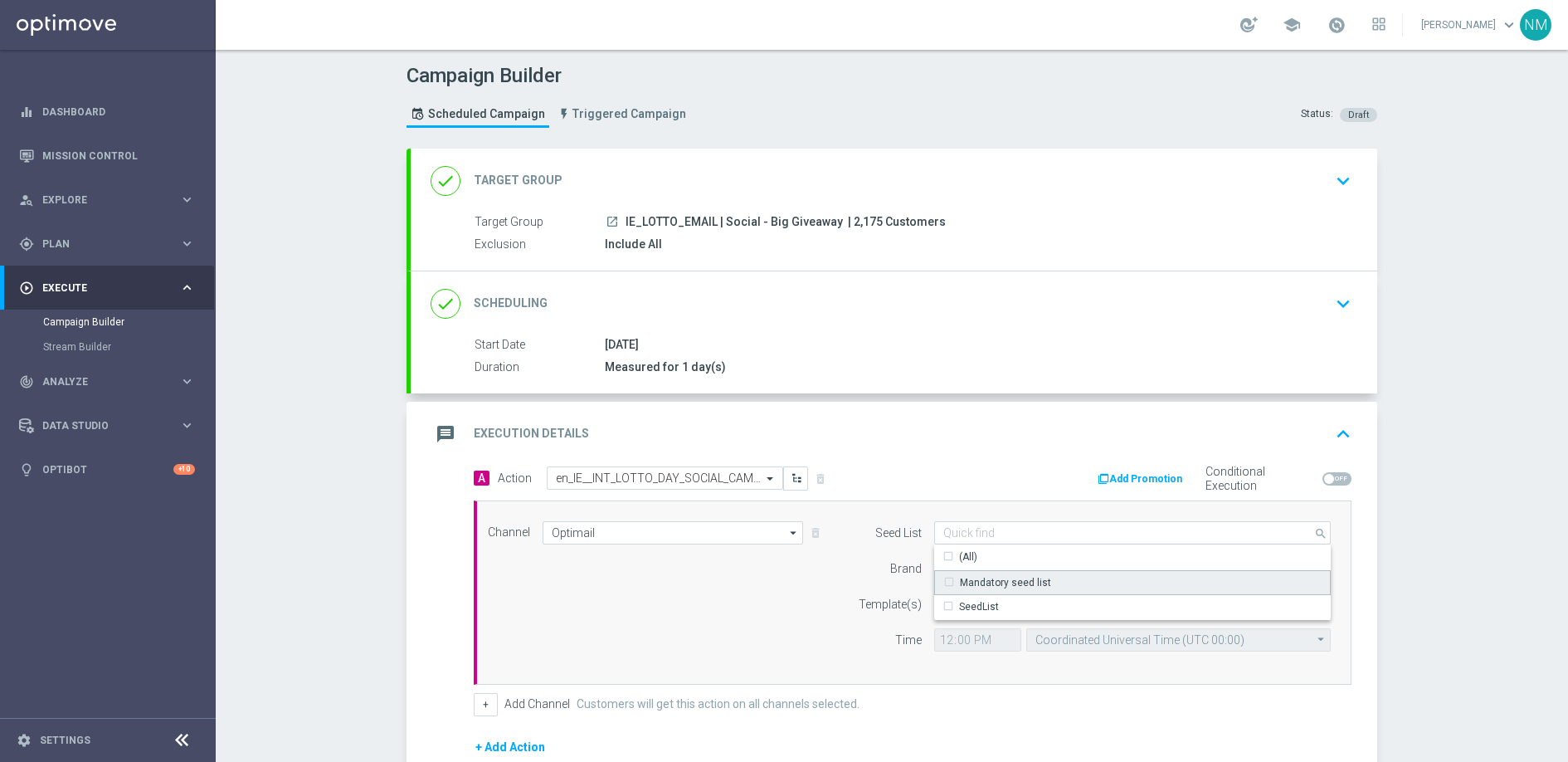
click at [969, 588] on div "Mandatory seed list" at bounding box center [1006, 582] width 91 height 15
click at [863, 575] on div "Brand" at bounding box center [879, 569] width 85 height 23
type input "Mandatory seed list"
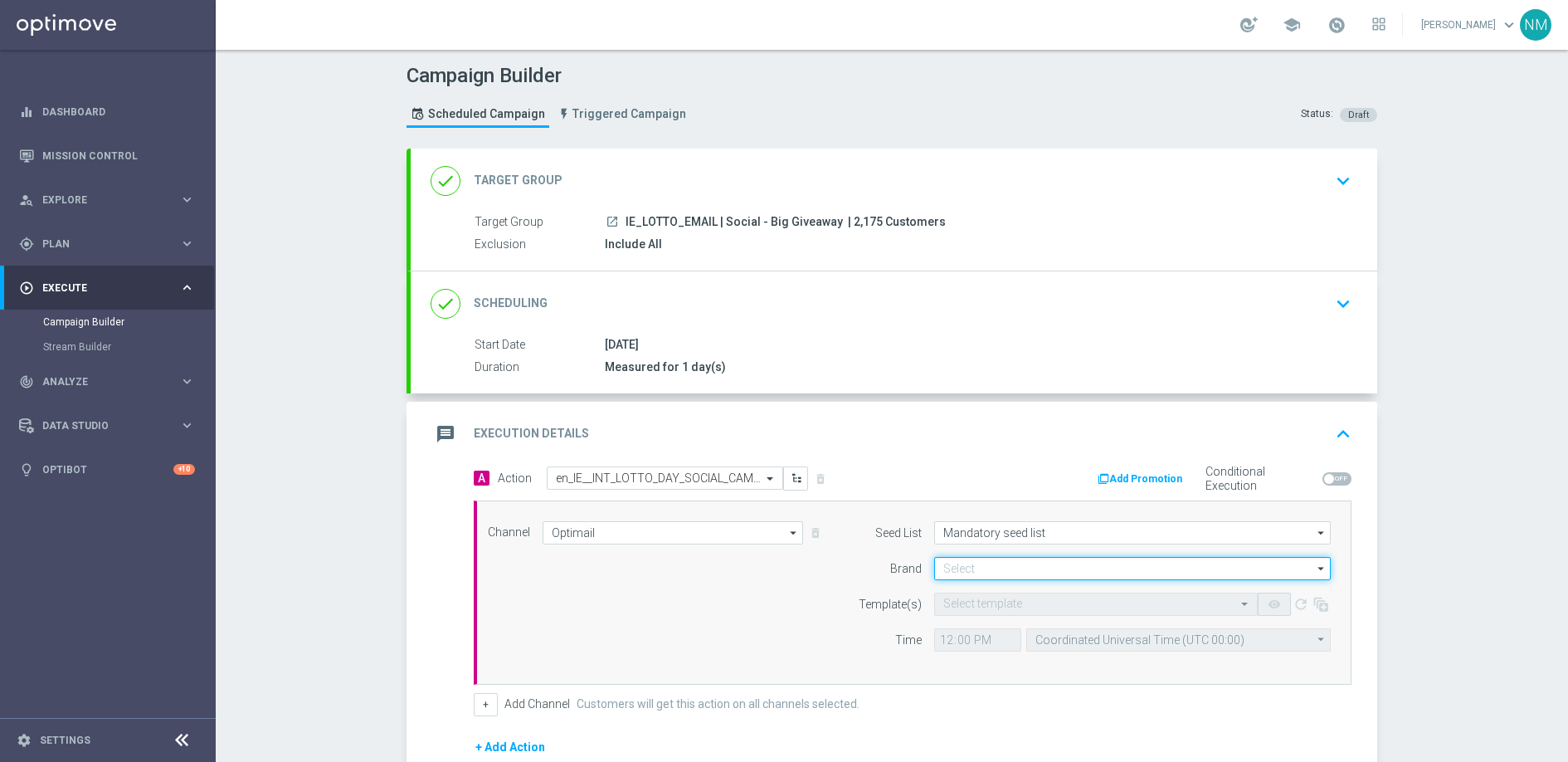
click at [956, 570] on input at bounding box center [1132, 569] width 397 height 23
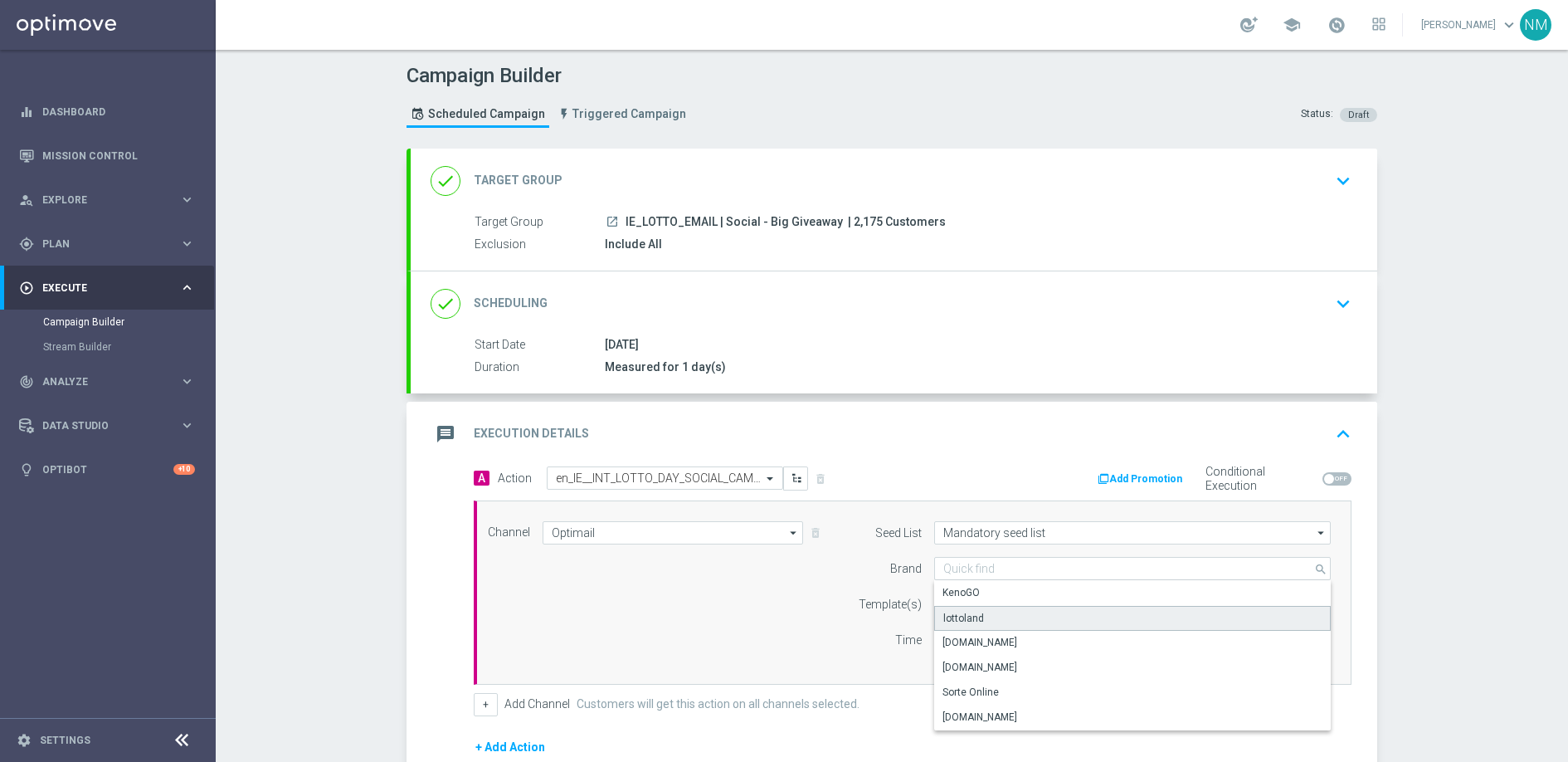
click at [956, 612] on div "lottoland" at bounding box center [964, 618] width 40 height 15
type input "lottoland"
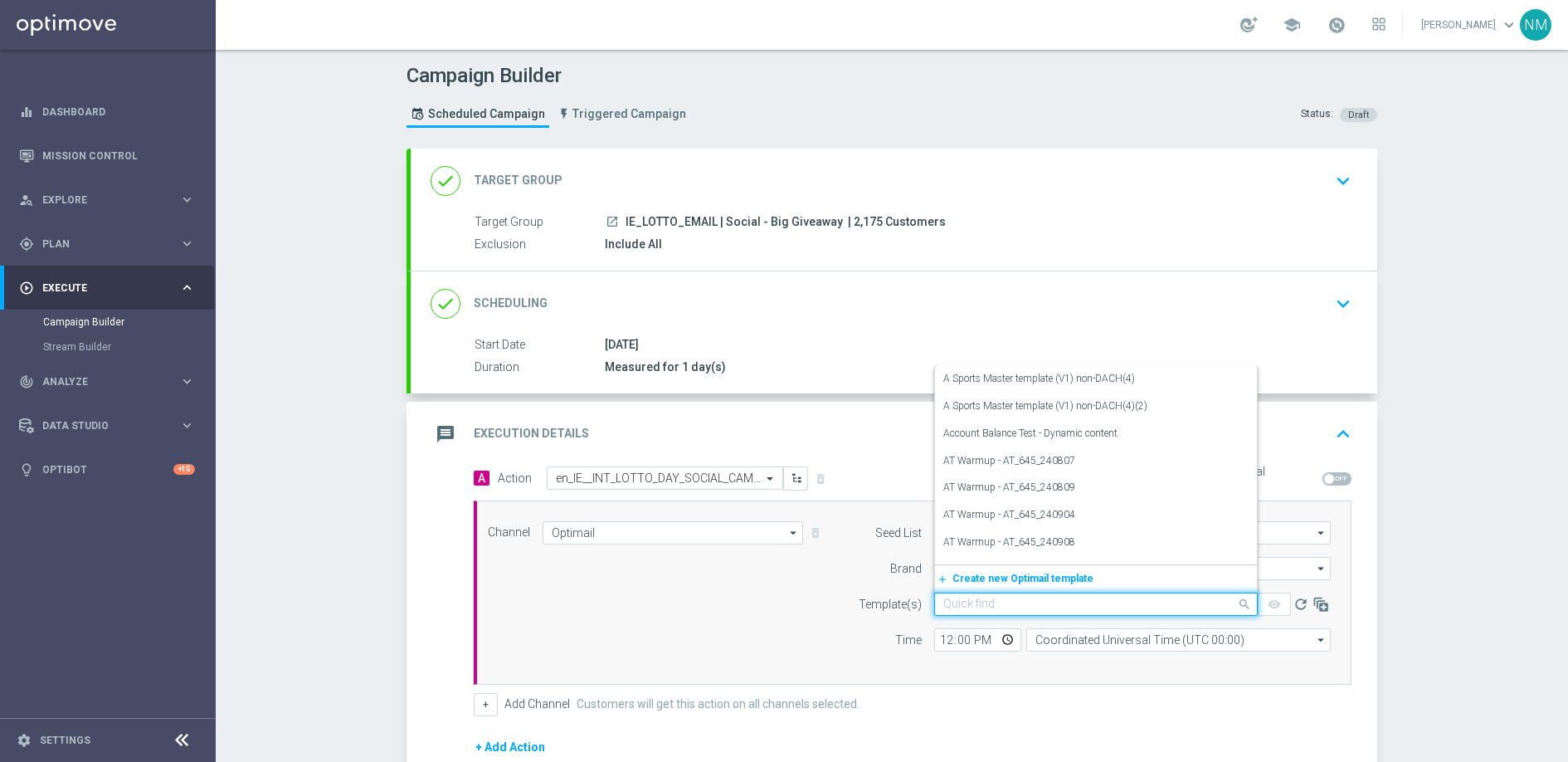
click at [956, 605] on input "text" at bounding box center [1080, 604] width 272 height 14
paste input "en_IE__INT_LOTTO_DAY_SOCIAL_CAMPAIGN__NVIP_EMA_TAC_LT"
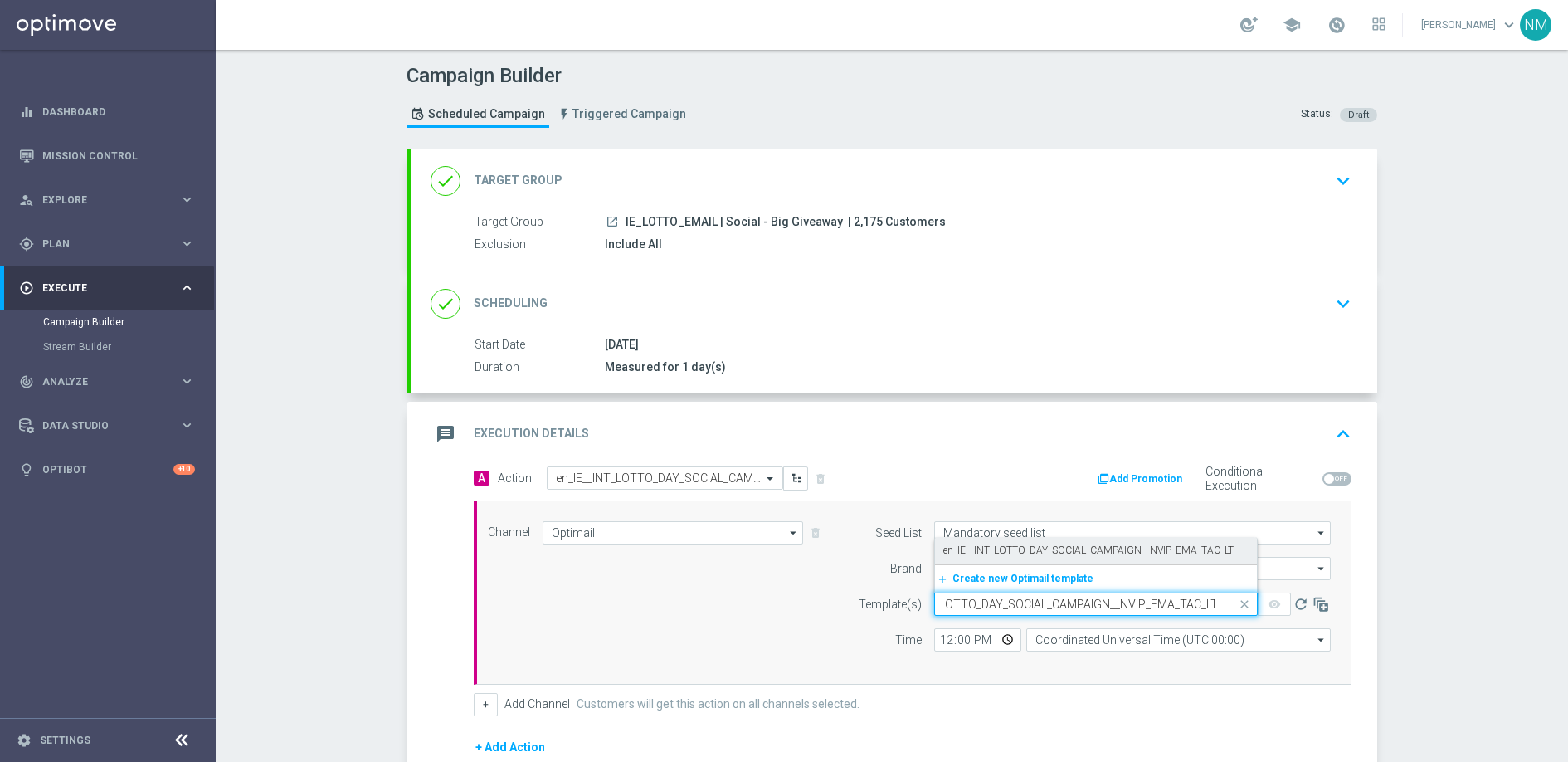
click at [985, 556] on label "en_IE__INT_LOTTO_DAY_SOCIAL_CAMPAIGN__NVIP_EMA_TAC_LT" at bounding box center [1089, 551] width 290 height 14
type input "en_IE__INT_LOTTO_DAY_SOCIAL_CAMPAIGN__NVIP_EMA_TAC_LT"
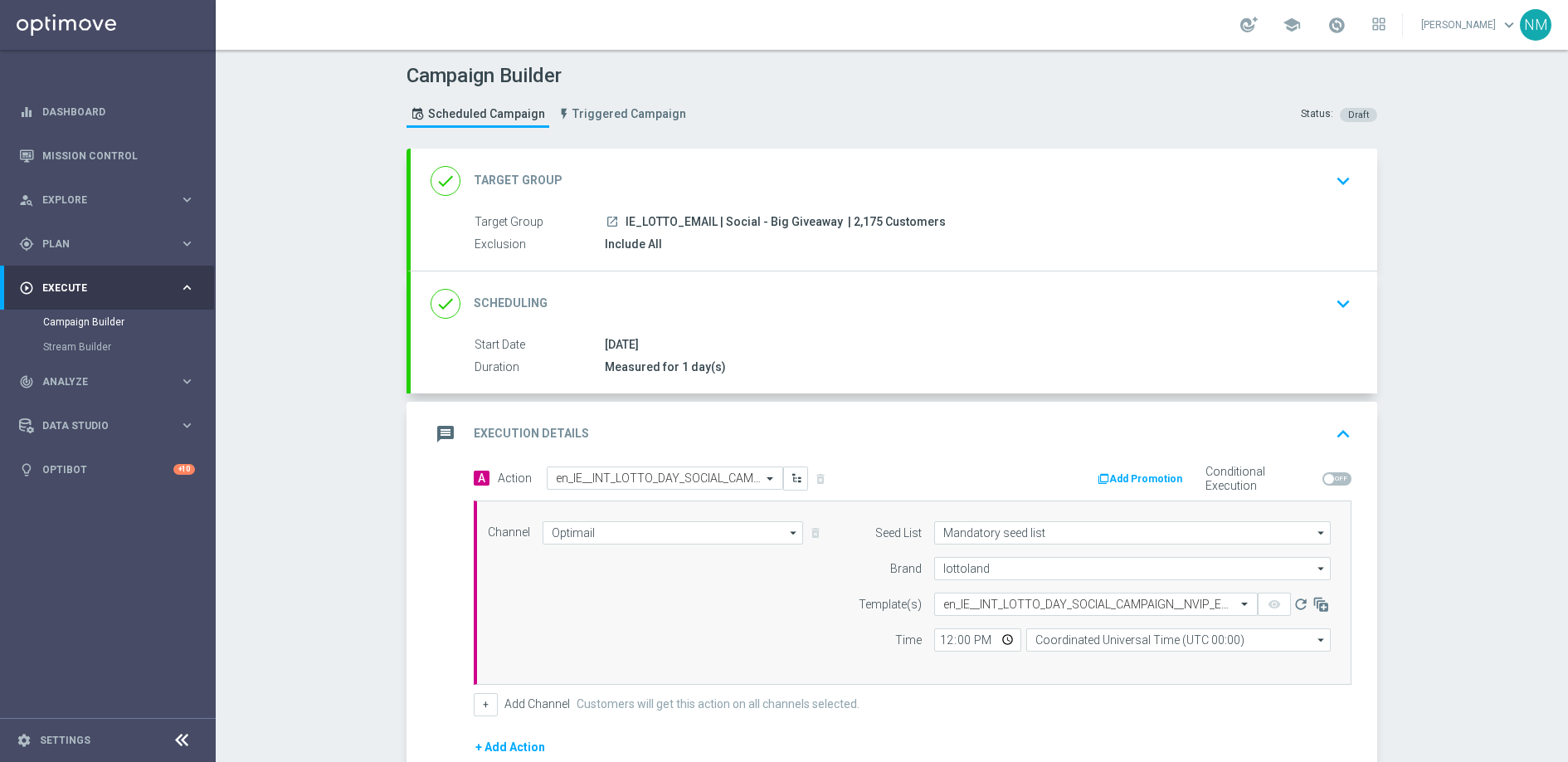
scroll to position [0, 0]
click at [996, 641] on input "12:00" at bounding box center [977, 639] width 87 height 23
type input "14:00"
click at [1137, 672] on div "Channel Optimail Optimail arrow_drop_down Show Selected 1 of 26 Silverpop" at bounding box center [913, 593] width 878 height 184
click at [1104, 642] on input "Coordinated Universal Time (UTC 00:00)" at bounding box center [1178, 639] width 304 height 23
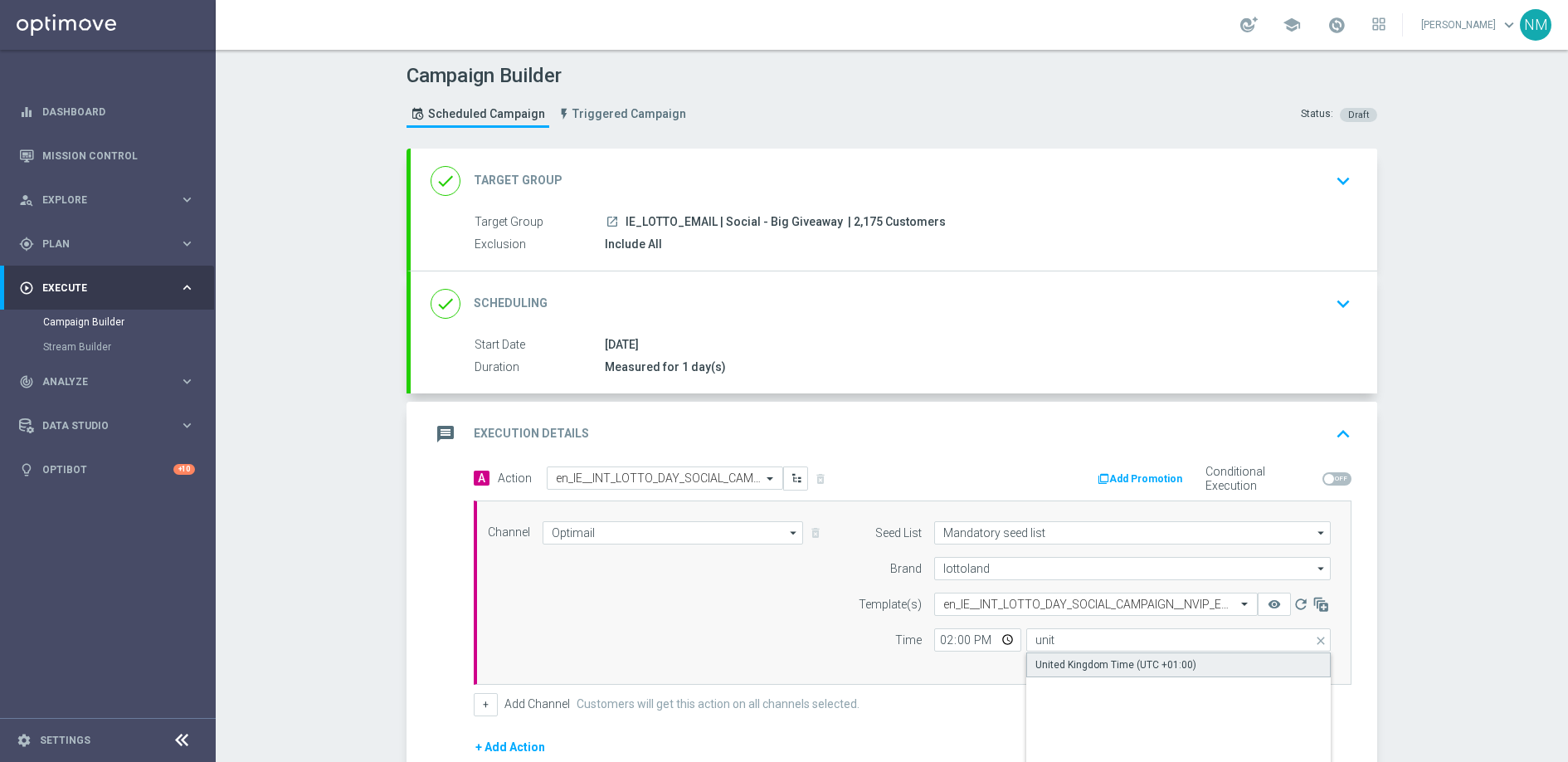
click at [1050, 661] on div "United Kingdom Time (UTC +01:00)" at bounding box center [1116, 664] width 161 height 15
type input "United Kingdom Time (UTC +01:00)"
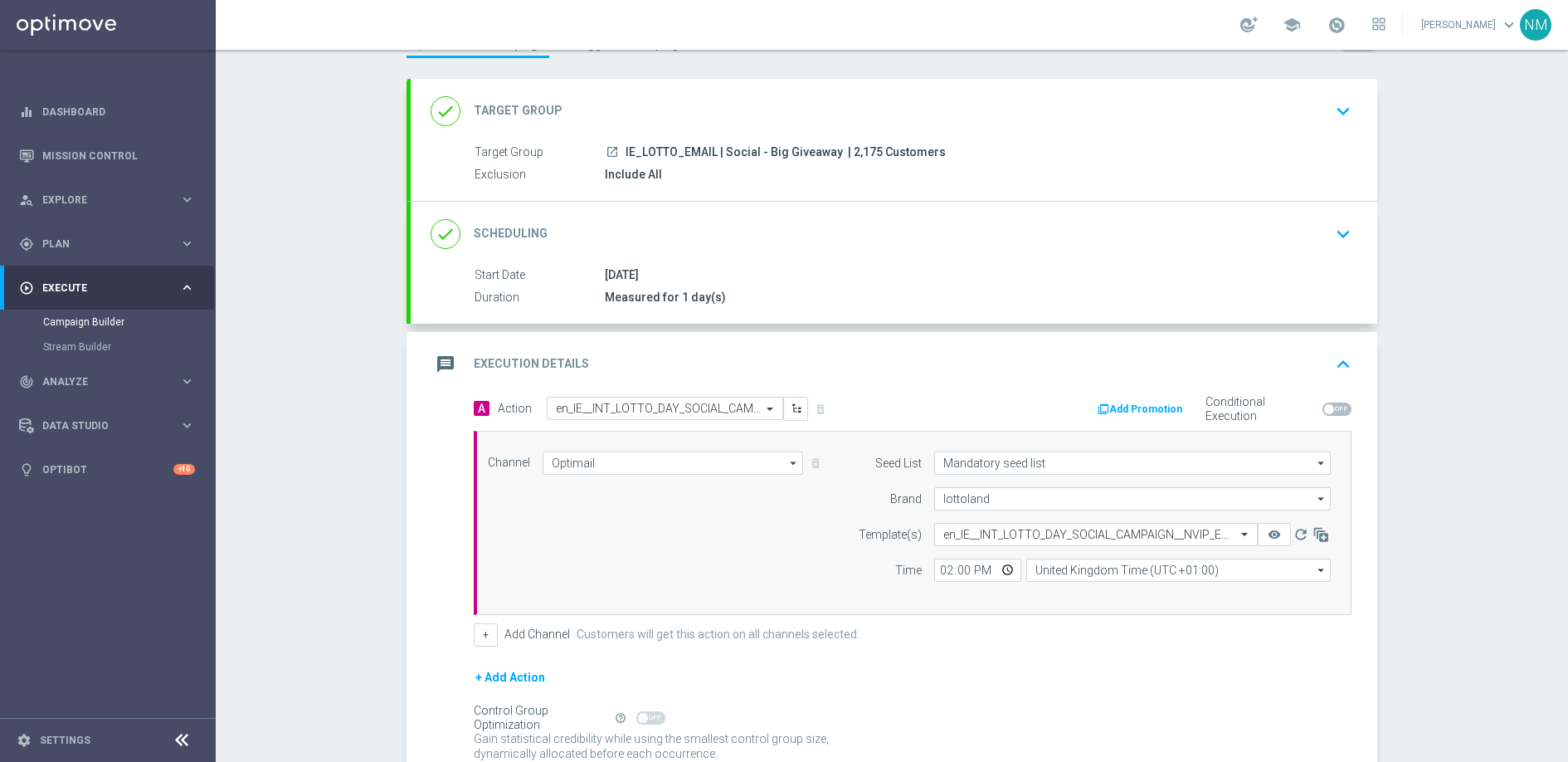
scroll to position [153, 0]
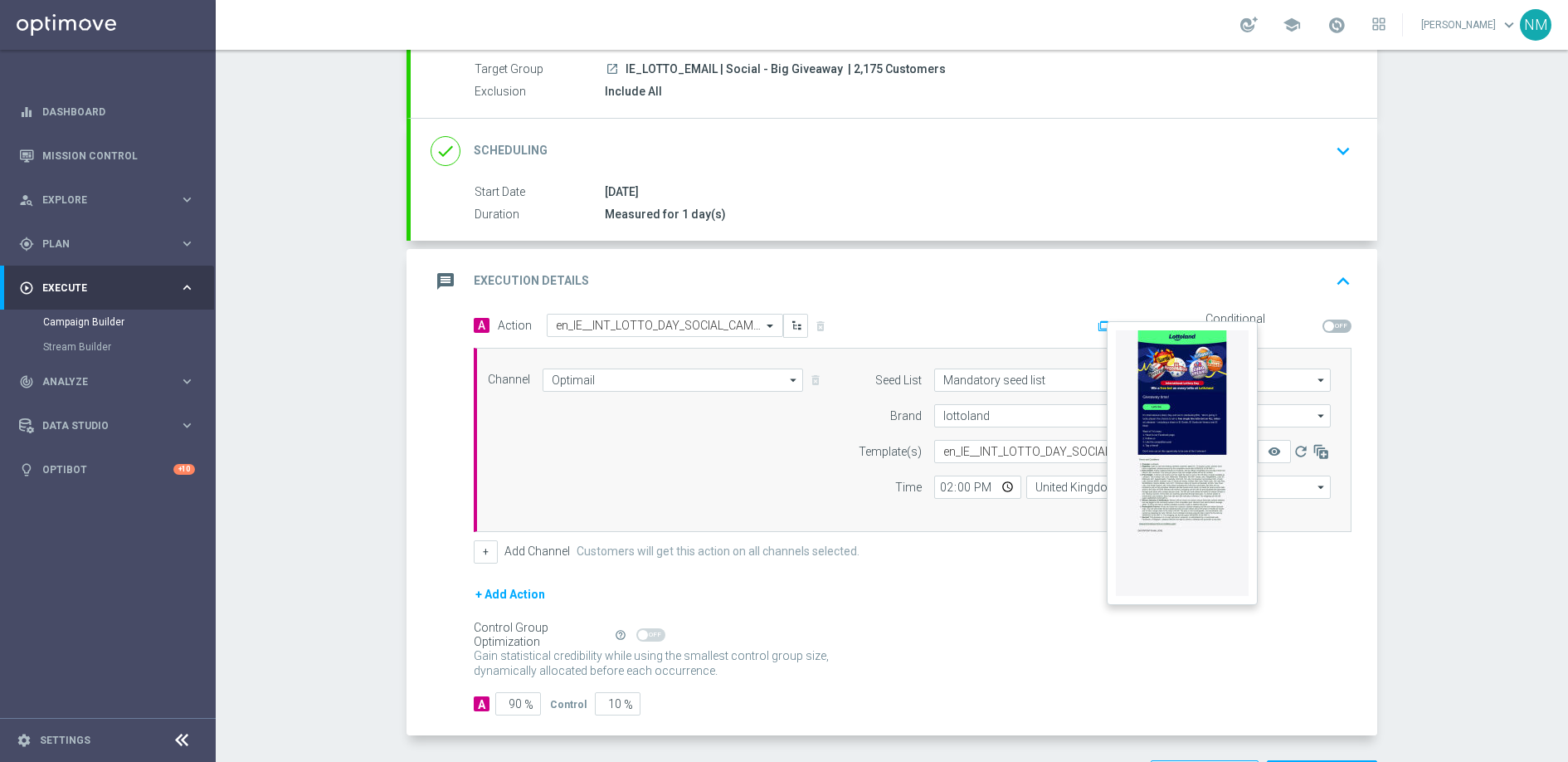
click at [1278, 448] on button "remove_red_eye" at bounding box center [1274, 451] width 33 height 23
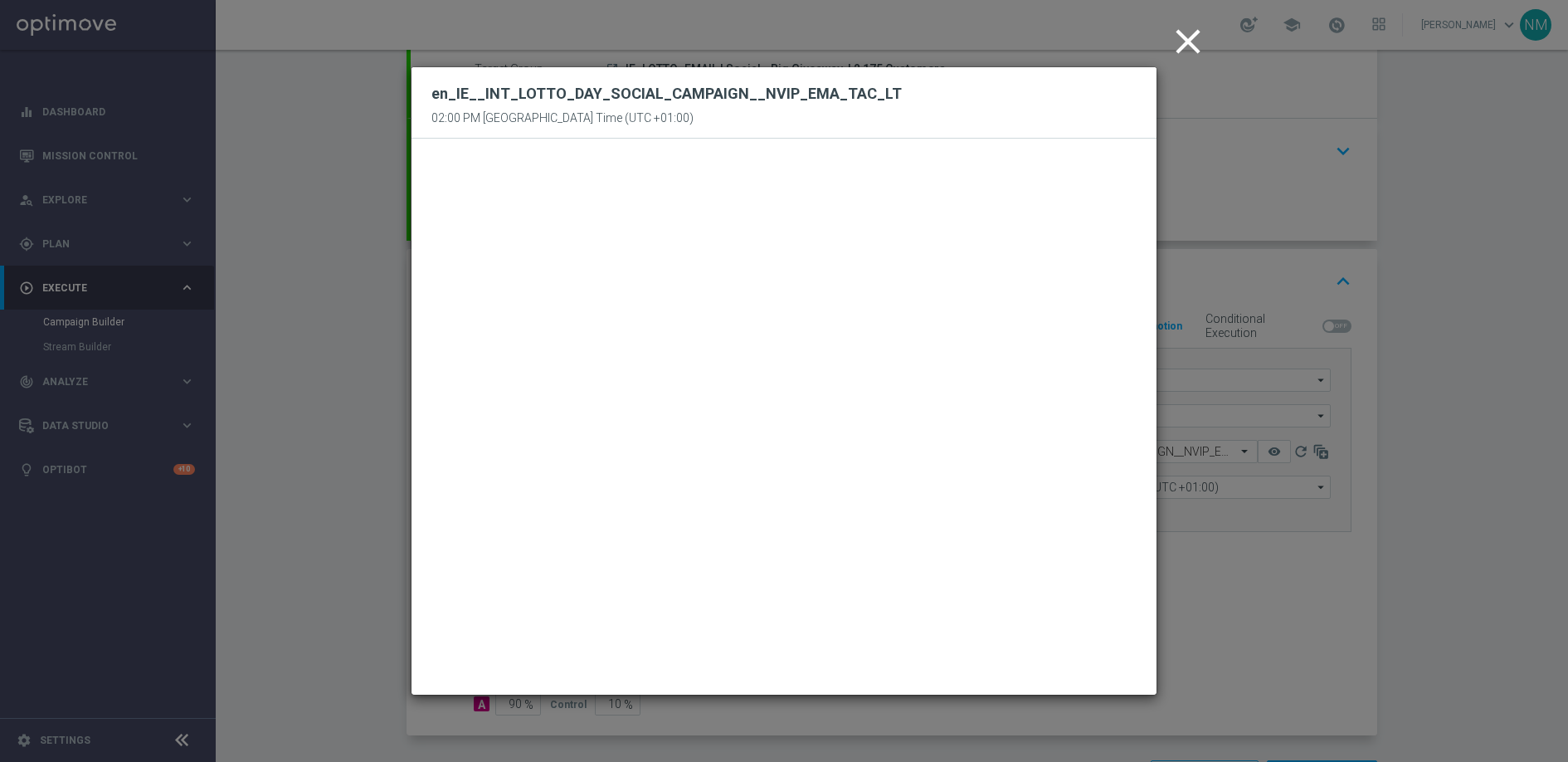
click at [1178, 49] on icon "close" at bounding box center [1188, 41] width 41 height 41
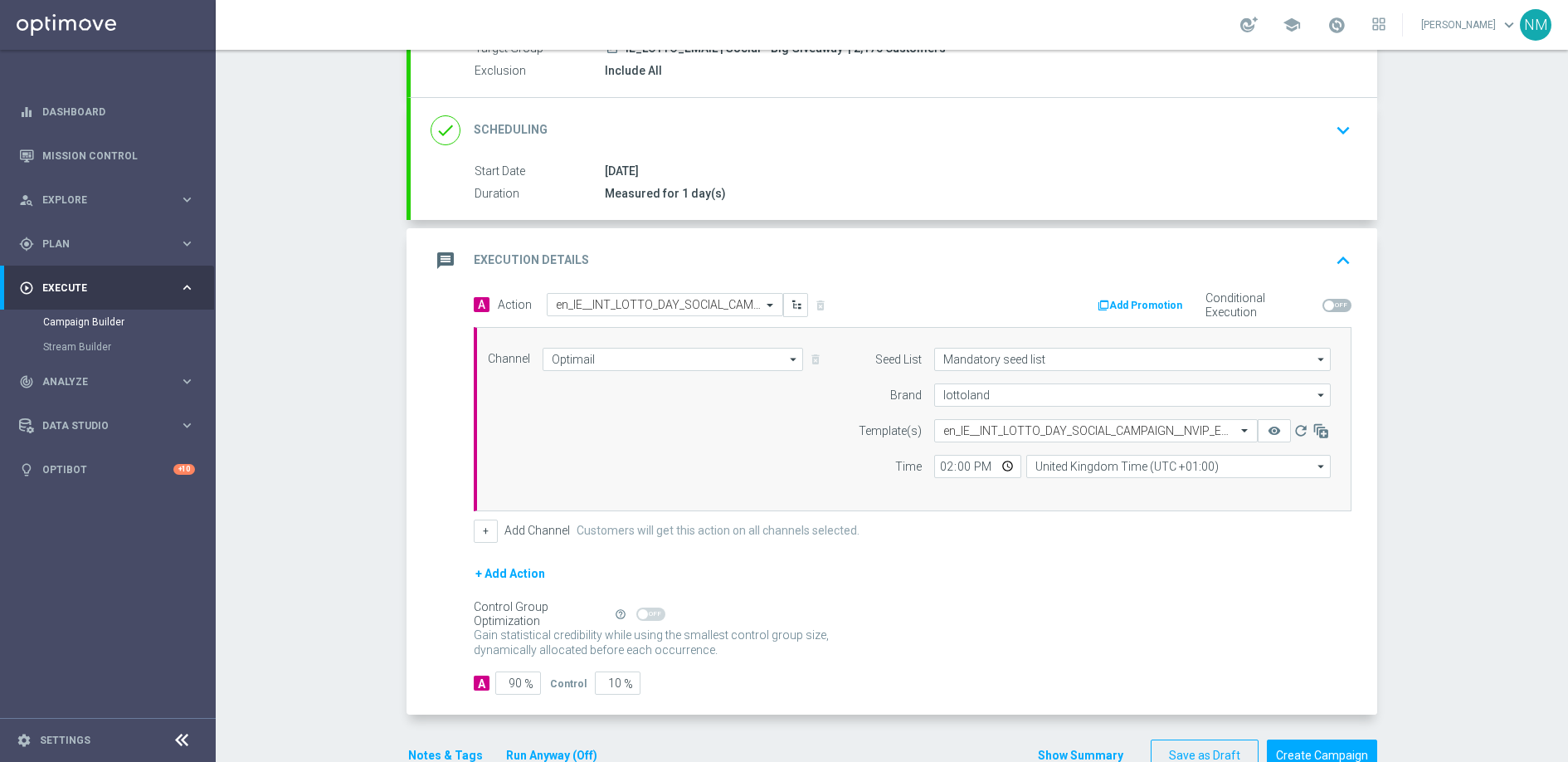
scroll to position [217, 0]
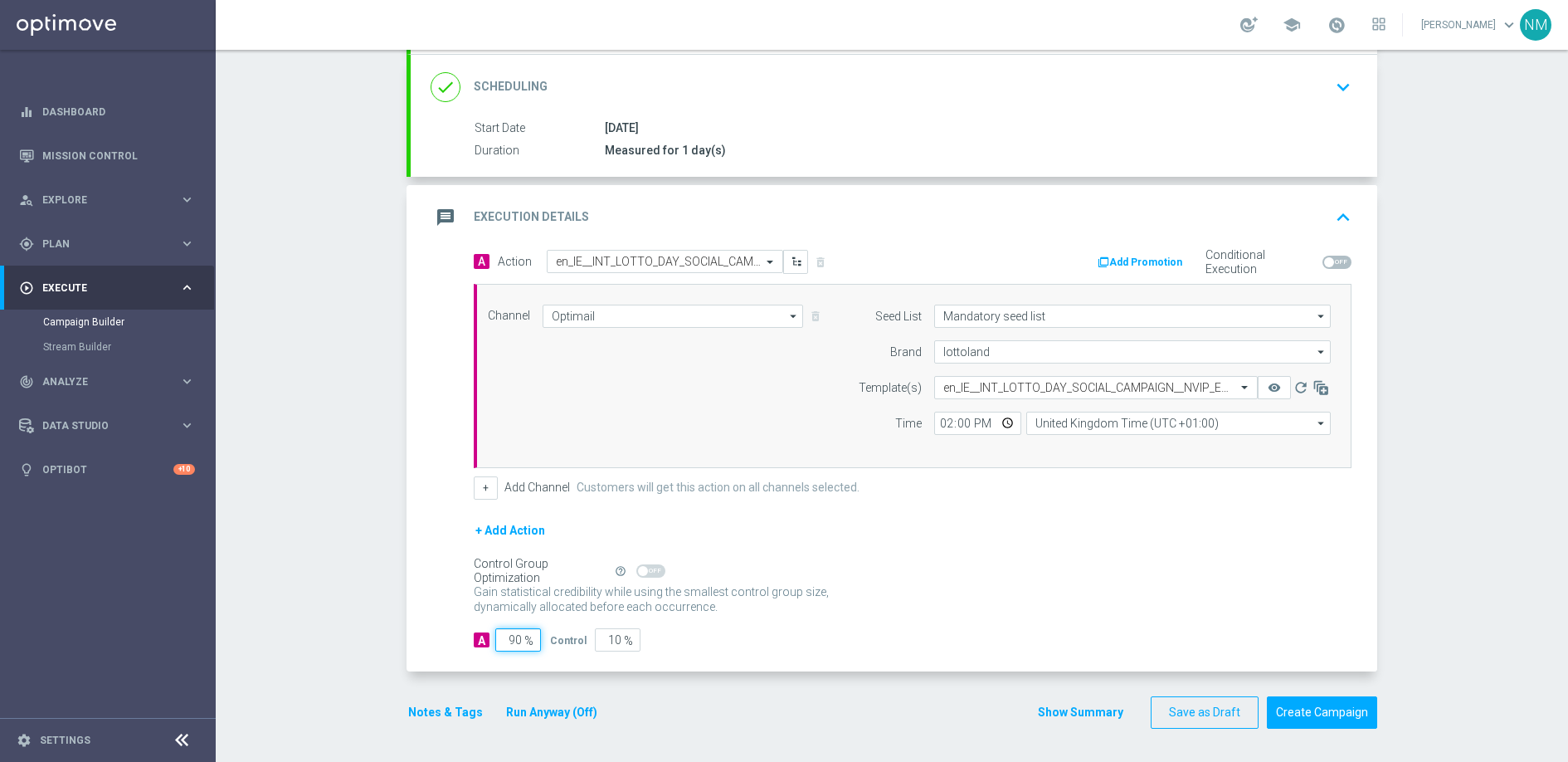
click at [506, 638] on input "90" at bounding box center [518, 639] width 46 height 23
type input "0"
type input "100"
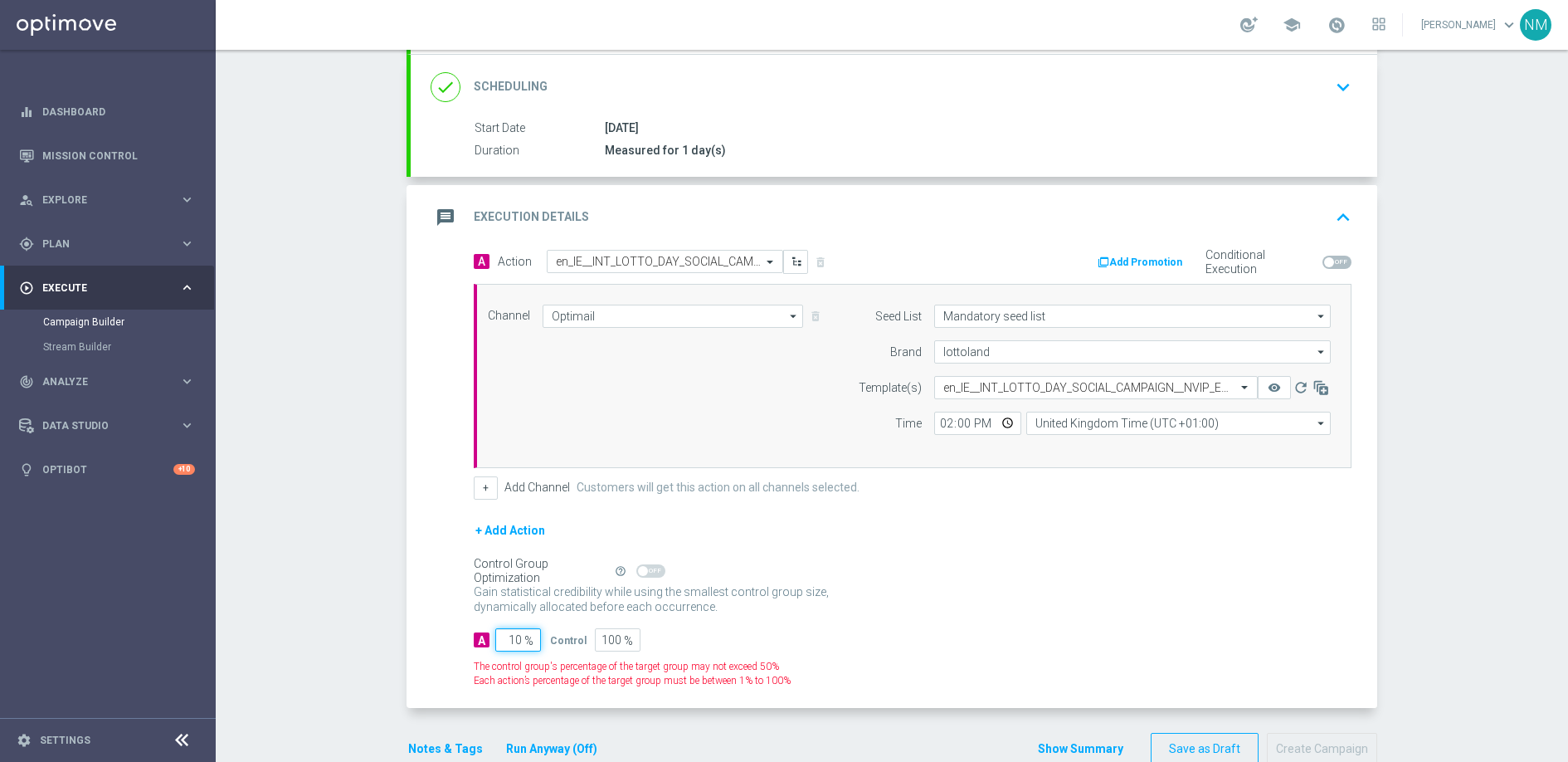
type input "100"
type input "0"
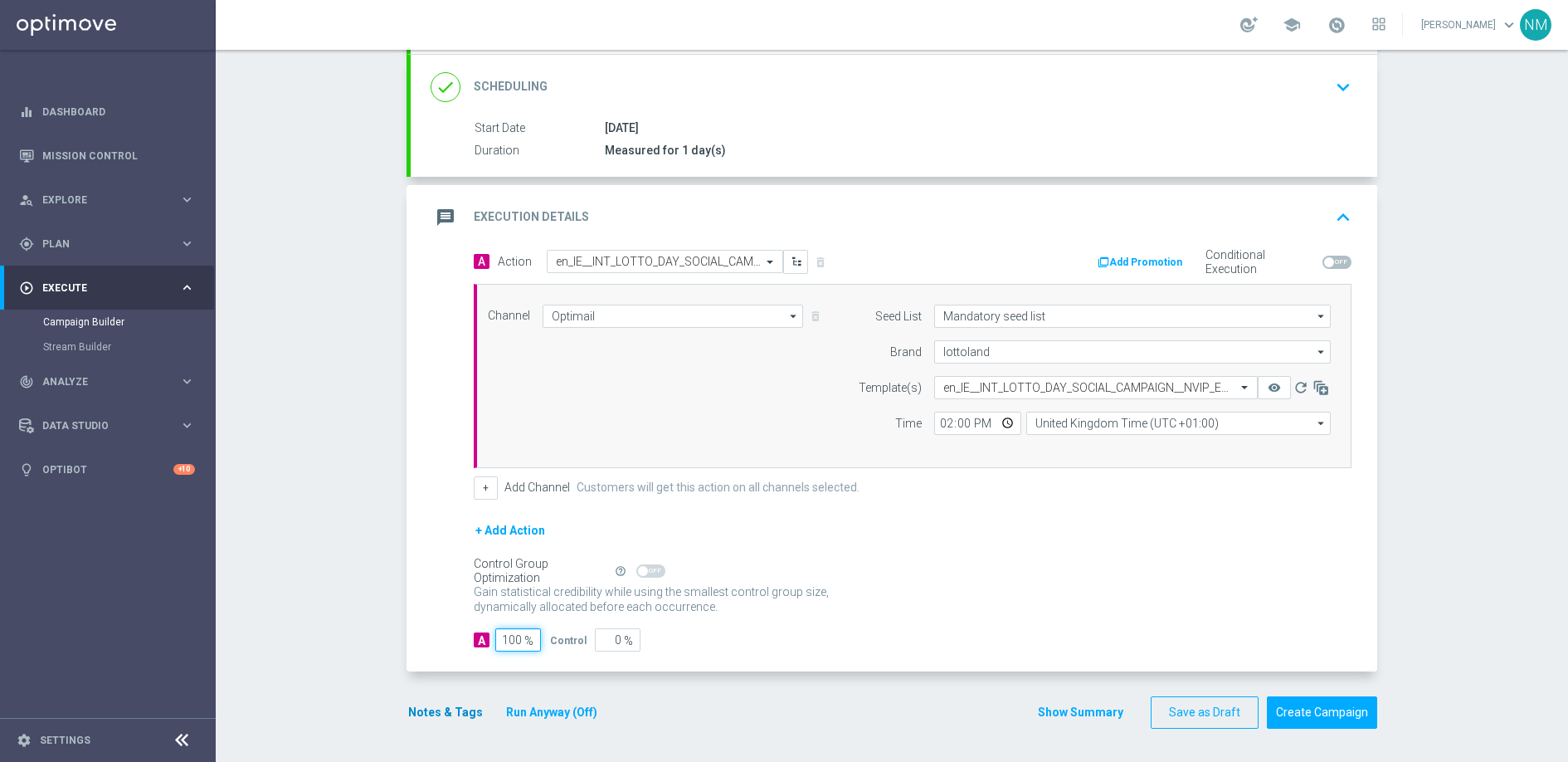
type input "100"
click at [433, 711] on button "Notes & Tags" at bounding box center [445, 712] width 78 height 21
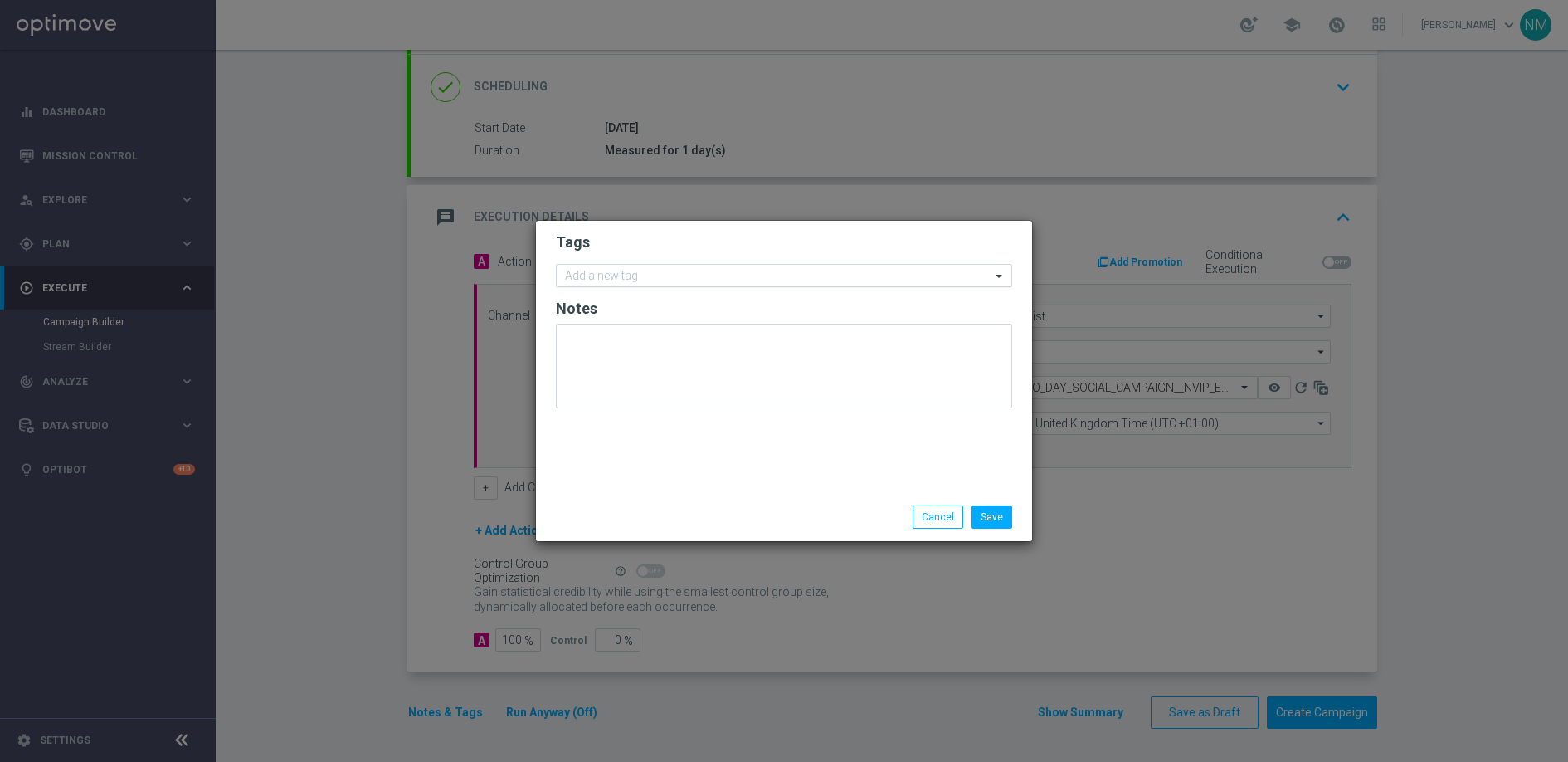
click at [603, 270] on input "text" at bounding box center [777, 277] width 425 height 14
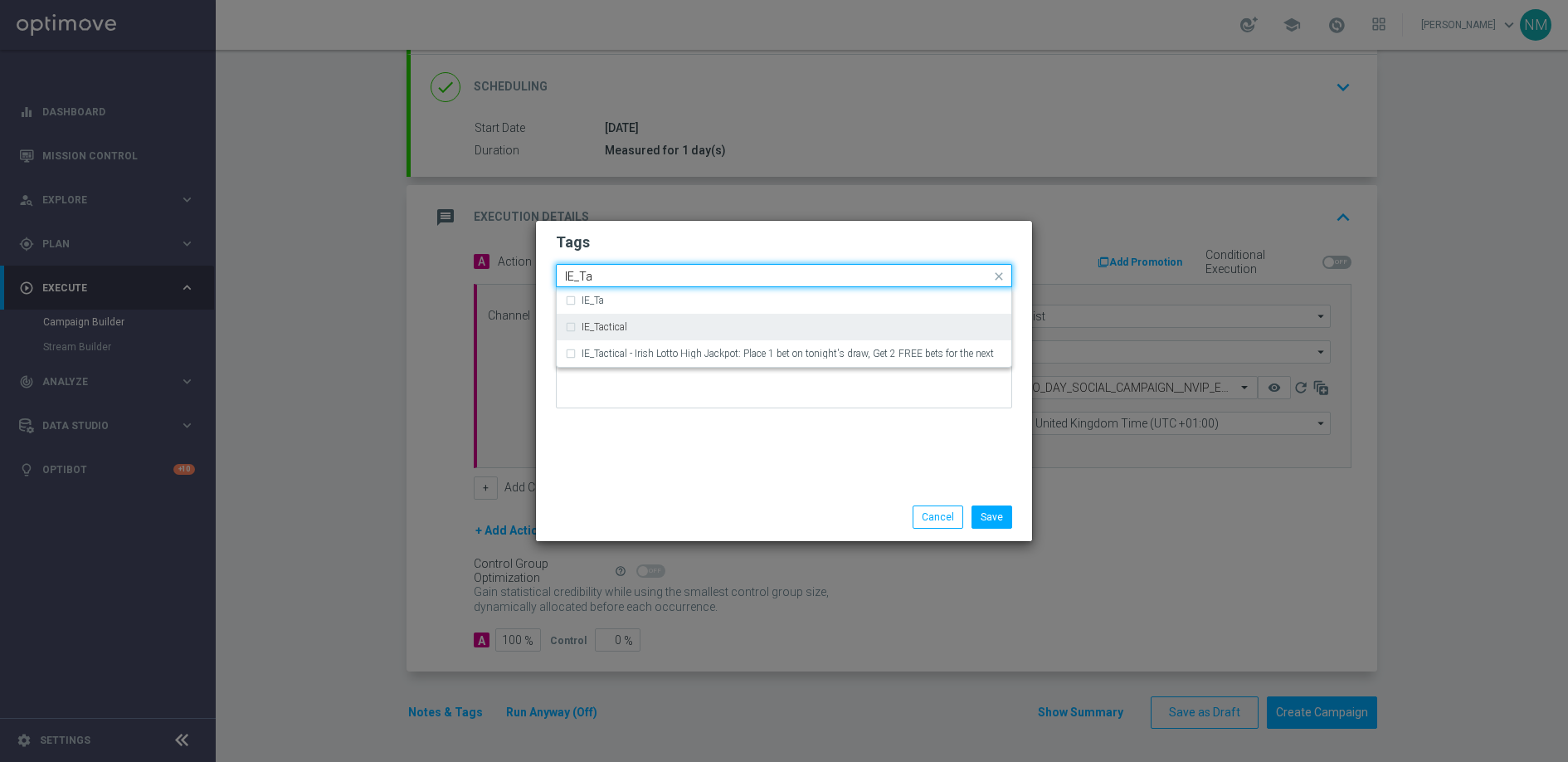
click at [616, 322] on label "IE_Tactical" at bounding box center [604, 327] width 46 height 10
type input "IE_Ta"
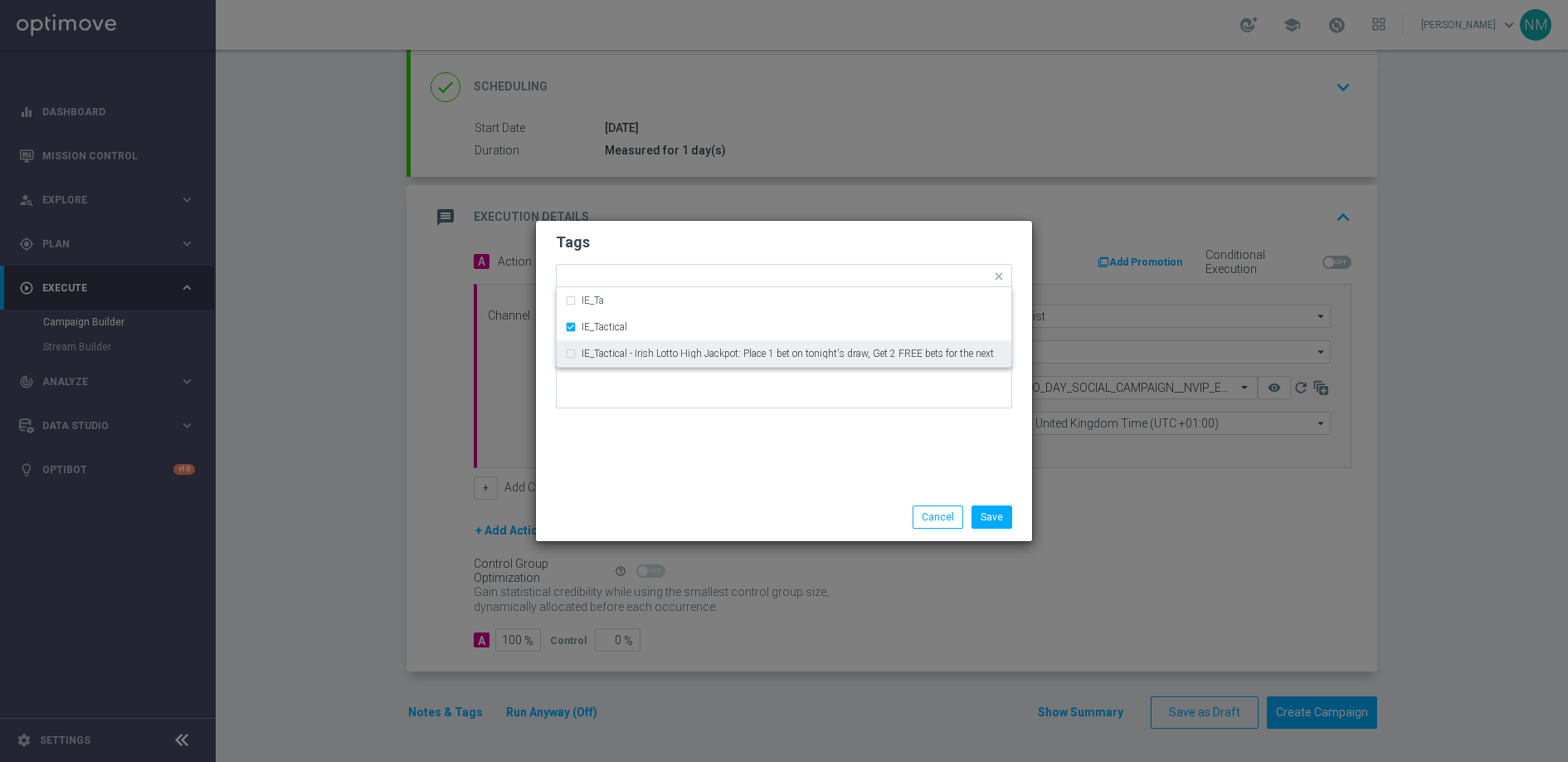
click at [841, 433] on div "Tags Quick find × IE_Tactical IE_Ta IE_Tactical IE_Tactical - Irish Lotto High …" at bounding box center [784, 356] width 496 height 272
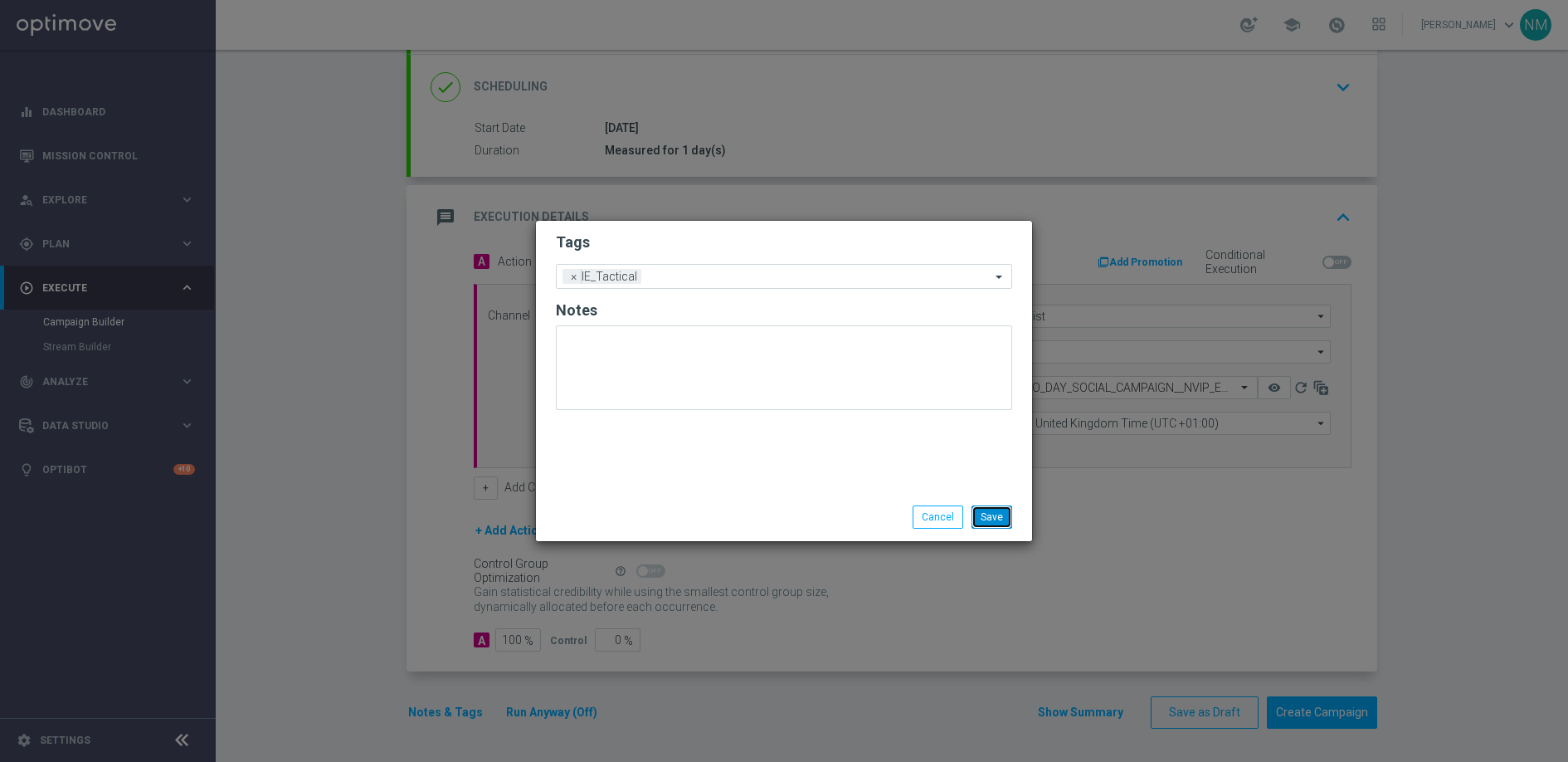
click at [1007, 522] on button "Save" at bounding box center [991, 517] width 40 height 23
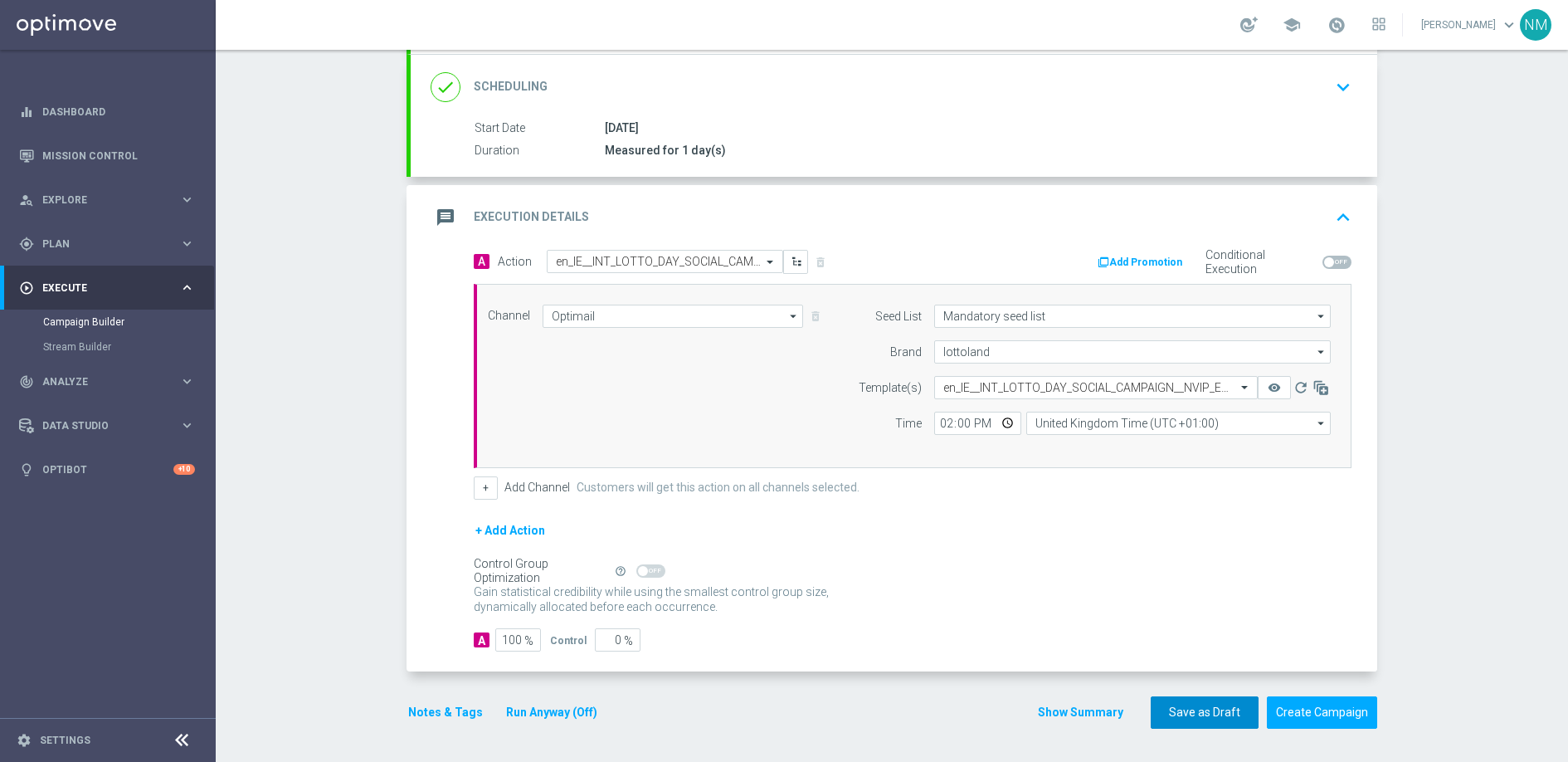
click at [1211, 704] on button "Save as Draft" at bounding box center [1204, 712] width 107 height 32
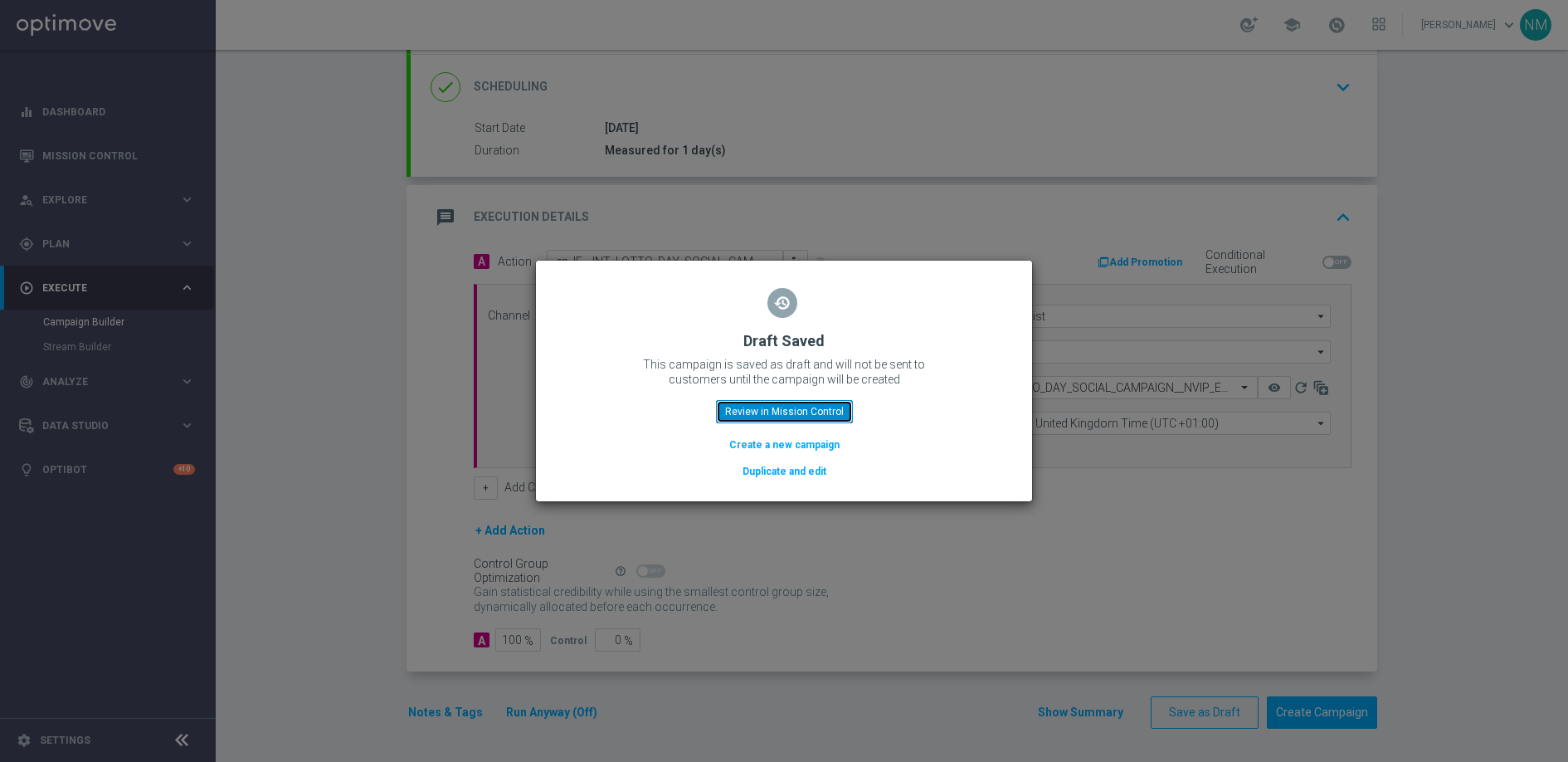
click at [755, 412] on button "Review in Mission Control" at bounding box center [784, 412] width 137 height 23
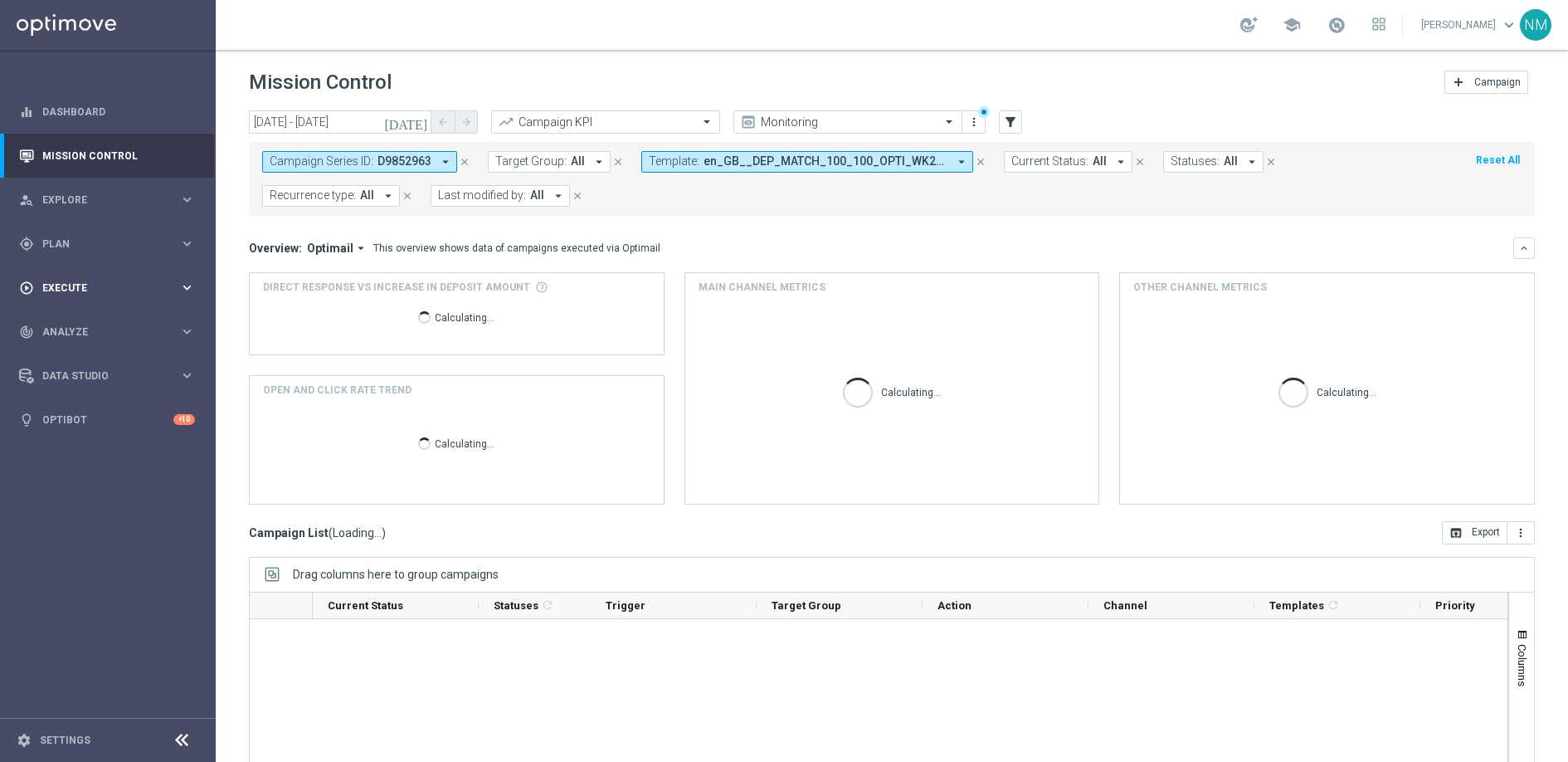
click at [94, 290] on span "Execute" at bounding box center [110, 287] width 137 height 10
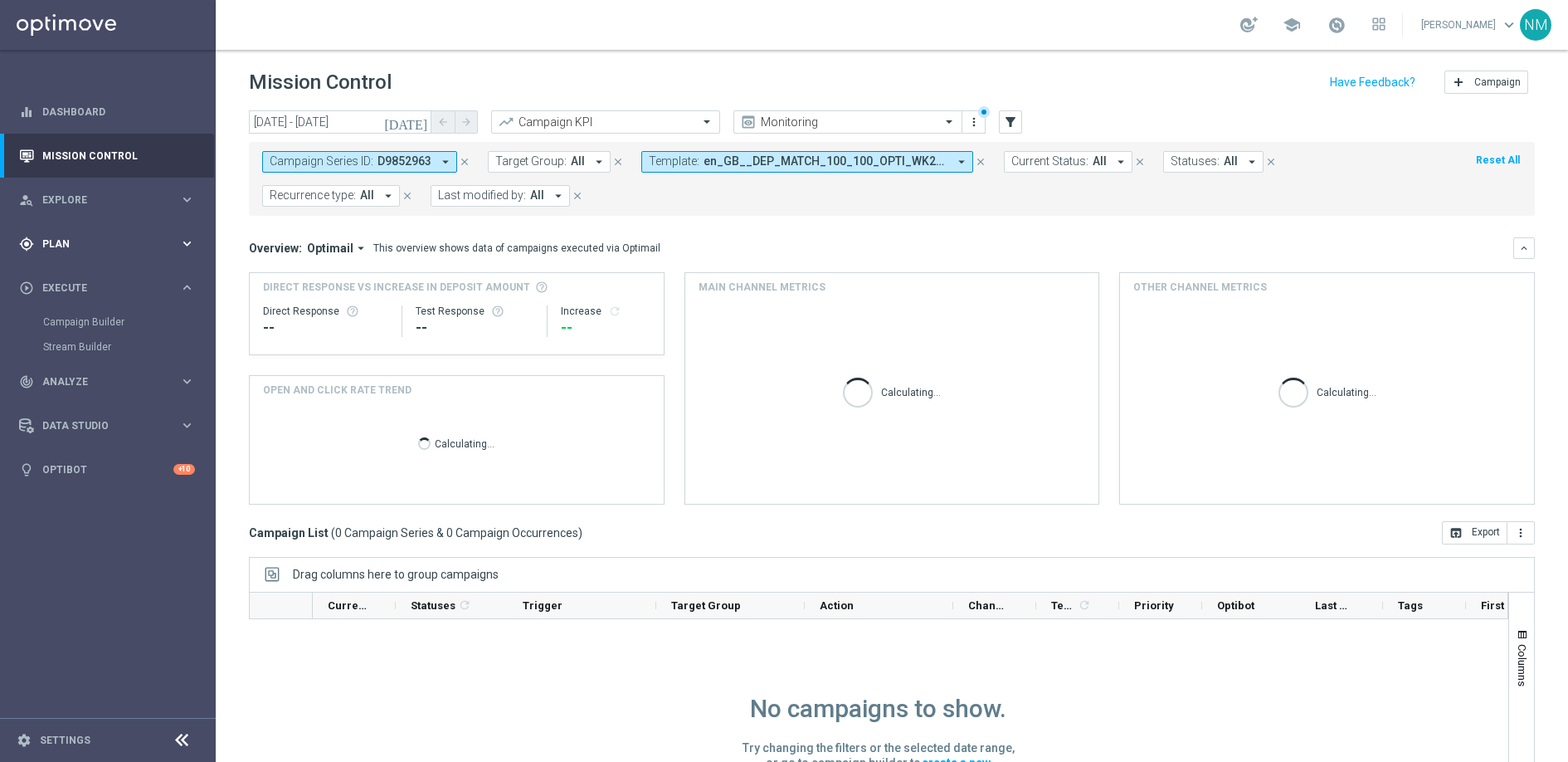
click at [84, 229] on div "gps_fixed Plan keyboard_arrow_right" at bounding box center [107, 243] width 214 height 44
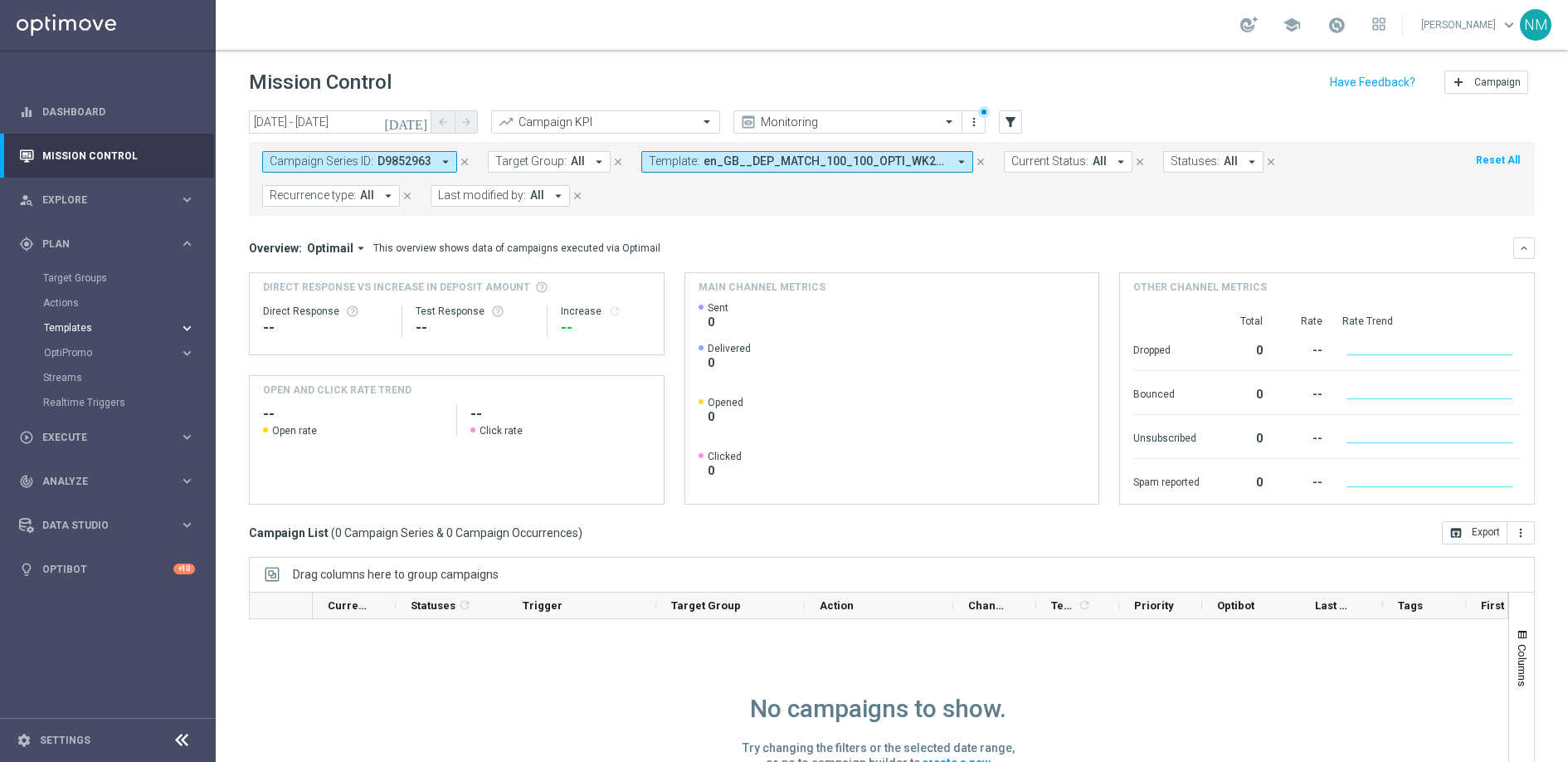
click at [83, 331] on span "Templates" at bounding box center [103, 327] width 119 height 10
click at [94, 407] on link "OptiMobile Push" at bounding box center [111, 402] width 121 height 13
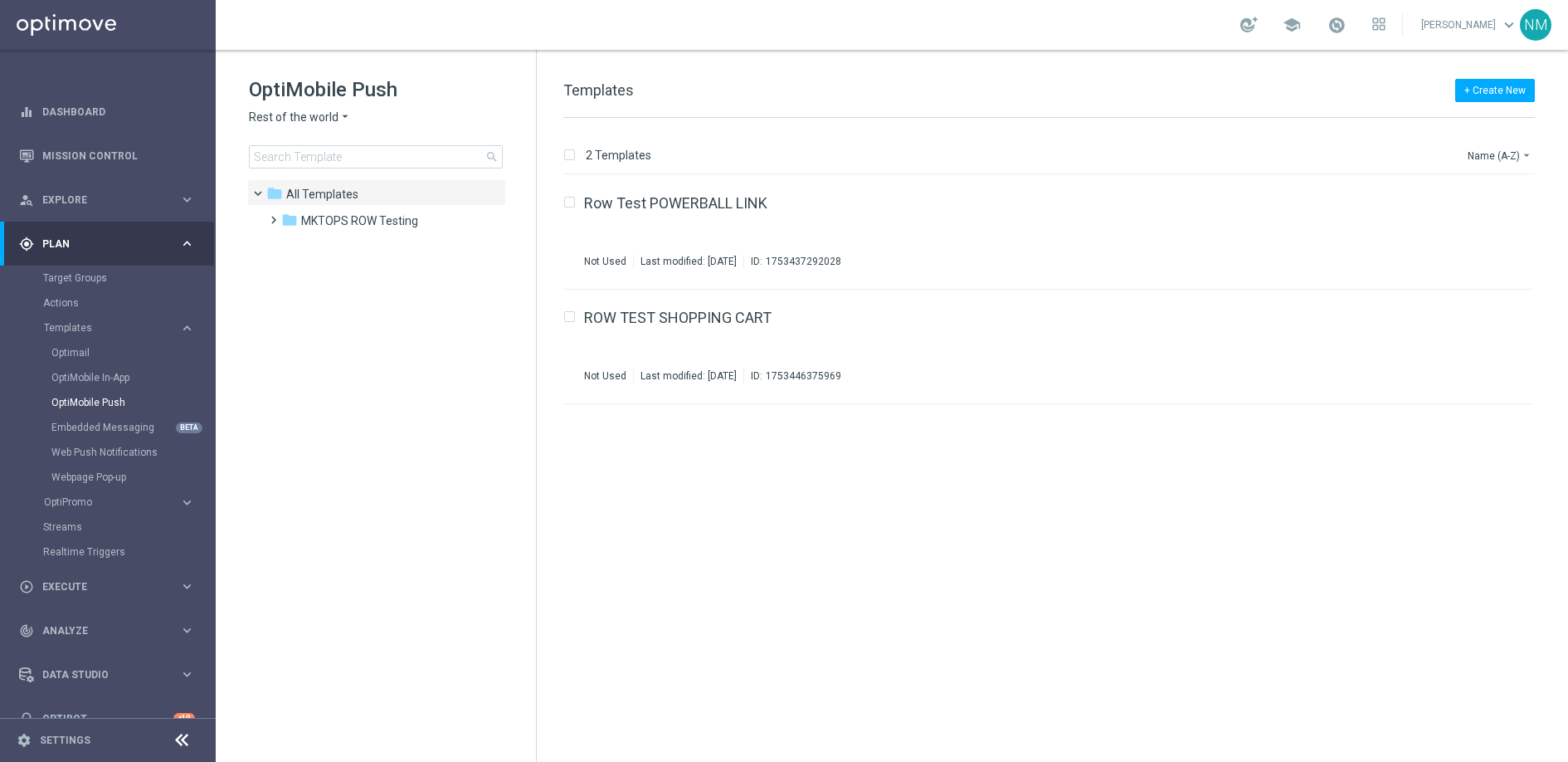
click at [318, 117] on span "Rest of the world" at bounding box center [294, 117] width 90 height 16
click at [446, 303] on tree-viewport "folder All Templates more_vert folder MKTOPS ROW Testing more_vert" at bounding box center [390, 468] width 287 height 579
click at [311, 115] on span "Rest of the world" at bounding box center [294, 117] width 90 height 16
click at [310, 177] on div "[GEOGRAPHIC_DATA]" at bounding box center [312, 176] width 124 height 20
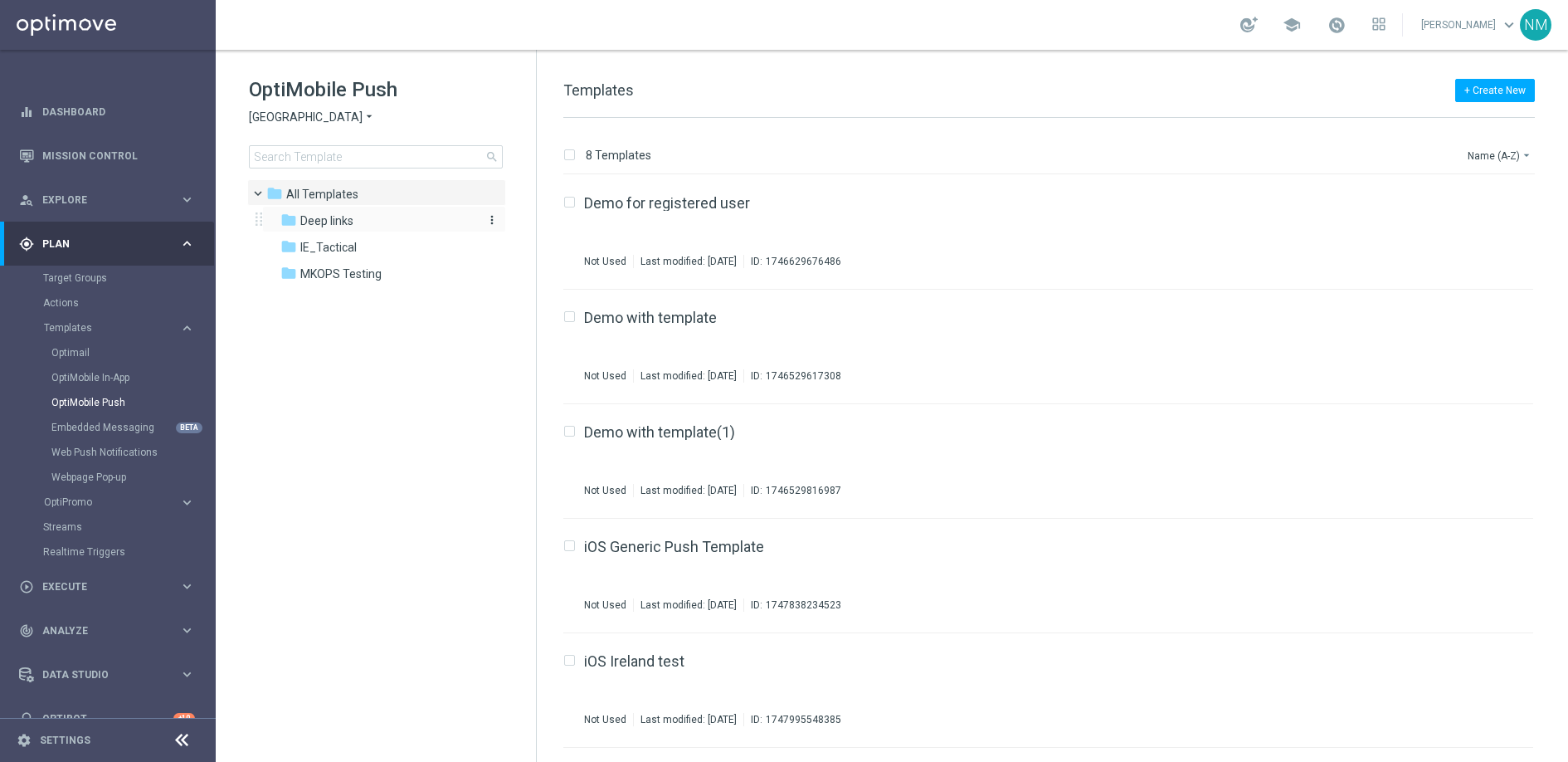
click at [323, 228] on div "folder Deep links" at bounding box center [375, 220] width 191 height 19
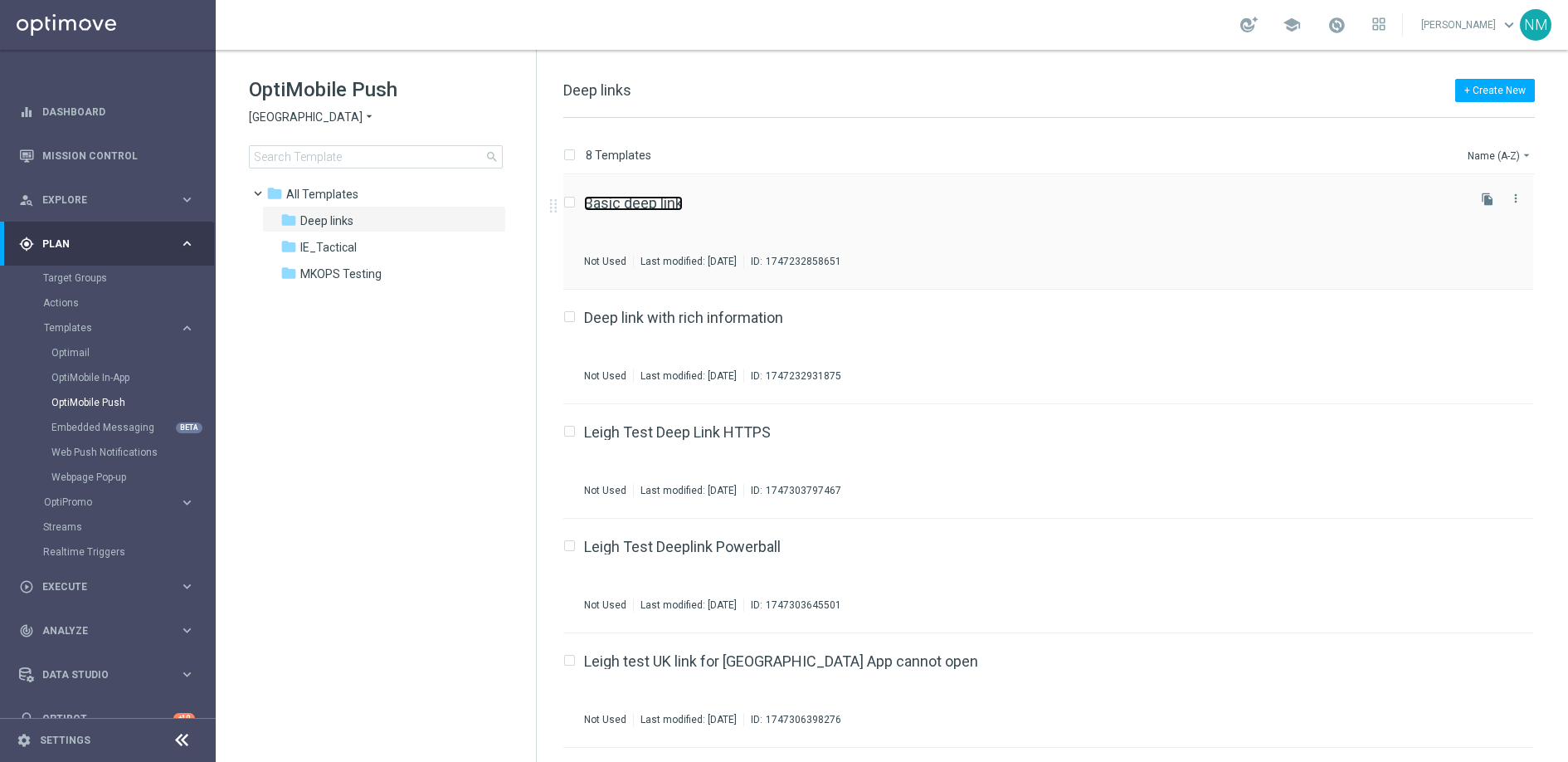
click at [628, 196] on link "Basic deep link" at bounding box center [633, 203] width 99 height 15
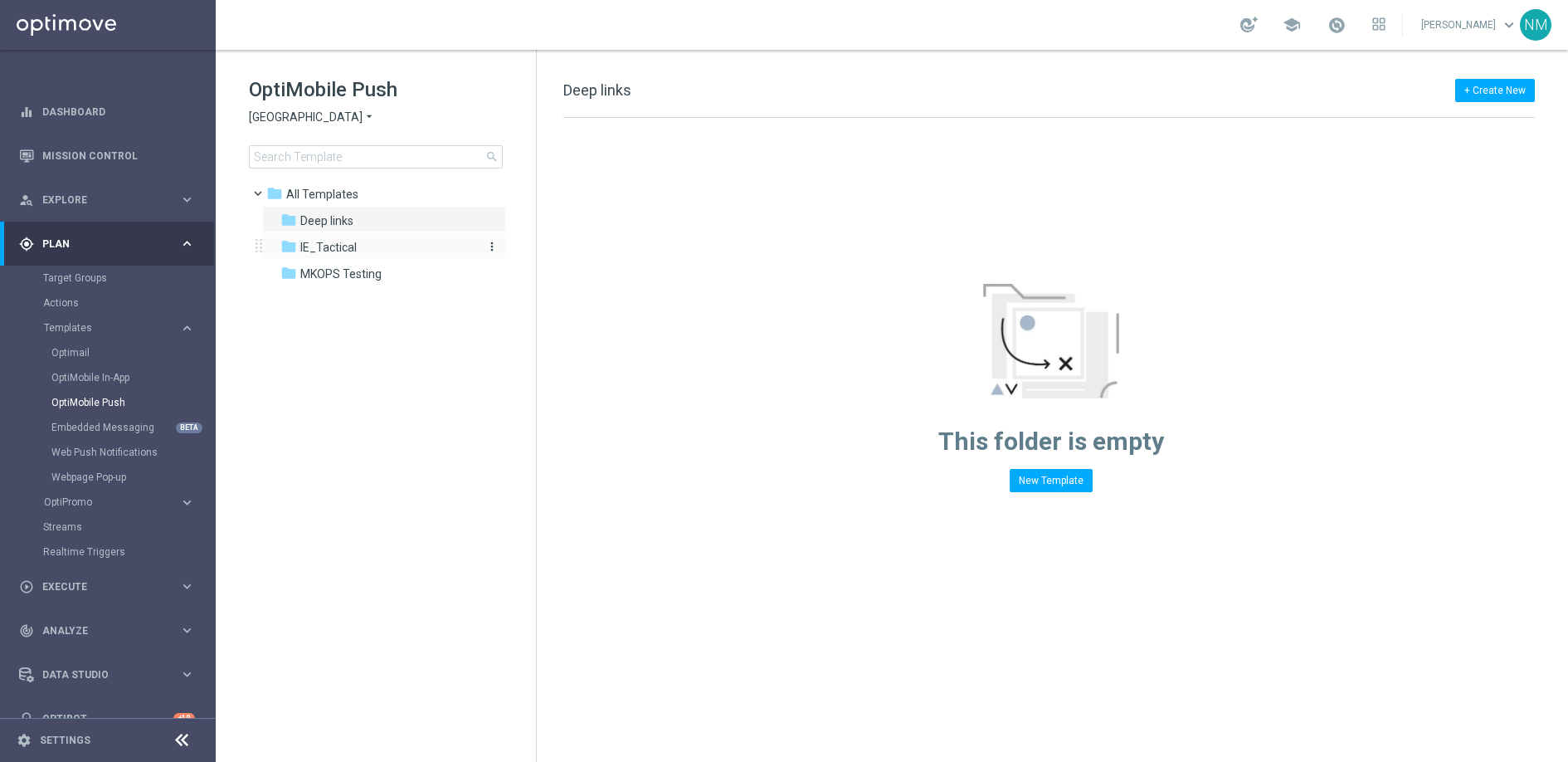
click at [336, 244] on span "IE_Tactical" at bounding box center [328, 247] width 56 height 15
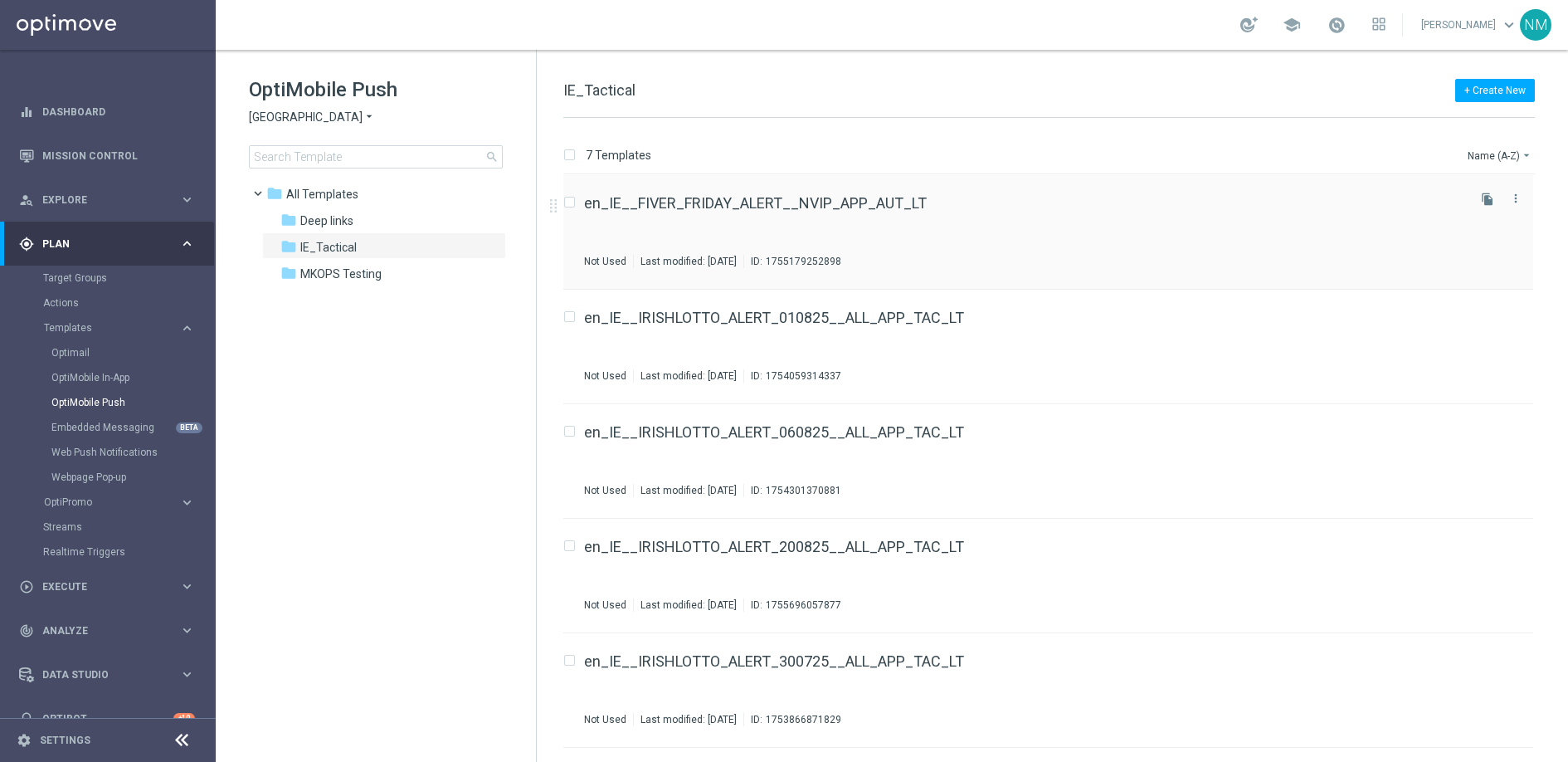
scroll to position [4, 0]
click at [1483, 196] on icon "file_copy" at bounding box center [1487, 195] width 13 height 13
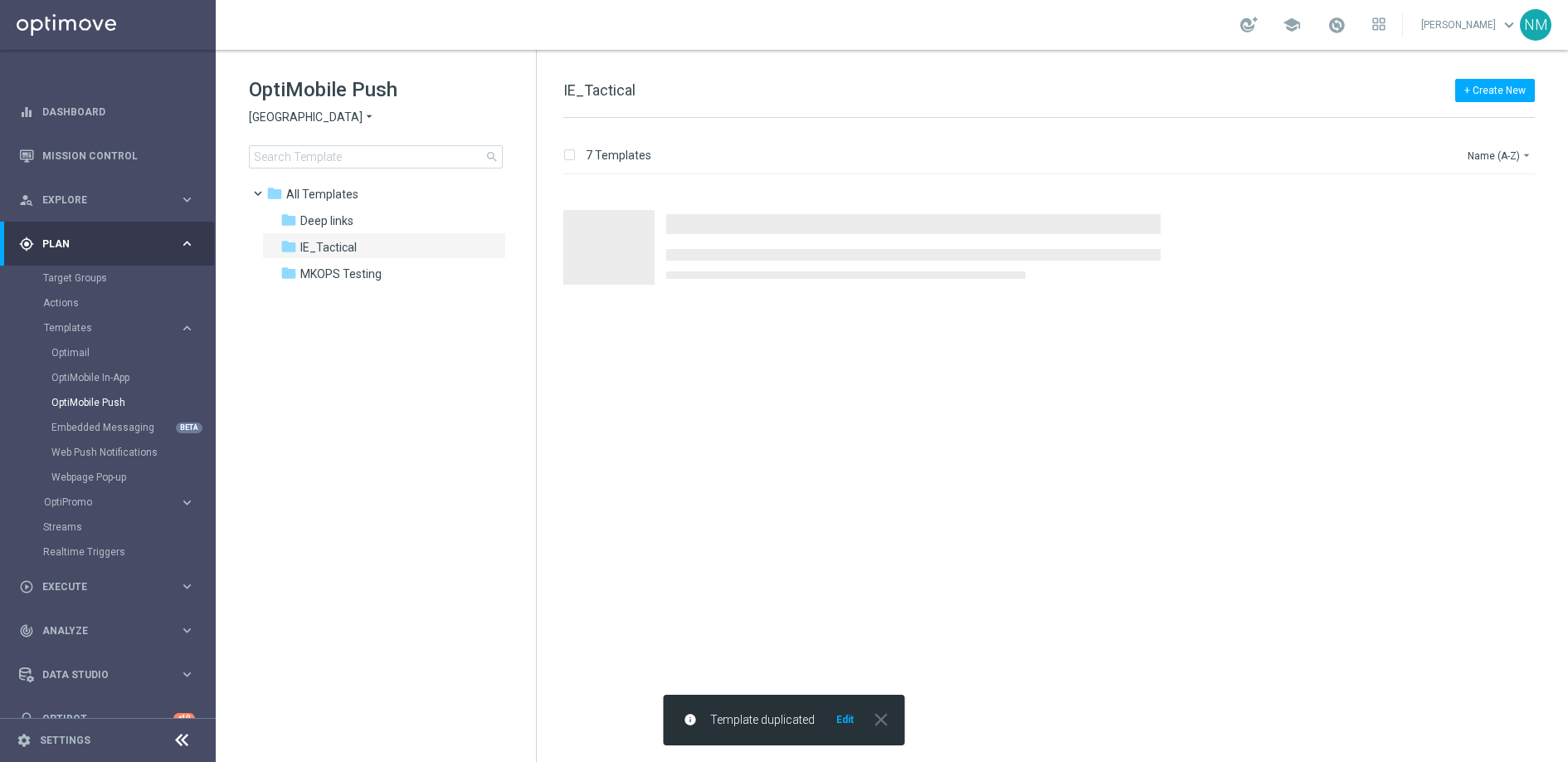
scroll to position [0, 0]
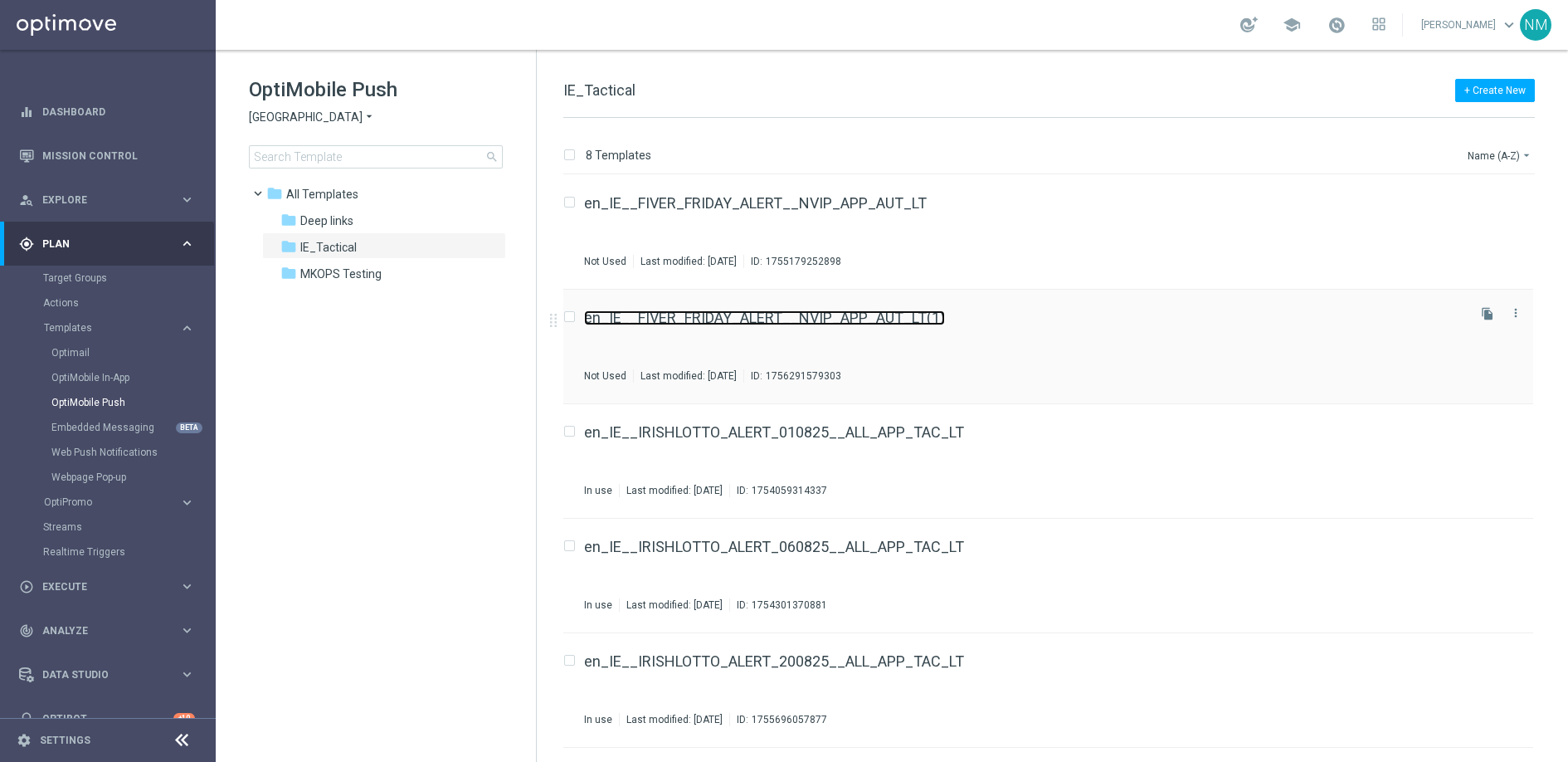
click at [864, 316] on link "en_IE__FIVER_FRIDAY_ALERT__NVIP_APP_AUT_LT(1)" at bounding box center [764, 318] width 361 height 15
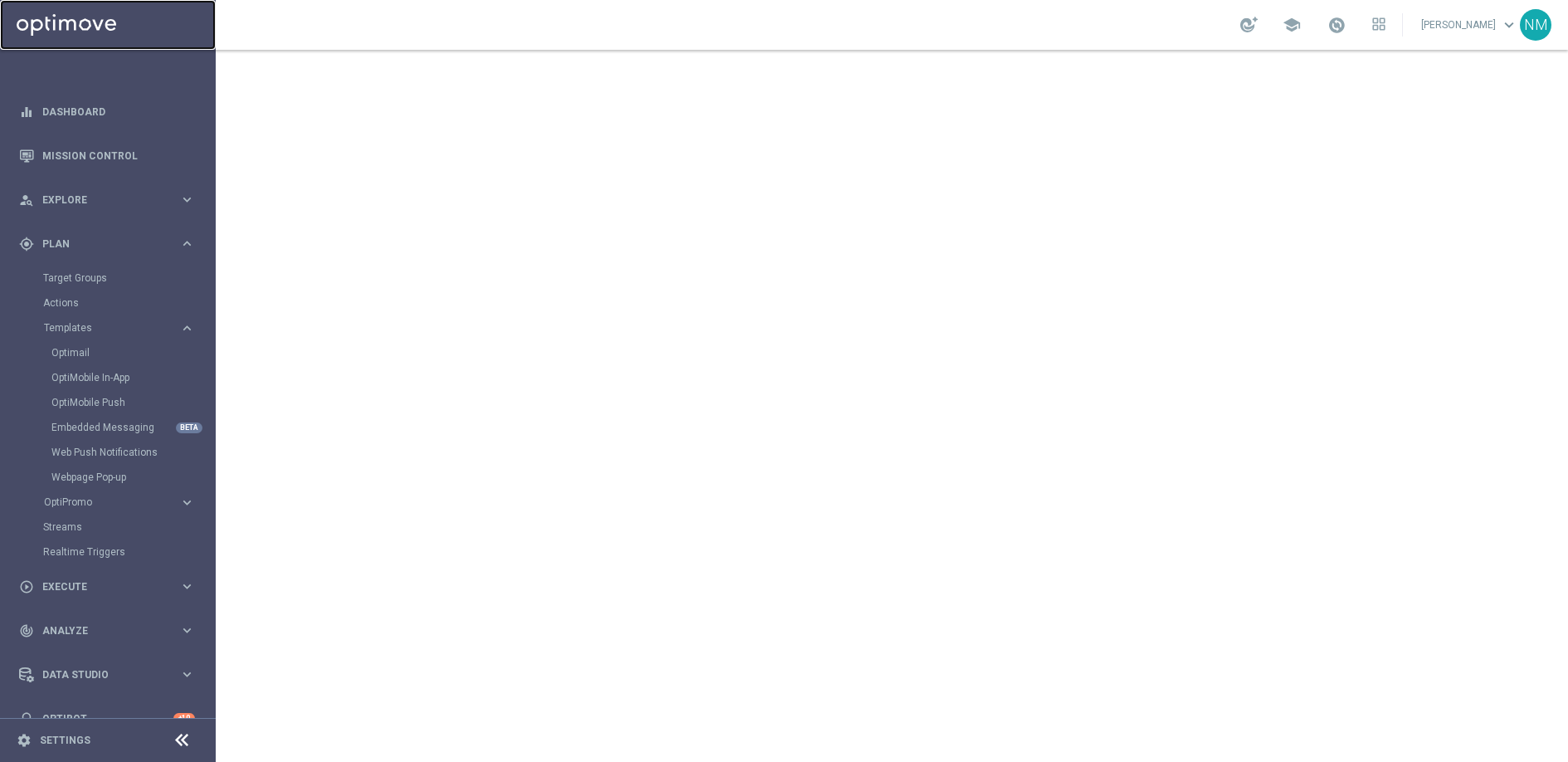
click at [85, 18] on link at bounding box center [107, 25] width 216 height 50
